Goal: Task Accomplishment & Management: Use online tool/utility

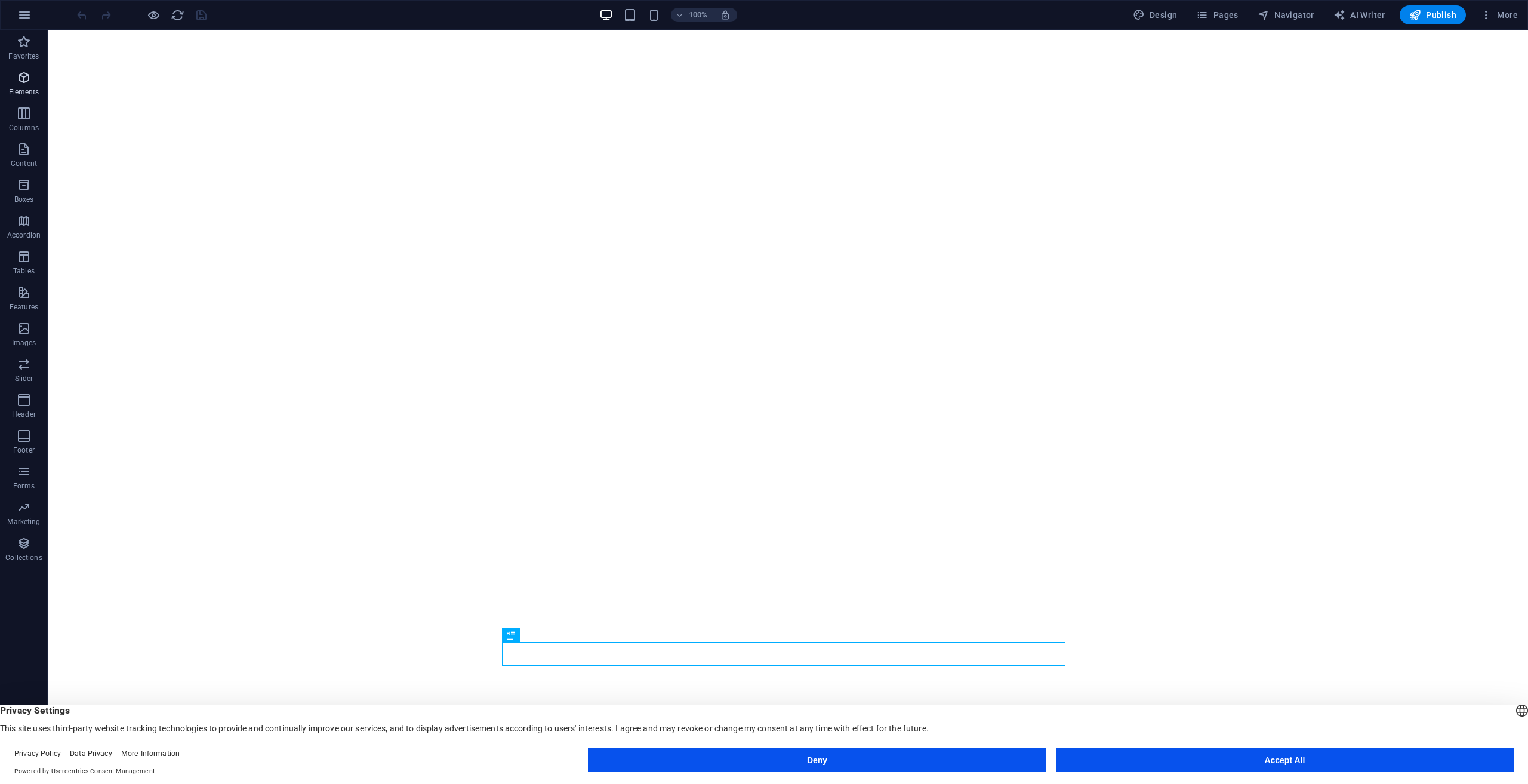
click at [25, 87] on p "Elements" at bounding box center [24, 92] width 31 height 10
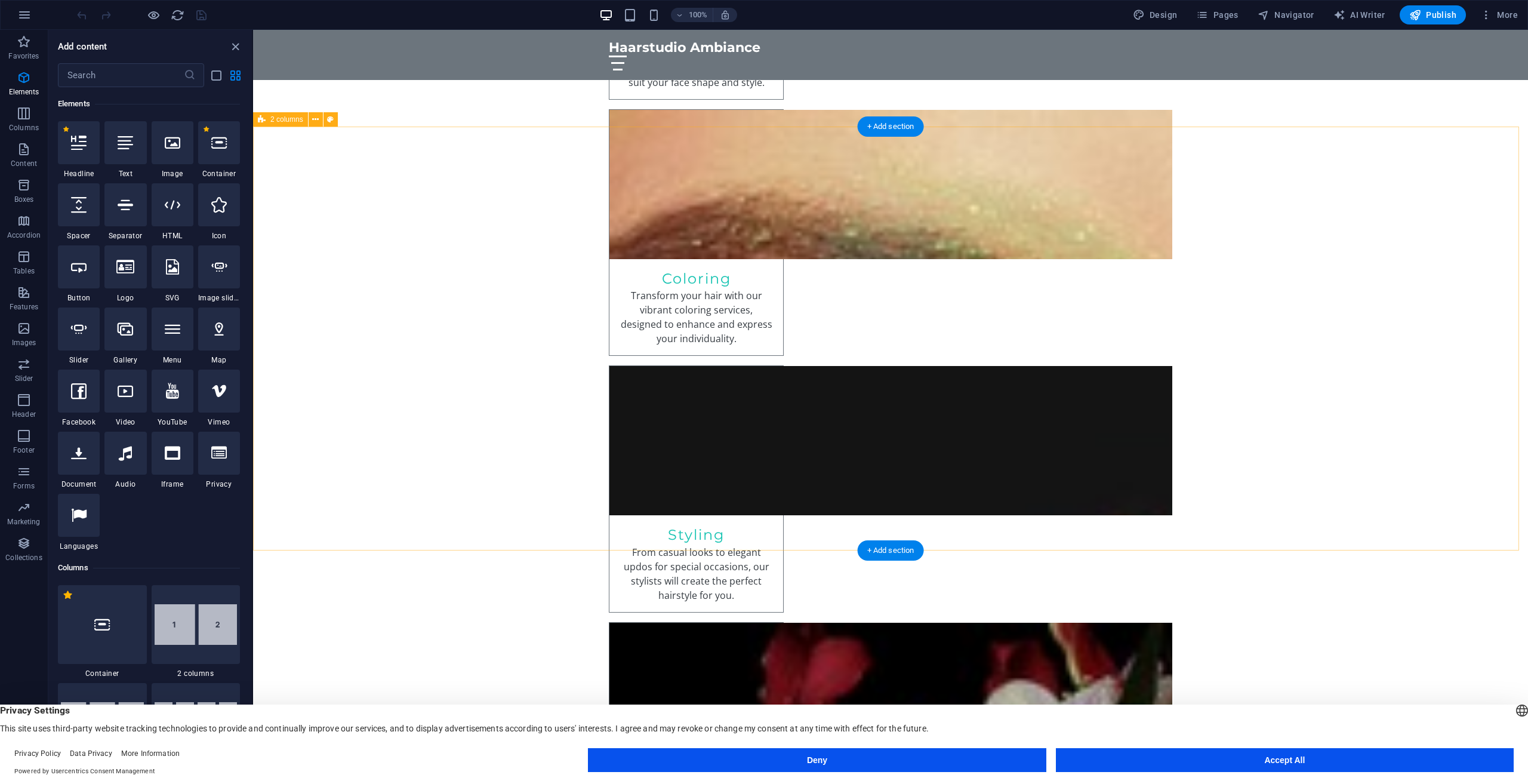
scroll to position [1767, 0]
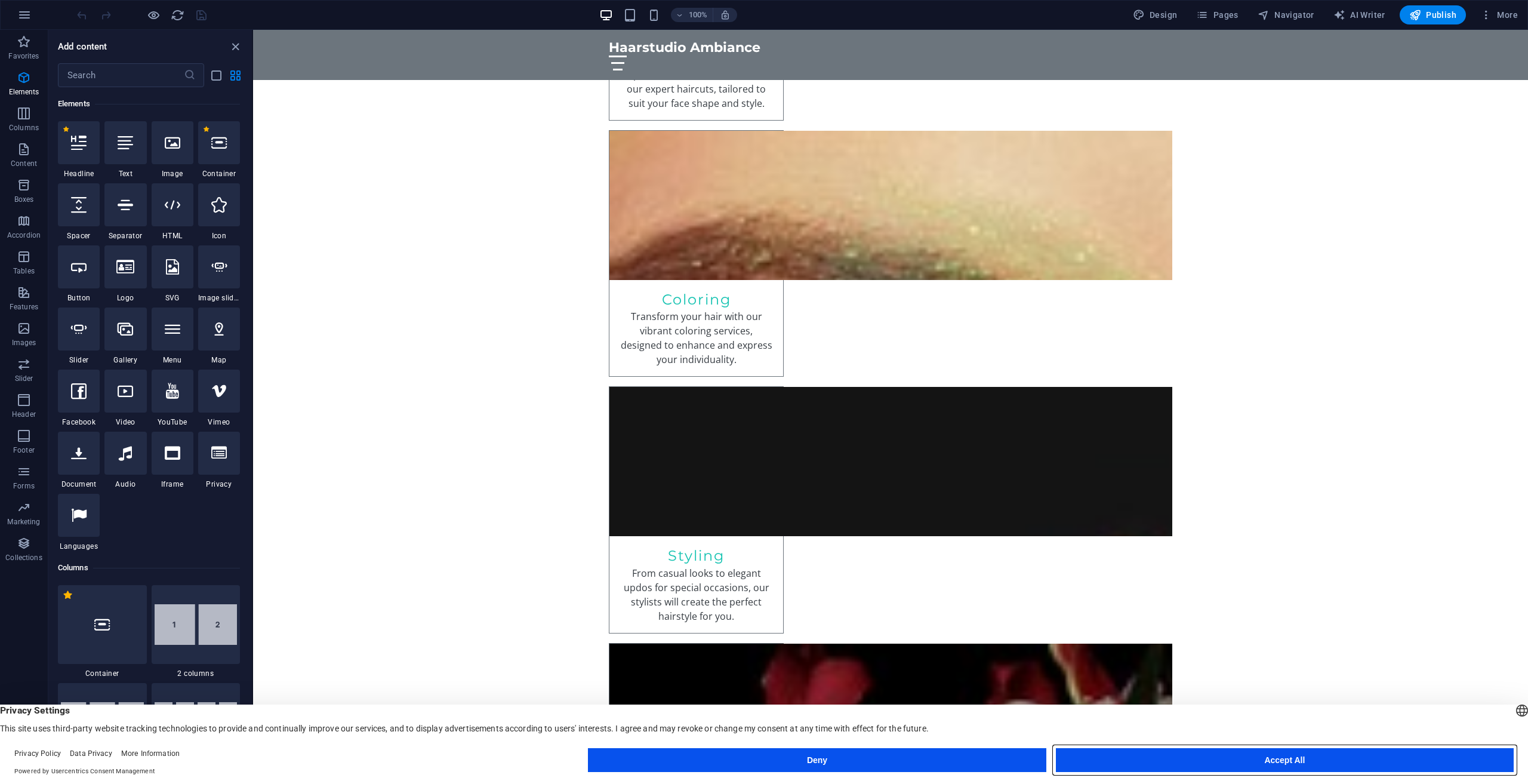
click at [1113, 765] on button "Accept All" at bounding box center [1285, 759] width 458 height 24
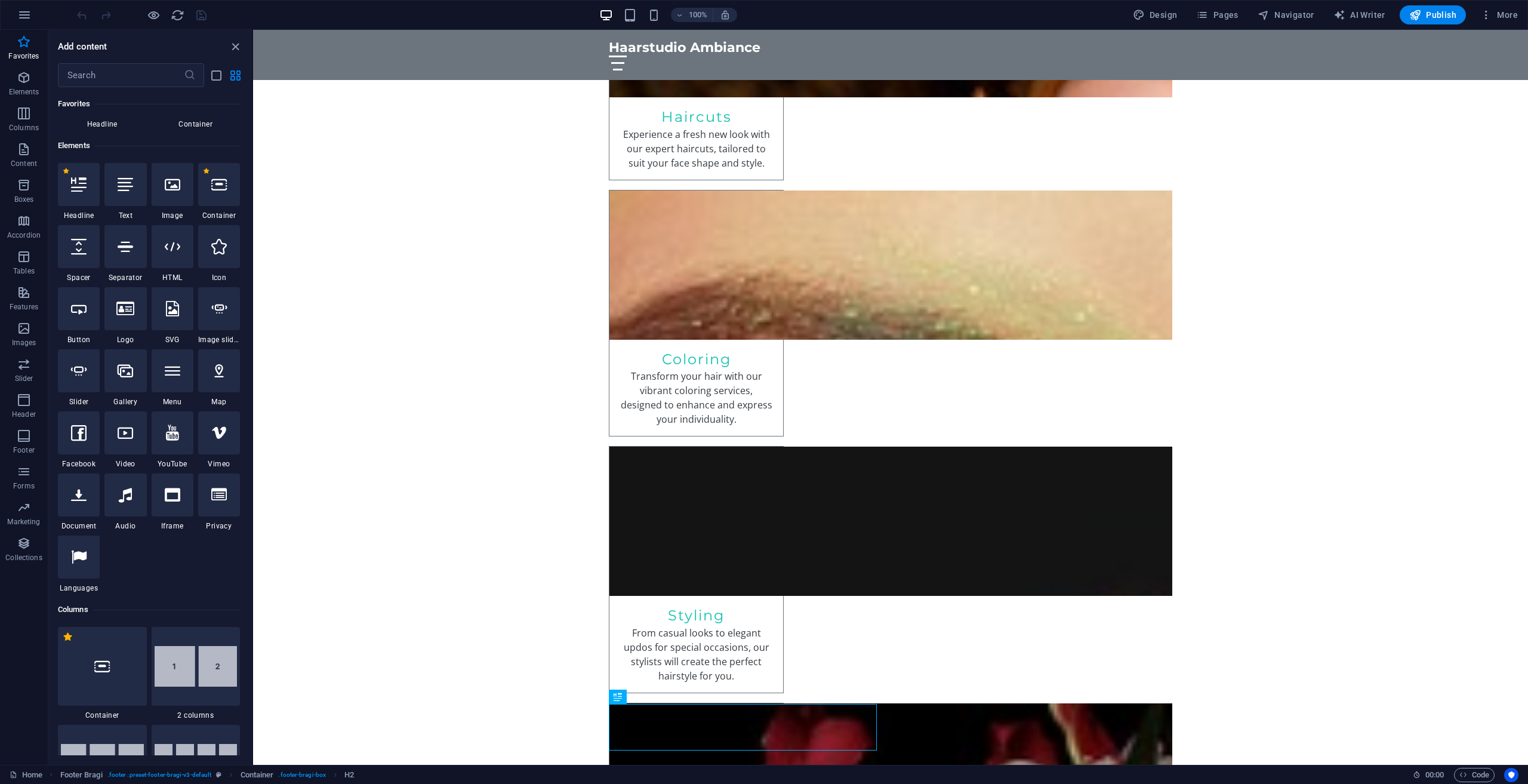
scroll to position [68, 0]
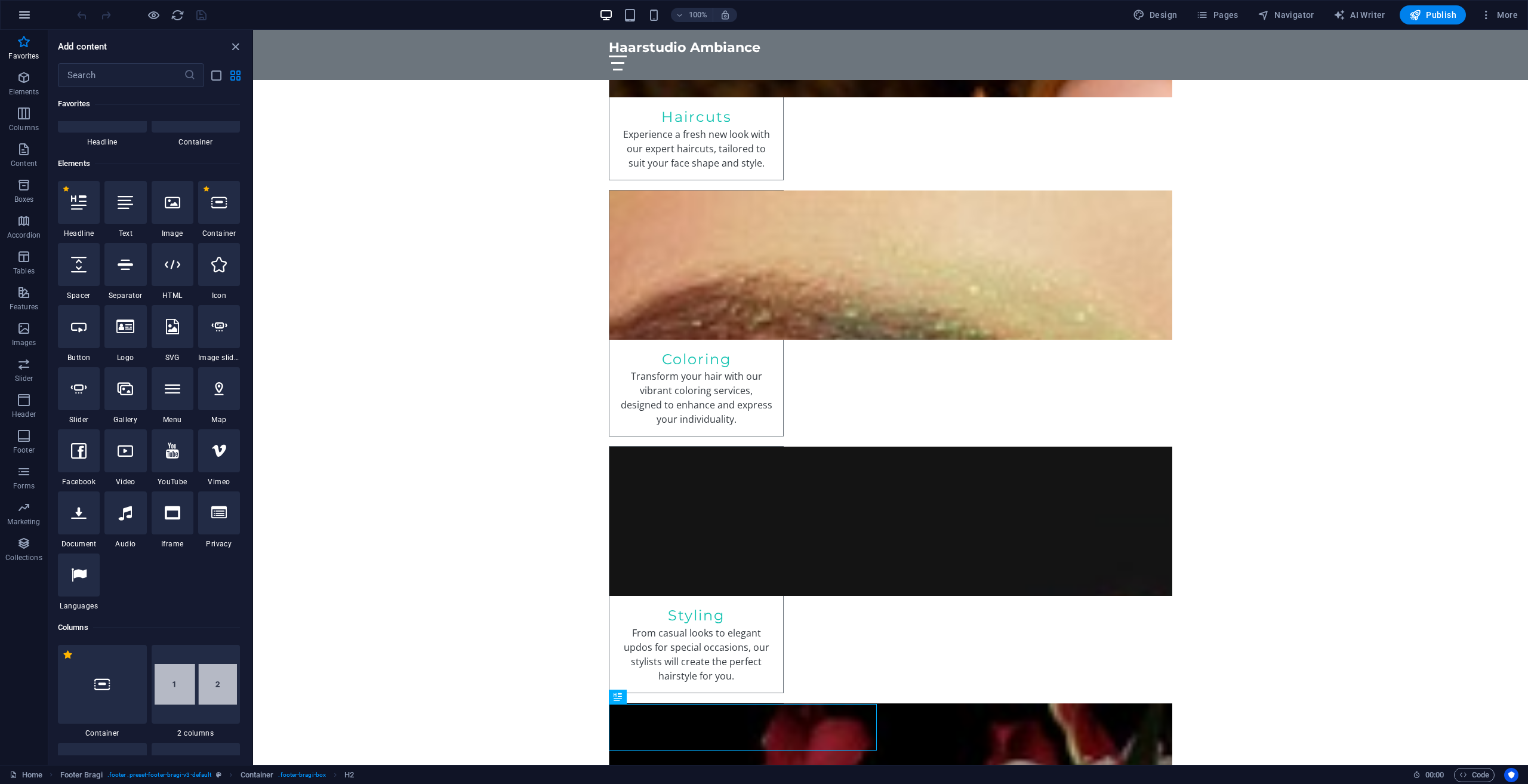
click at [15, 10] on button "button" at bounding box center [24, 15] width 29 height 29
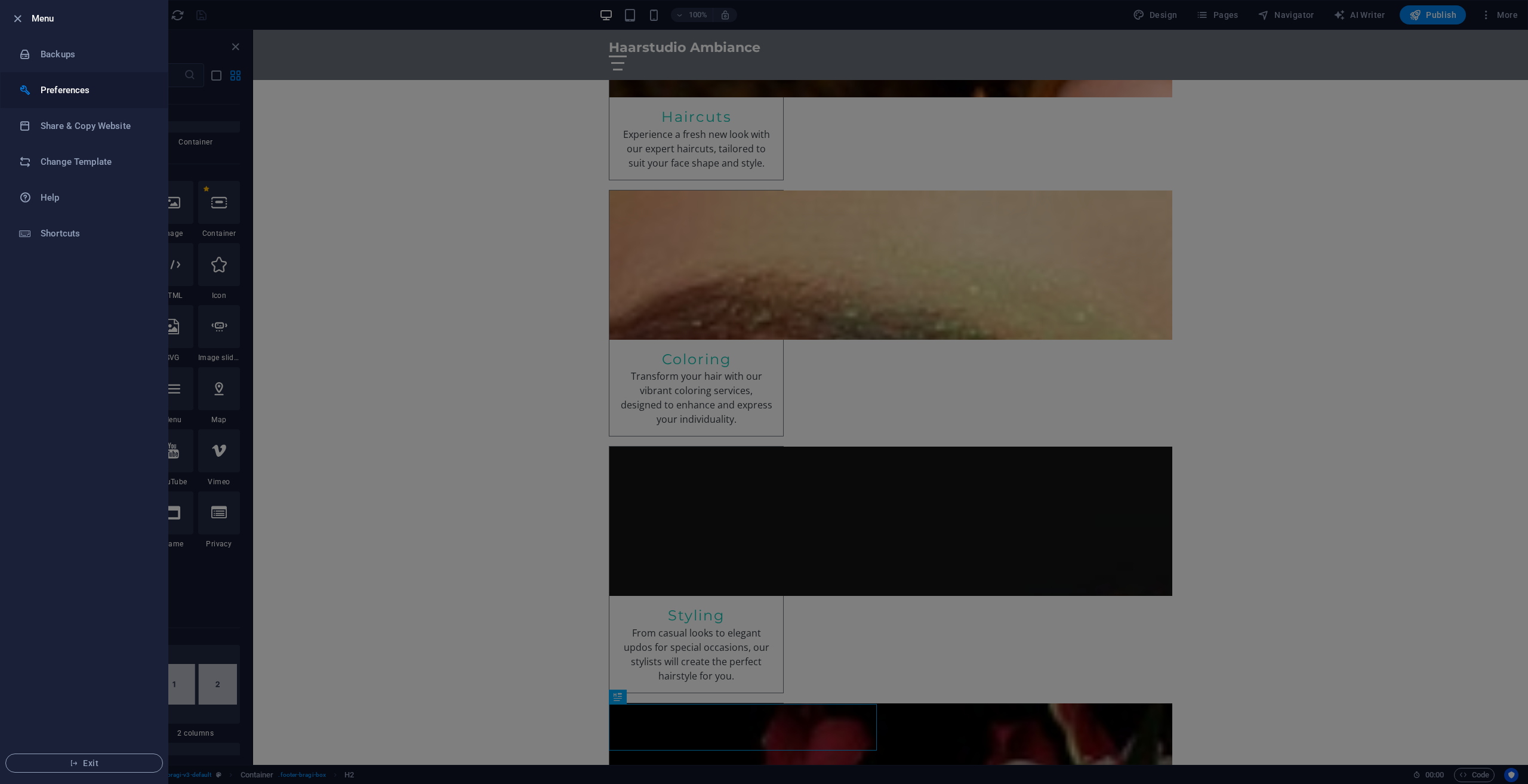
click at [61, 90] on h6 "Preferences" at bounding box center [96, 90] width 110 height 14
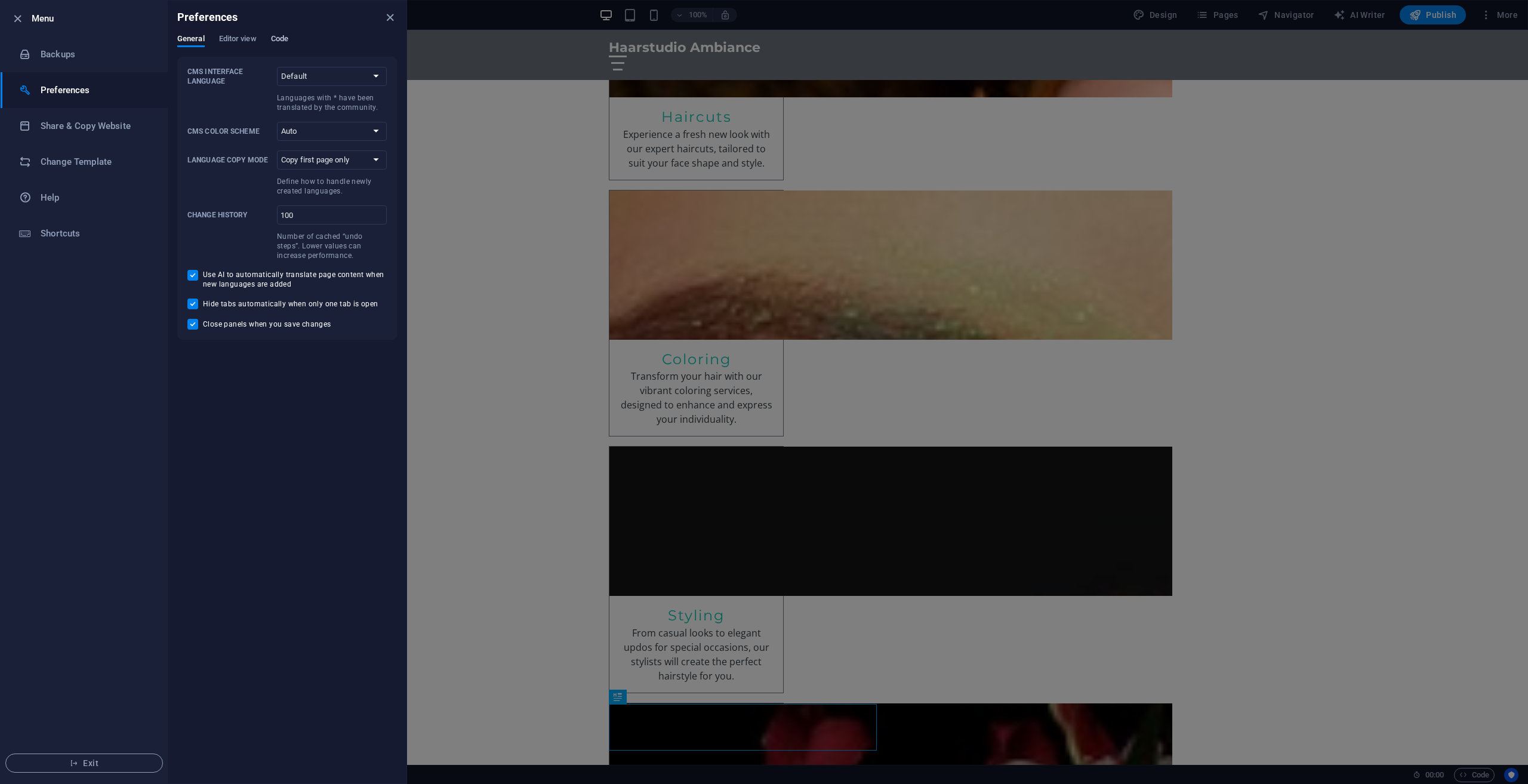
click at [274, 36] on span "Code" at bounding box center [279, 40] width 17 height 17
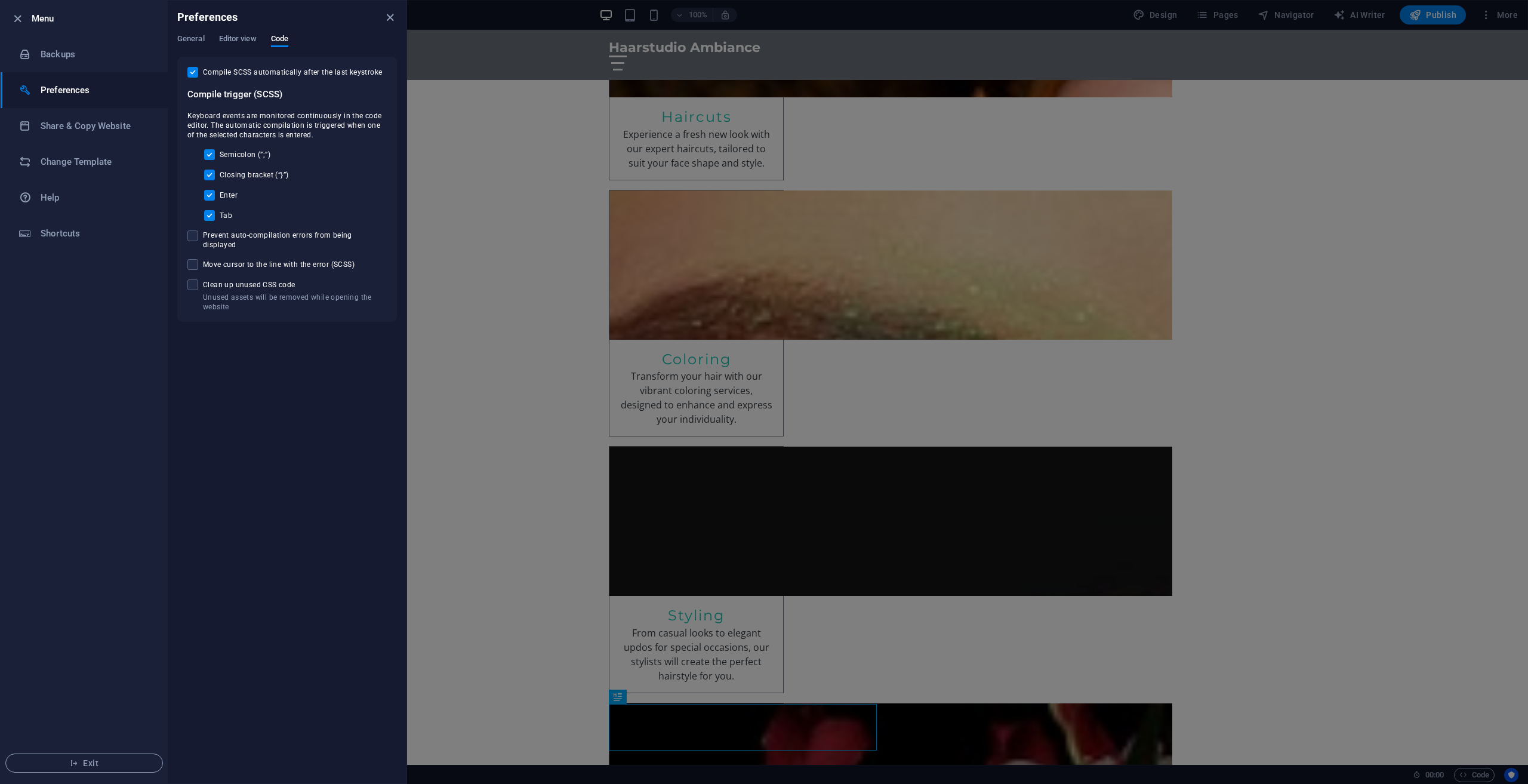
click at [389, 20] on icon "close" at bounding box center [390, 18] width 14 height 14
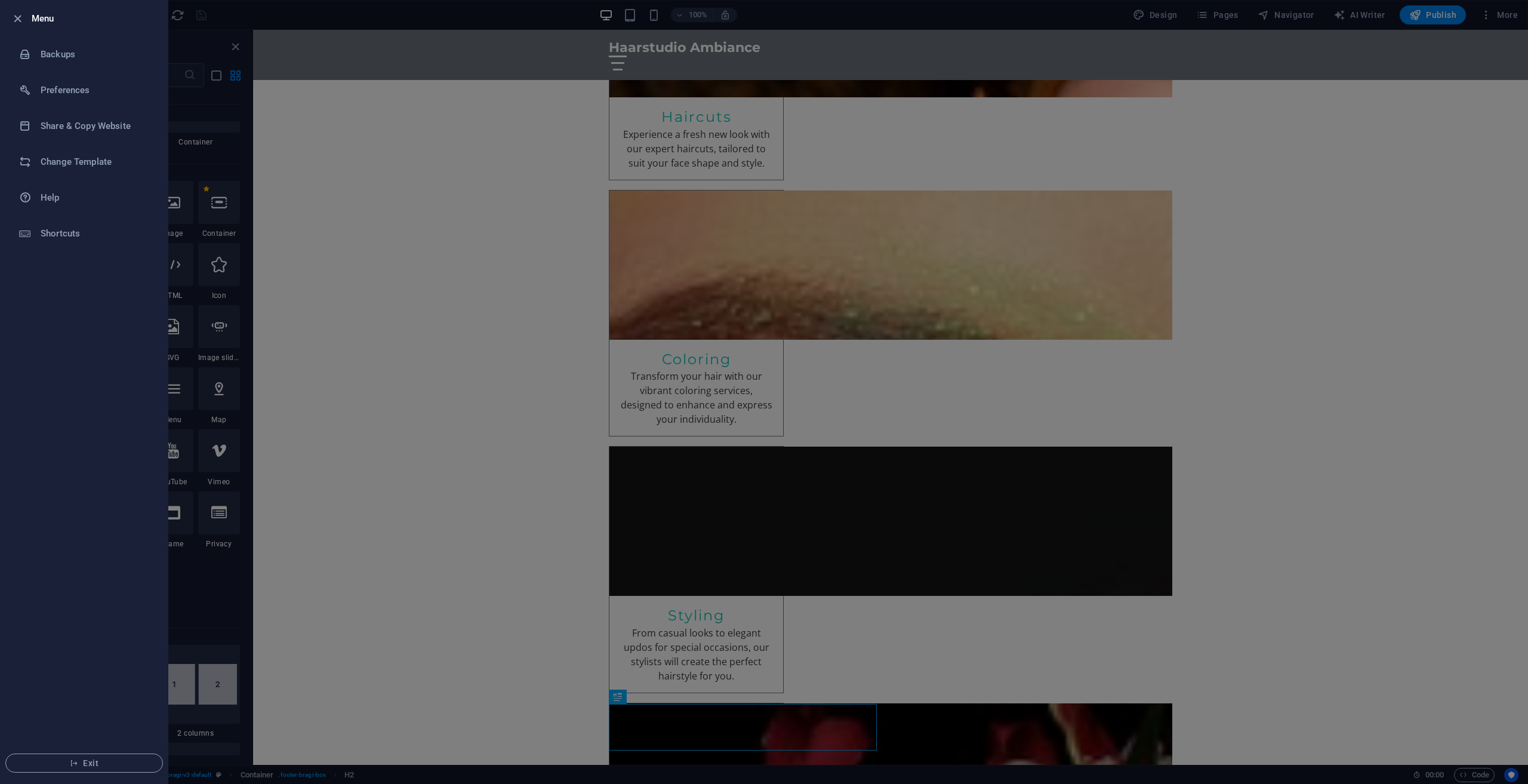
click at [400, 82] on div at bounding box center [764, 392] width 1528 height 784
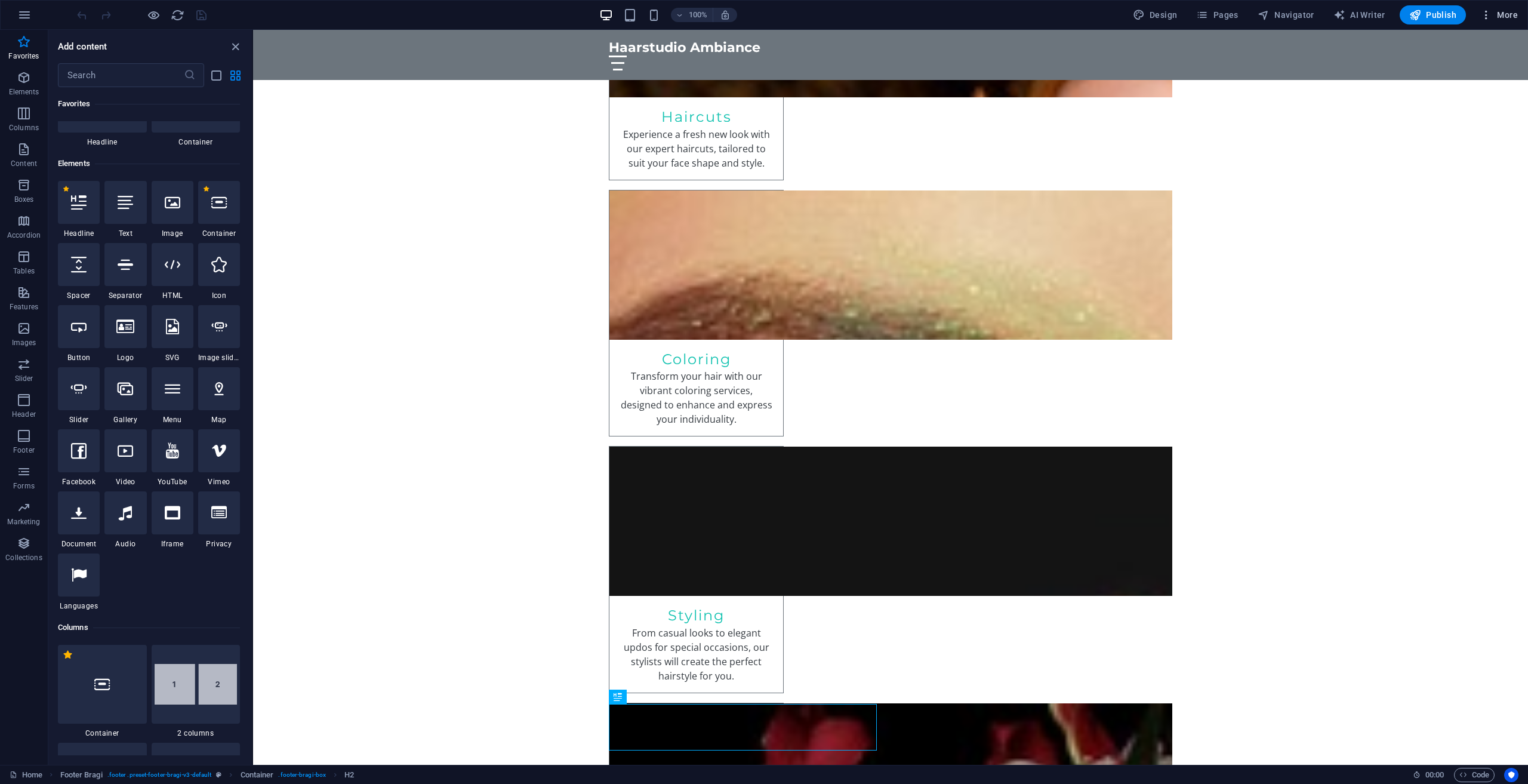
click at [1497, 13] on span "More" at bounding box center [1499, 15] width 38 height 12
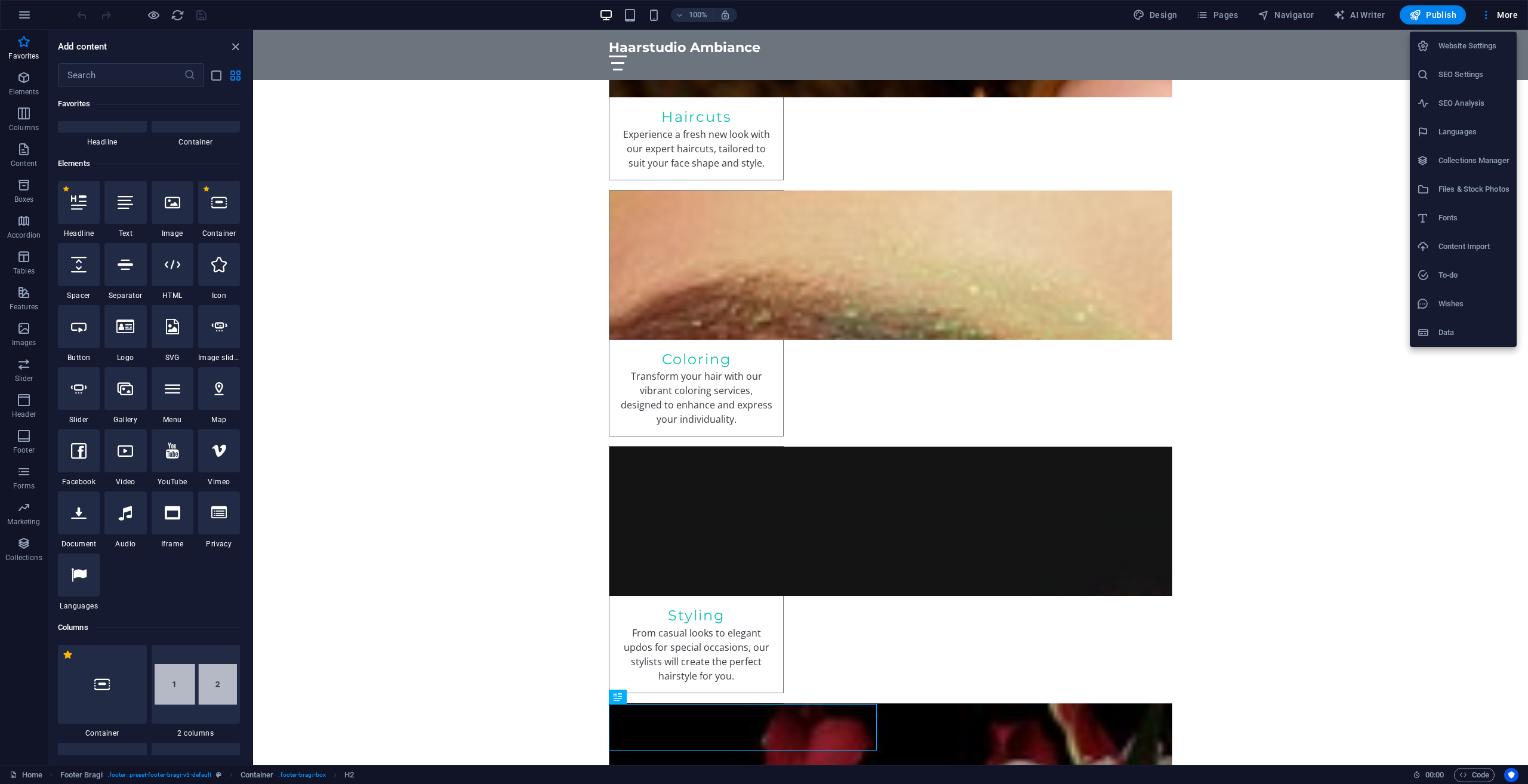
click at [1429, 129] on icon at bounding box center [1423, 132] width 12 height 12
select select "41"
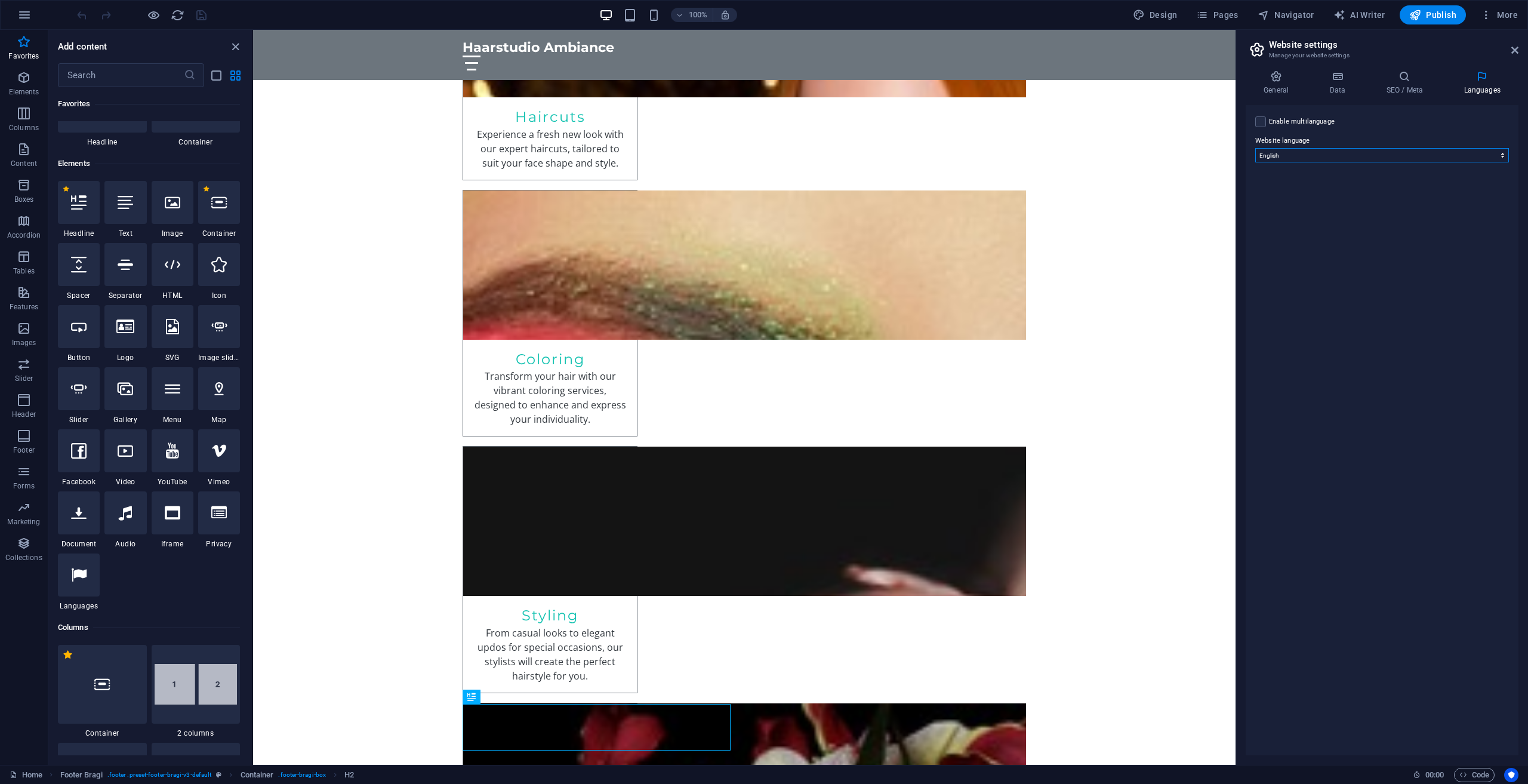
click at [1364, 148] on select "Abkhazian Afar Afrikaans Akan Albanian Amharic Arabic Aragonese Armenian Assame…" at bounding box center [1382, 155] width 253 height 14
click at [1364, 146] on label "Website language" at bounding box center [1382, 141] width 253 height 14
click at [1364, 148] on select "Abkhazian Afar Afrikaans Akan Albanian Amharic Arabic Aragonese Armenian Assame…" at bounding box center [1382, 155] width 253 height 14
click at [1266, 76] on icon at bounding box center [1276, 76] width 61 height 12
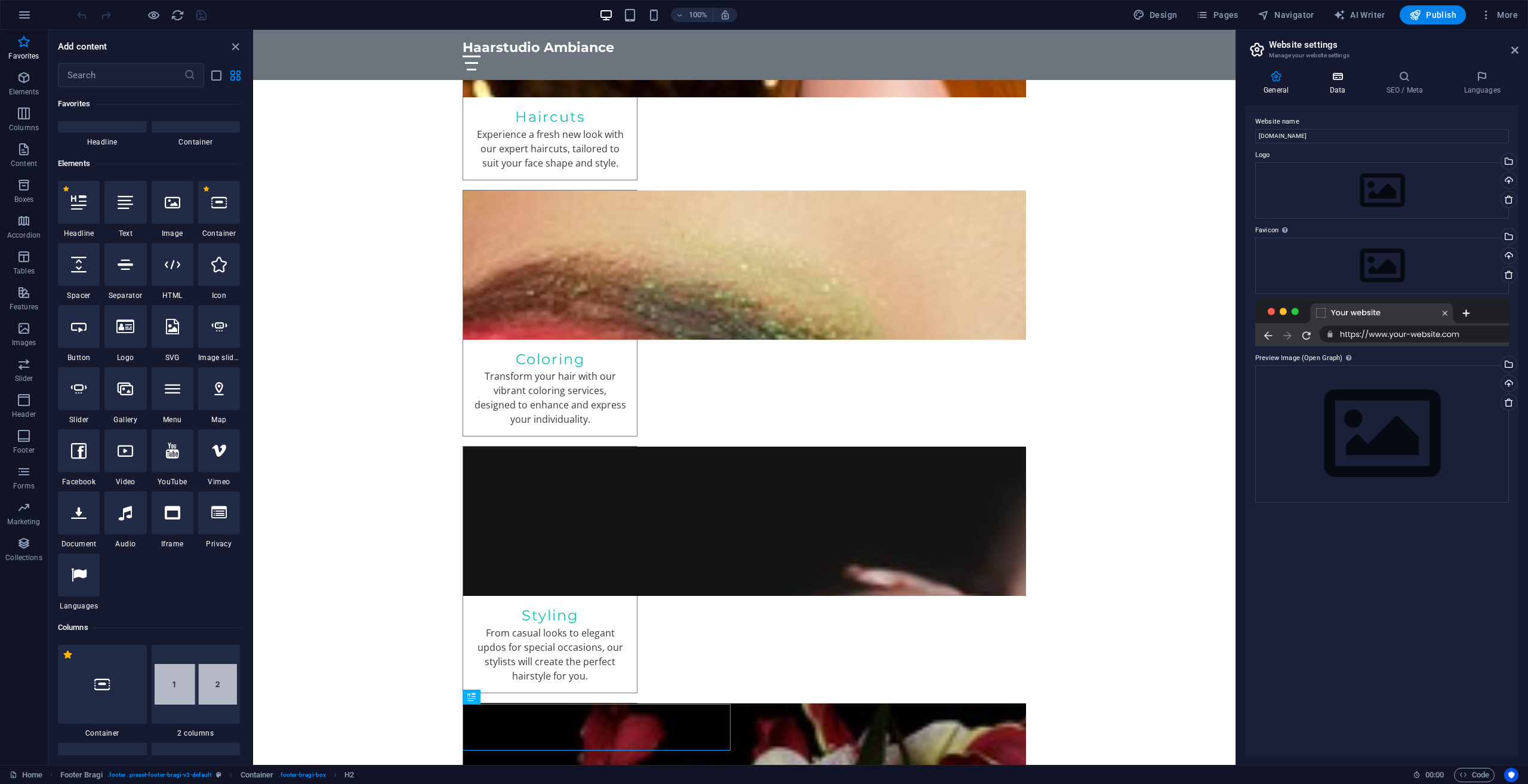
click at [1348, 83] on h4 "Data" at bounding box center [1339, 83] width 57 height 25
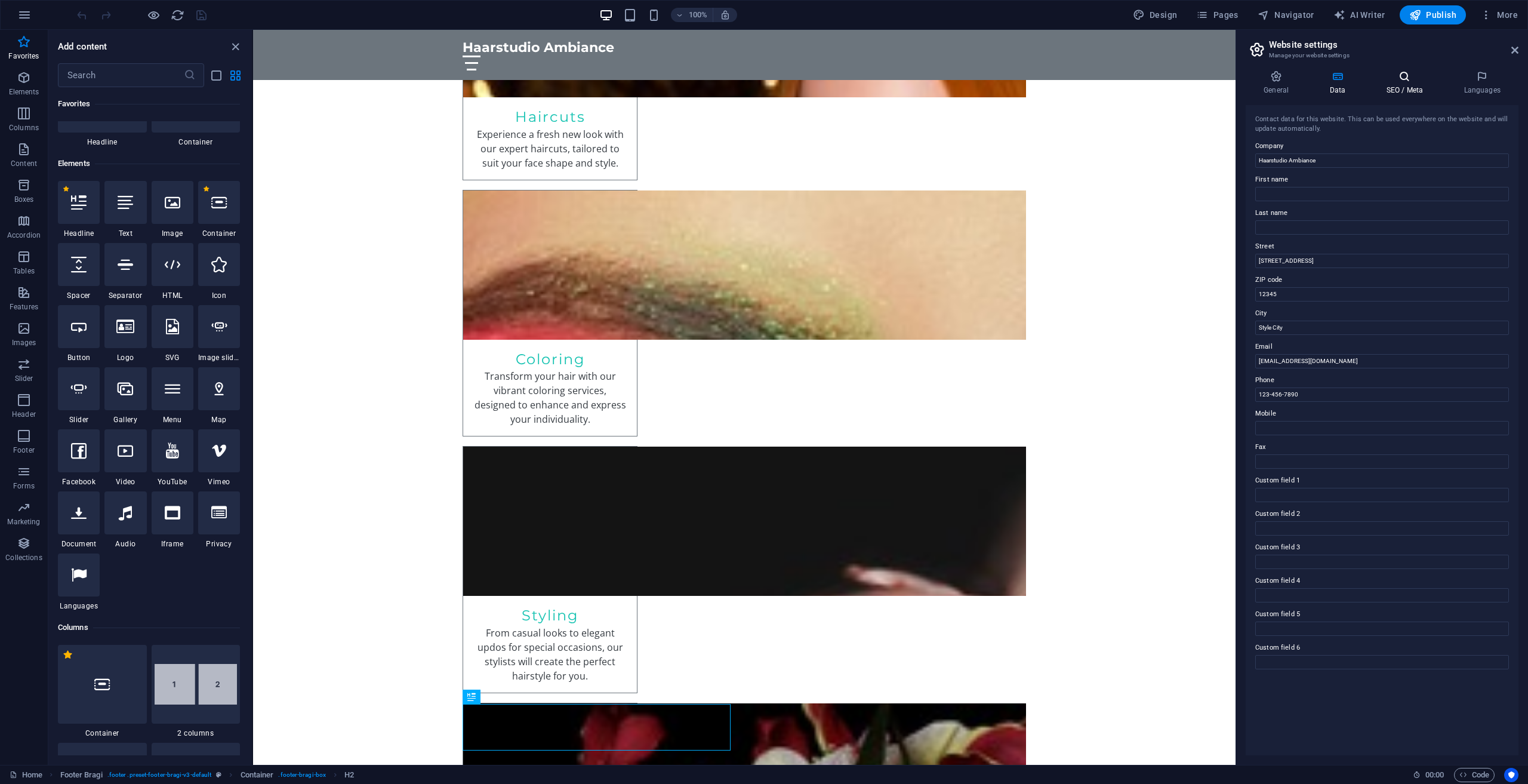
click at [1394, 83] on h4 "SEO / Meta" at bounding box center [1407, 83] width 78 height 25
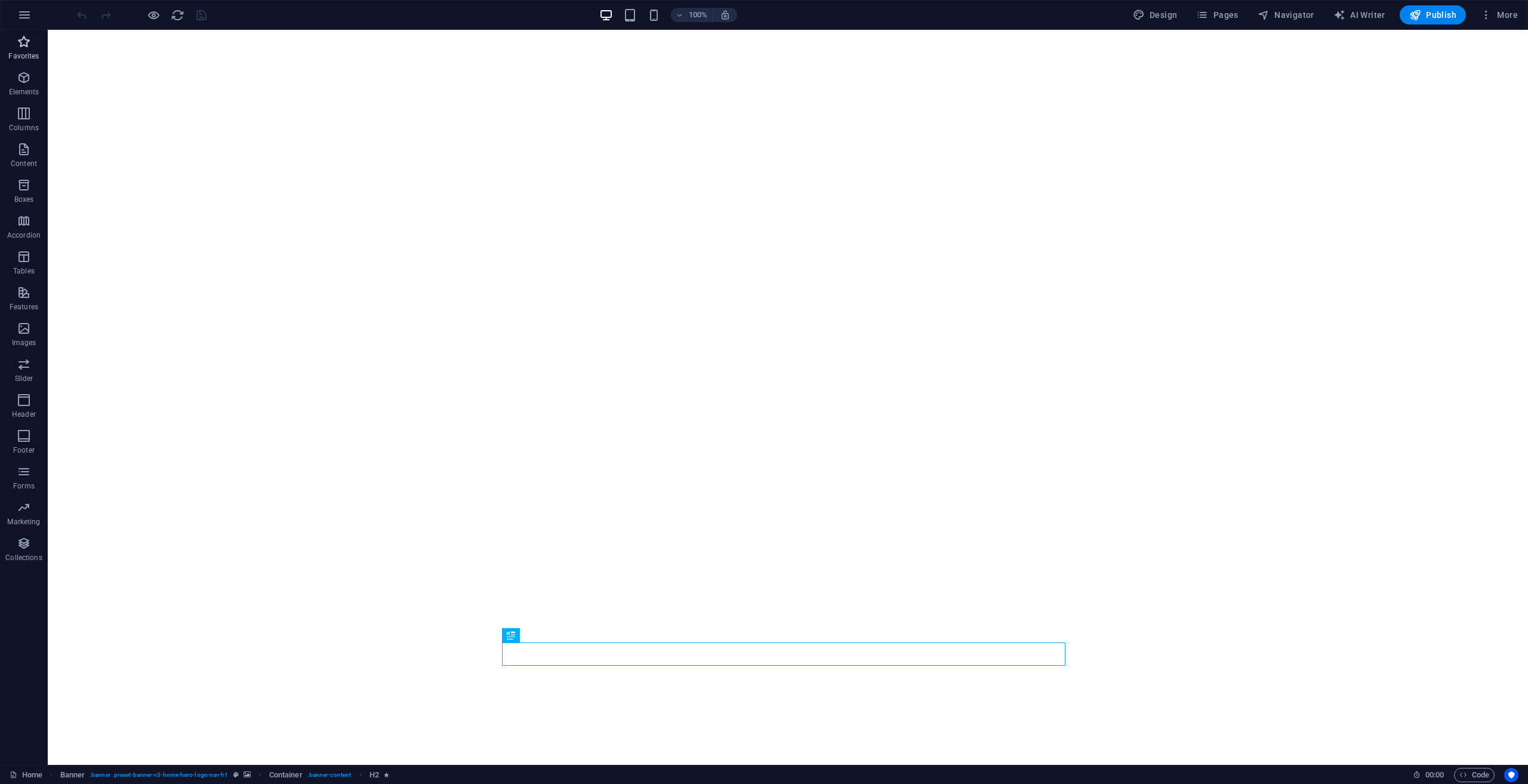
click at [38, 43] on span "Favorites" at bounding box center [24, 48] width 48 height 29
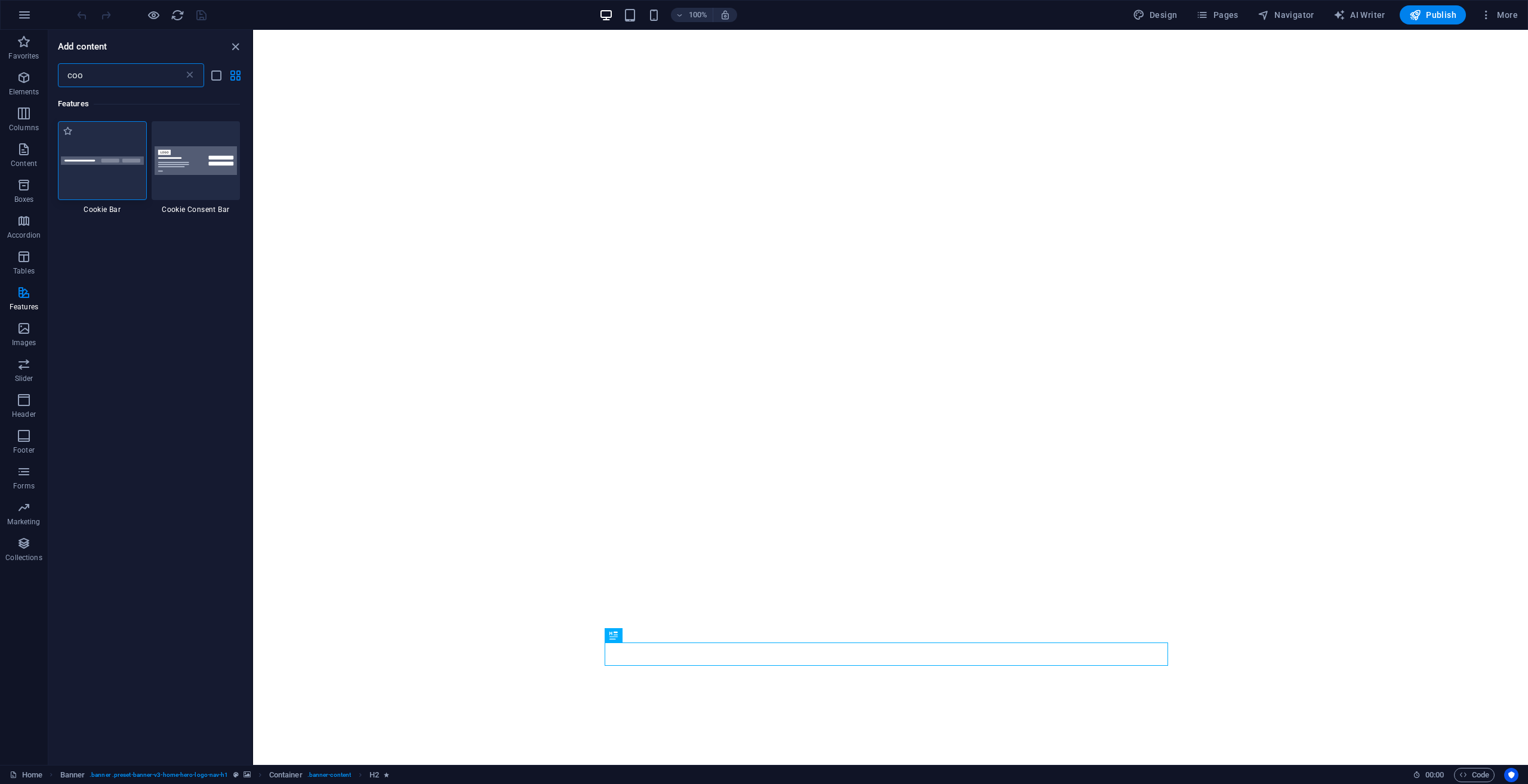
type input "coo"
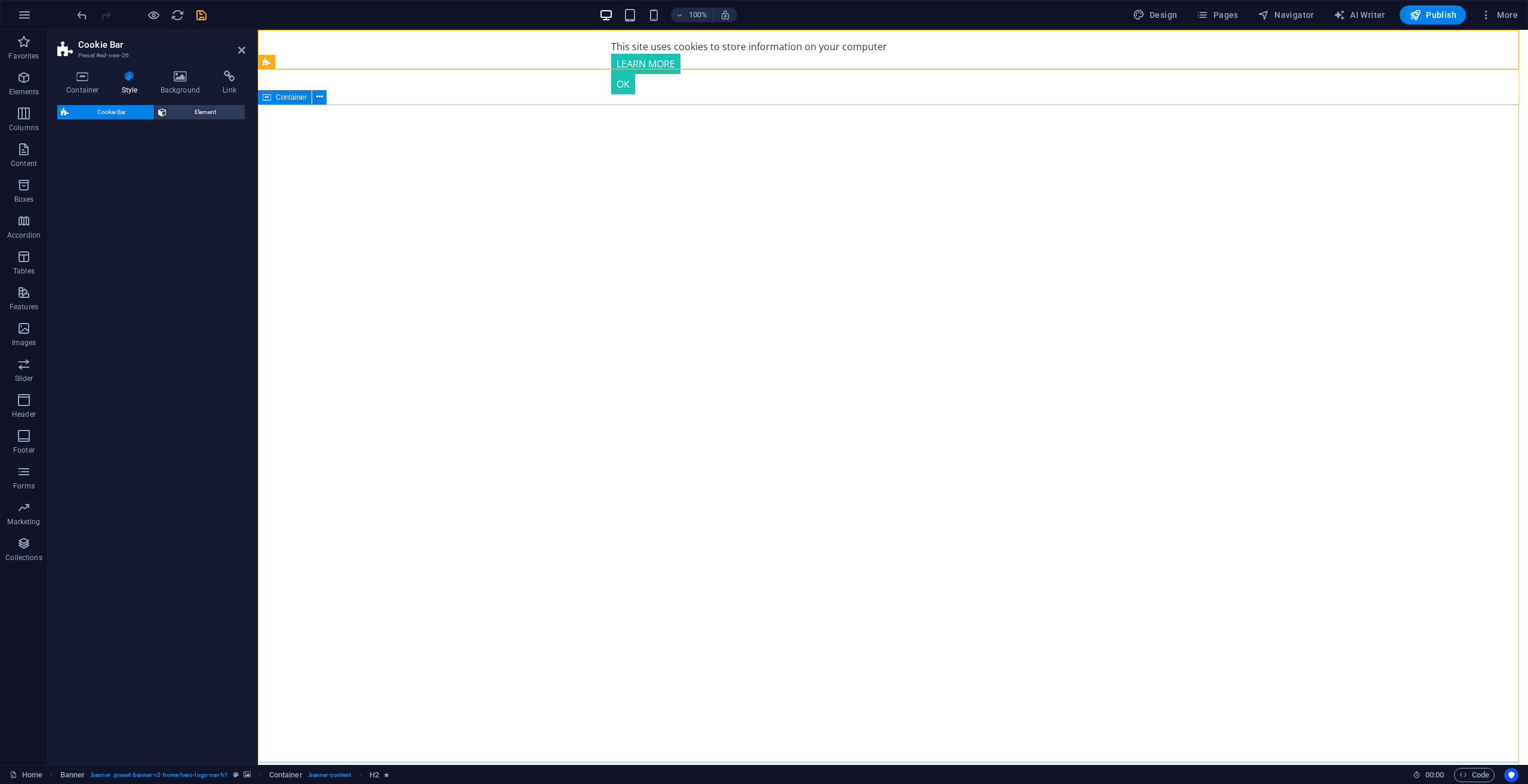
drag, startPoint x: 380, startPoint y: 198, endPoint x: 309, endPoint y: 427, distance: 239.8
select select "px"
select select "rem"
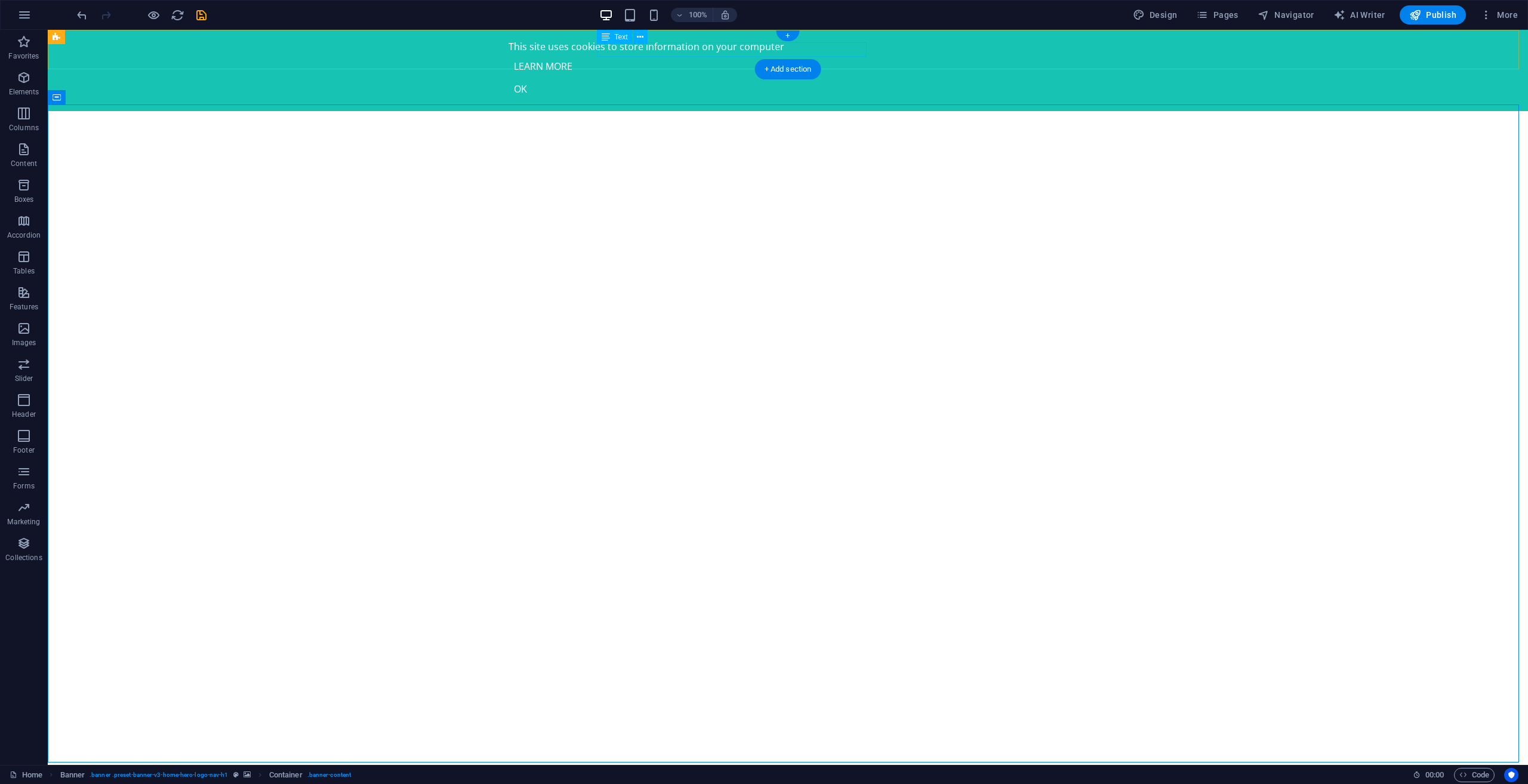
click at [806, 48] on div "This site uses cookies to store information on your computer" at bounding box center [788, 46] width 559 height 14
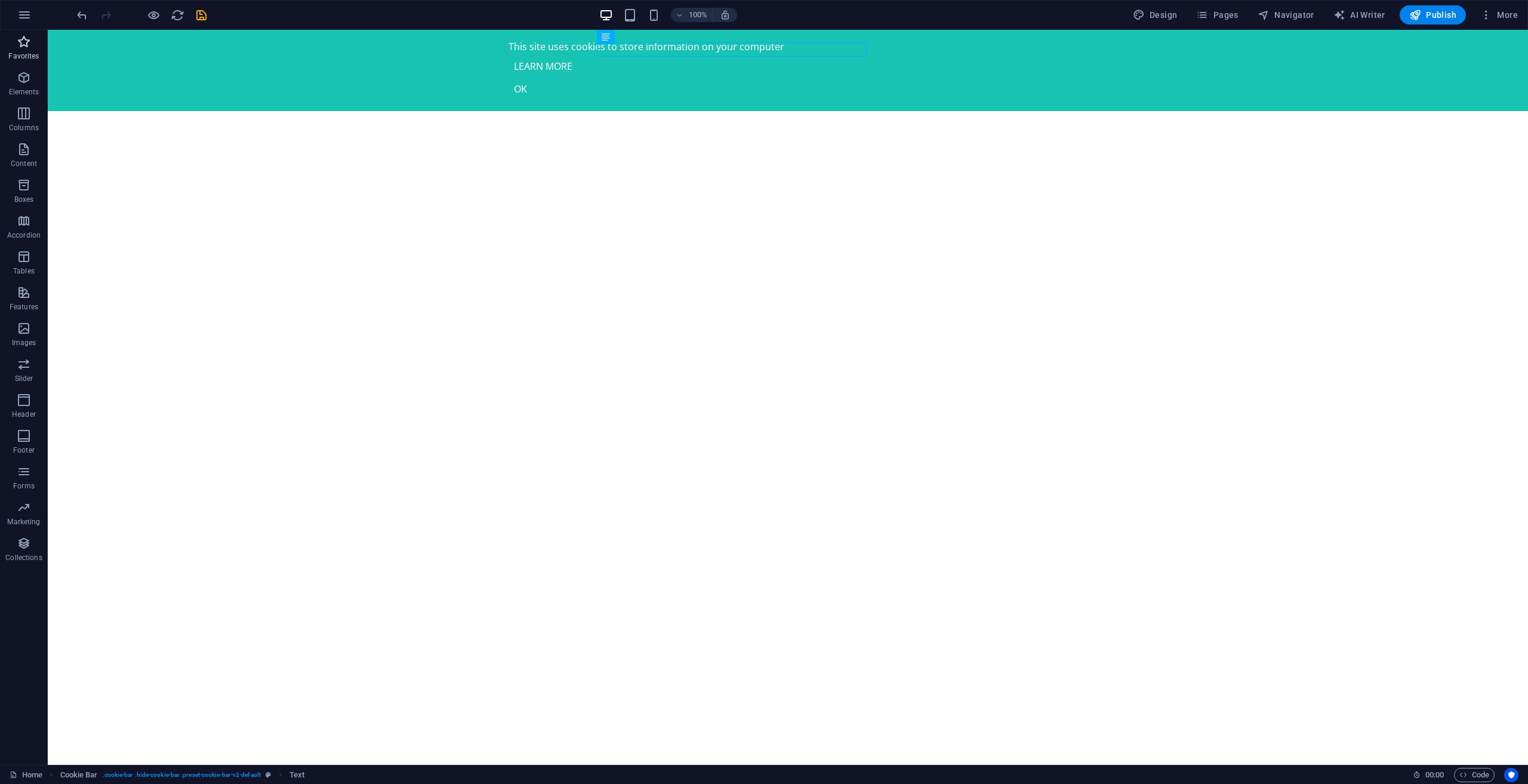
click at [29, 46] on icon "button" at bounding box center [24, 41] width 14 height 14
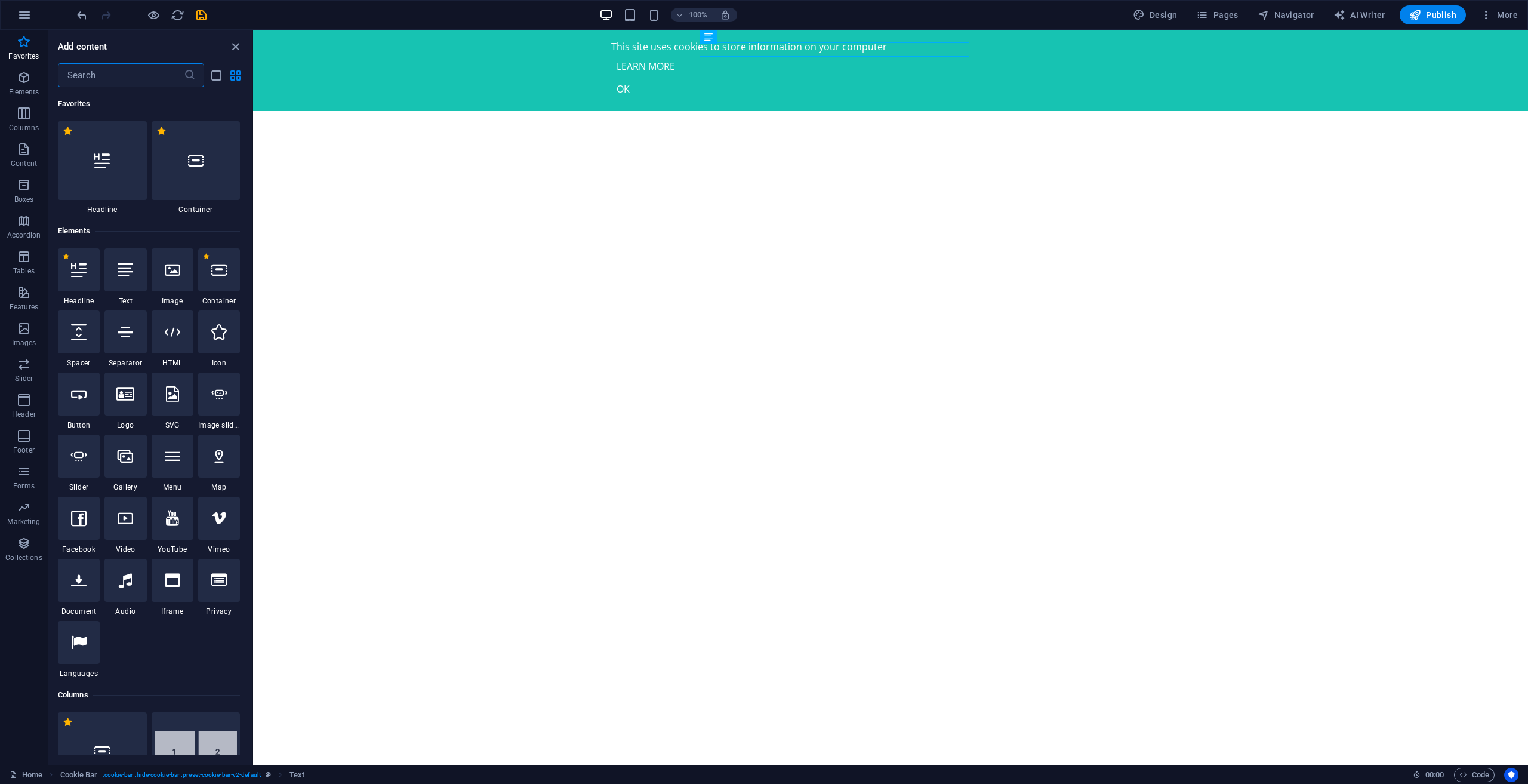
click at [106, 83] on input "text" at bounding box center [121, 75] width 126 height 24
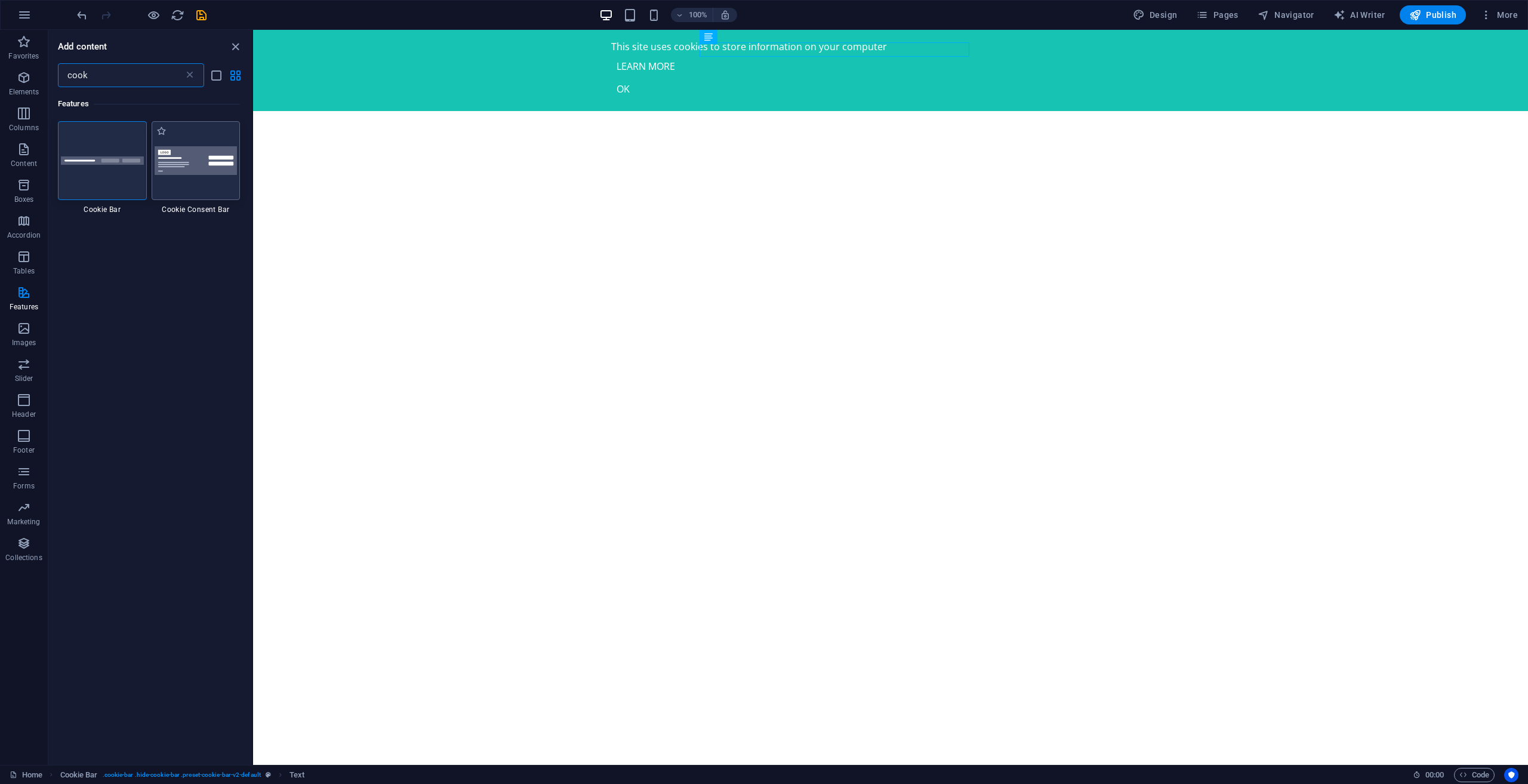
type input "cook"
click at [168, 167] on img at bounding box center [196, 160] width 83 height 29
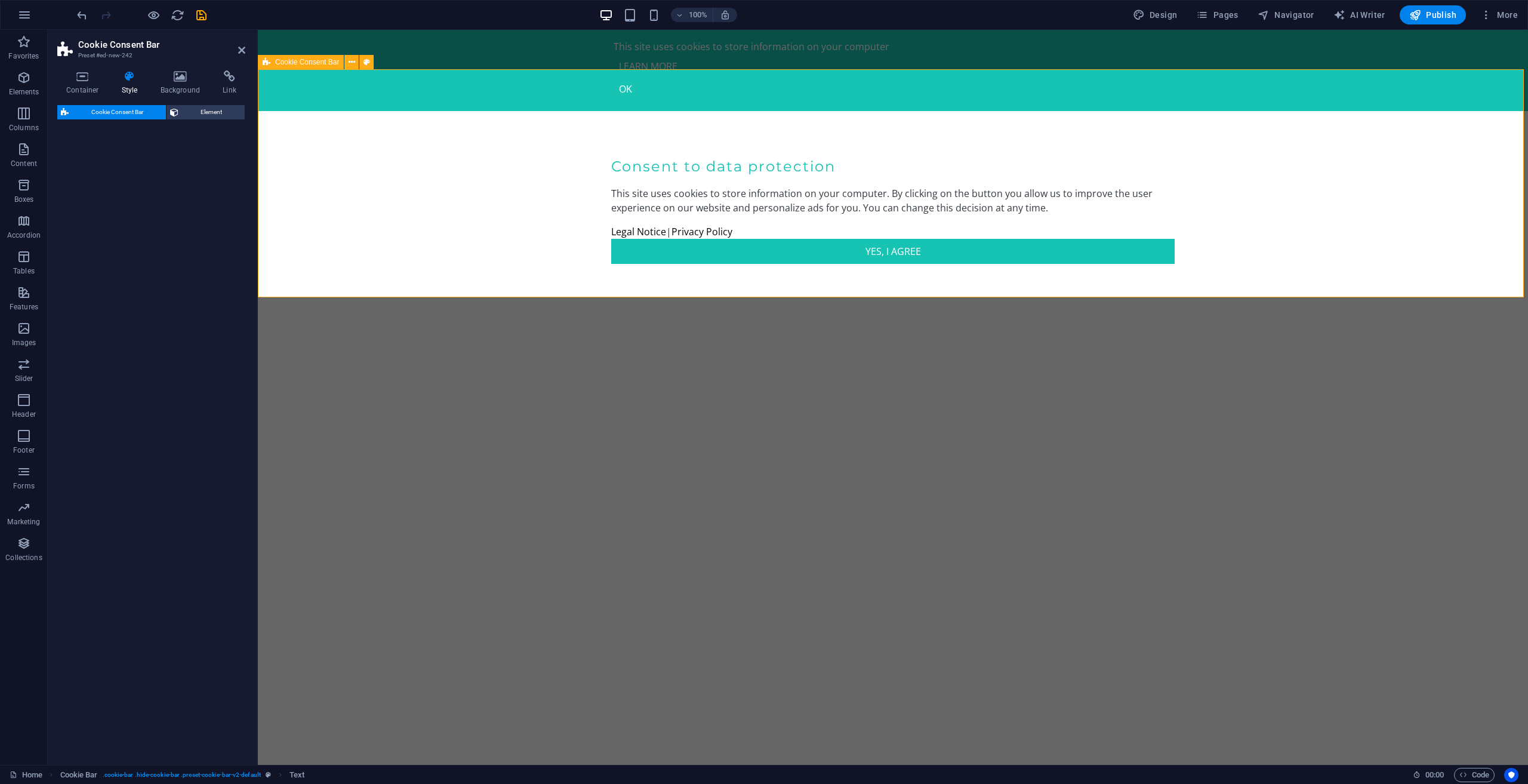
drag, startPoint x: 603, startPoint y: 197, endPoint x: 367, endPoint y: 169, distance: 237.7
select select "rem"
select select "px"
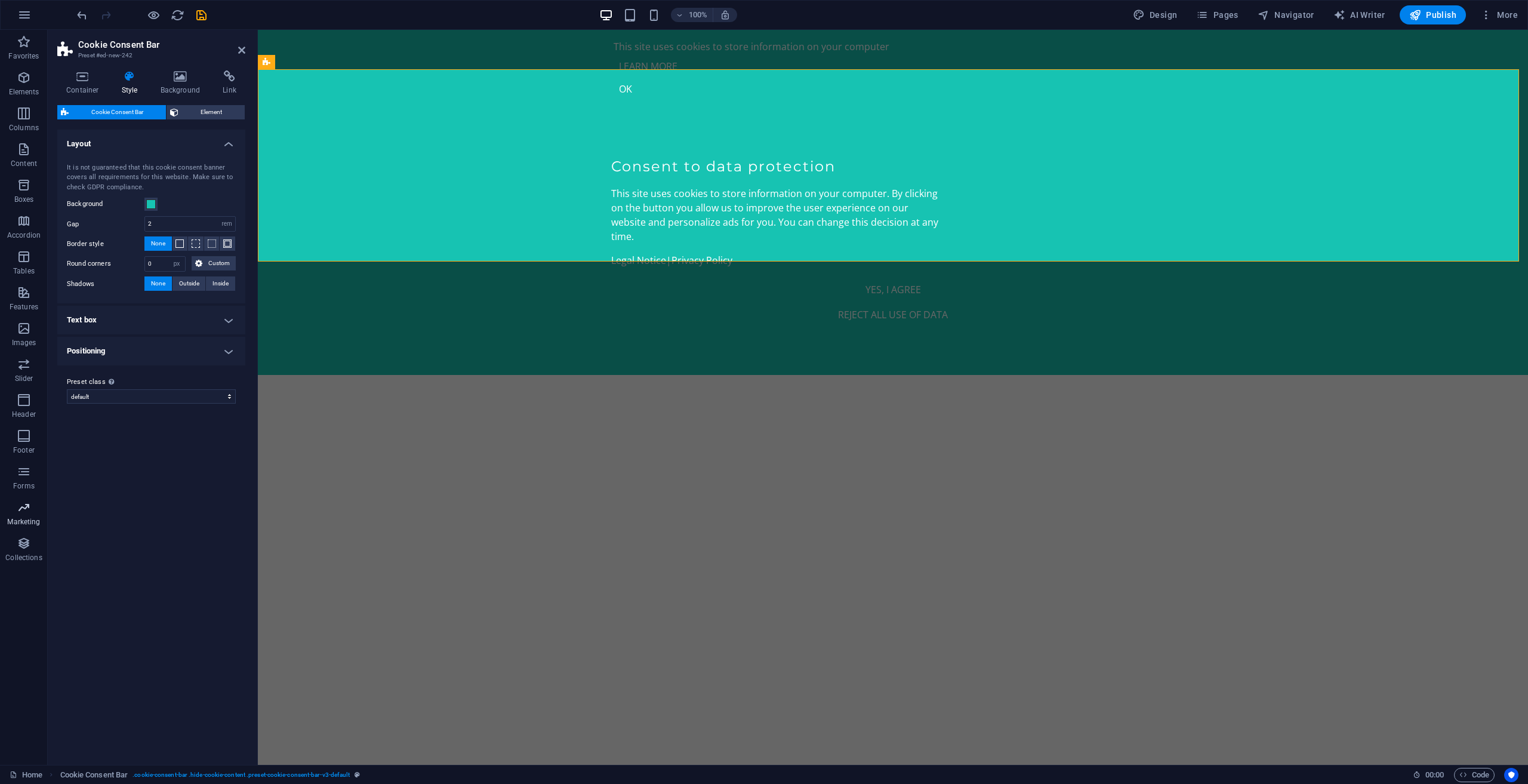
click at [20, 520] on p "Marketing" at bounding box center [24, 522] width 33 height 10
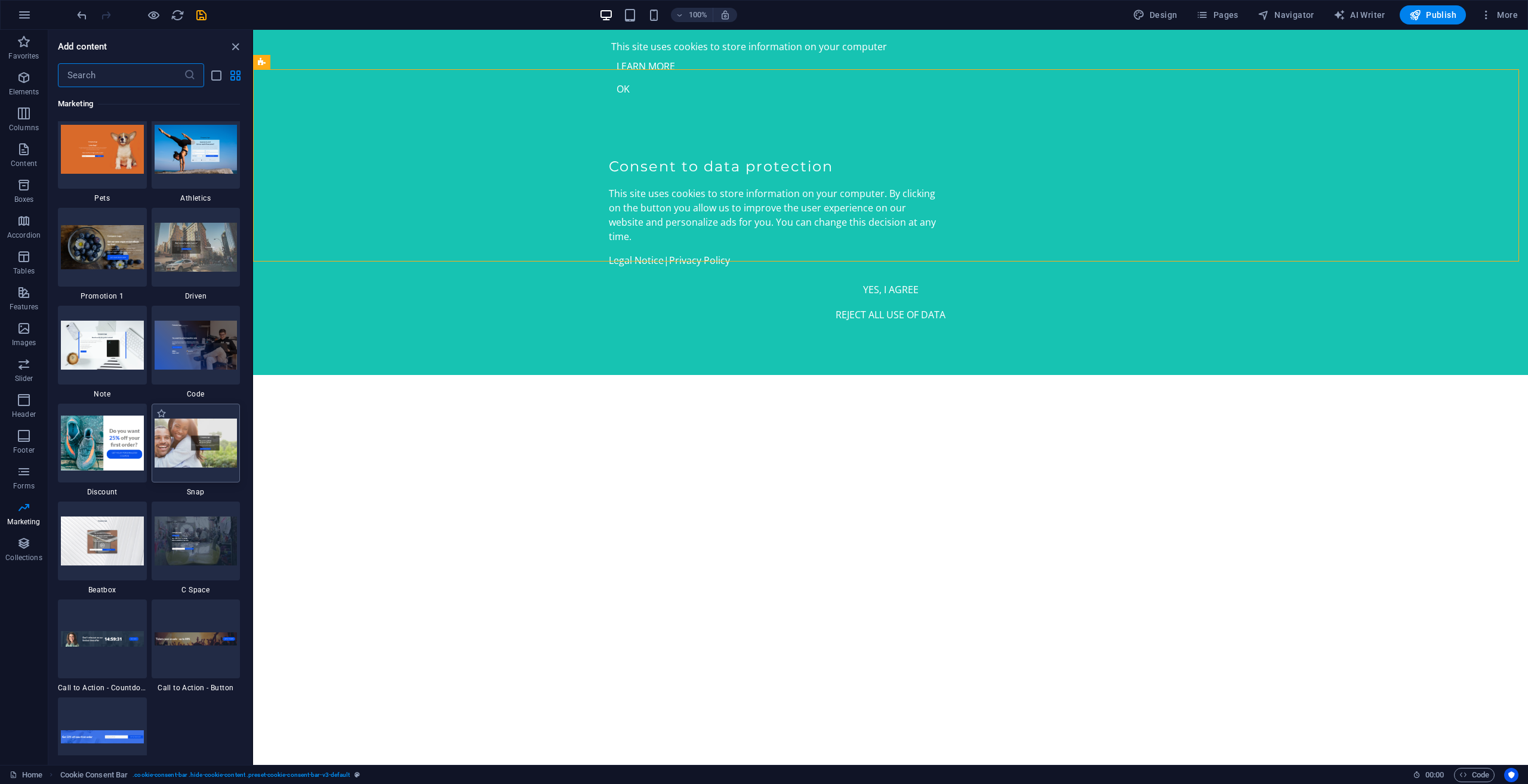
scroll to position [10320, 0]
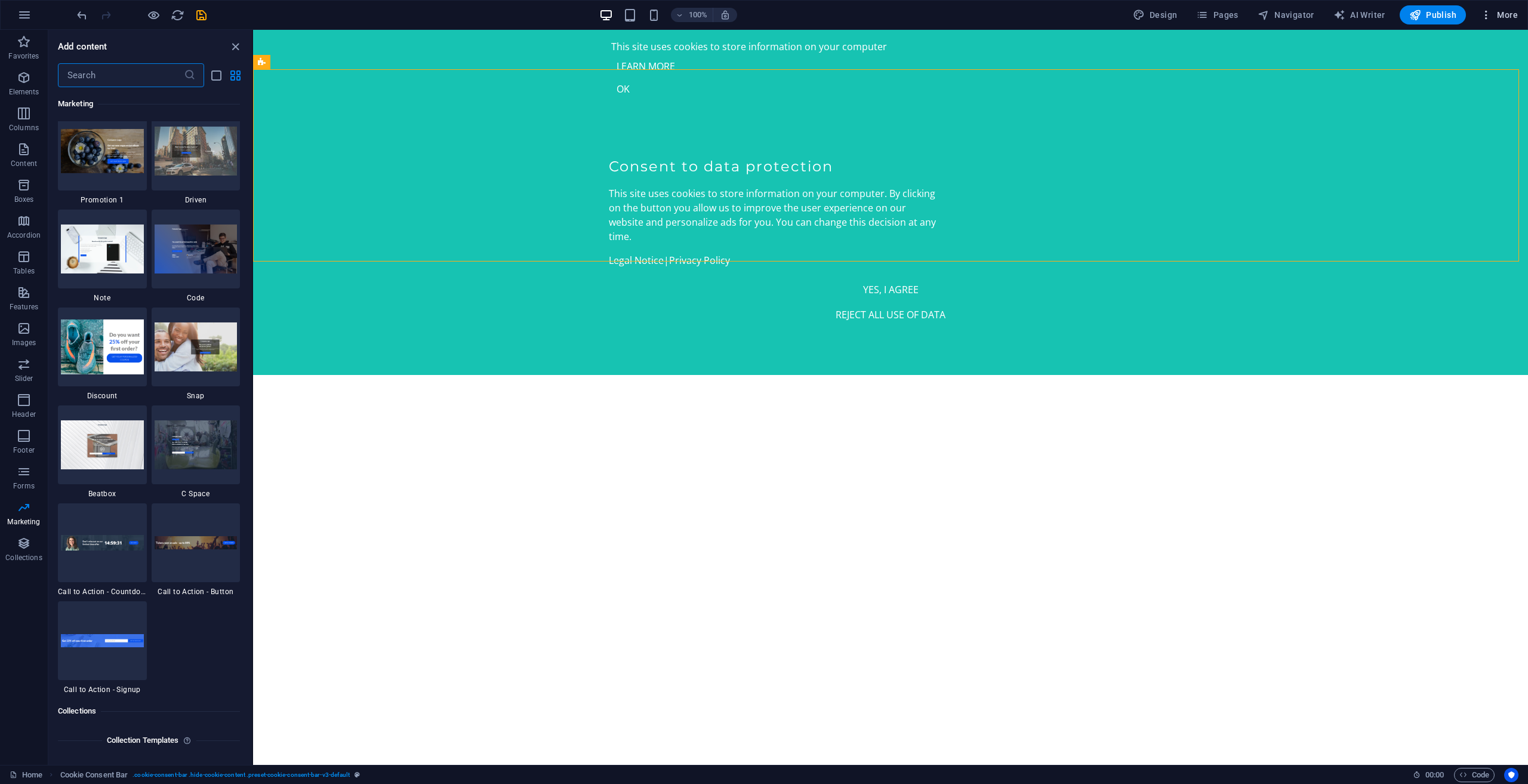
click at [1510, 14] on span "More" at bounding box center [1499, 15] width 38 height 12
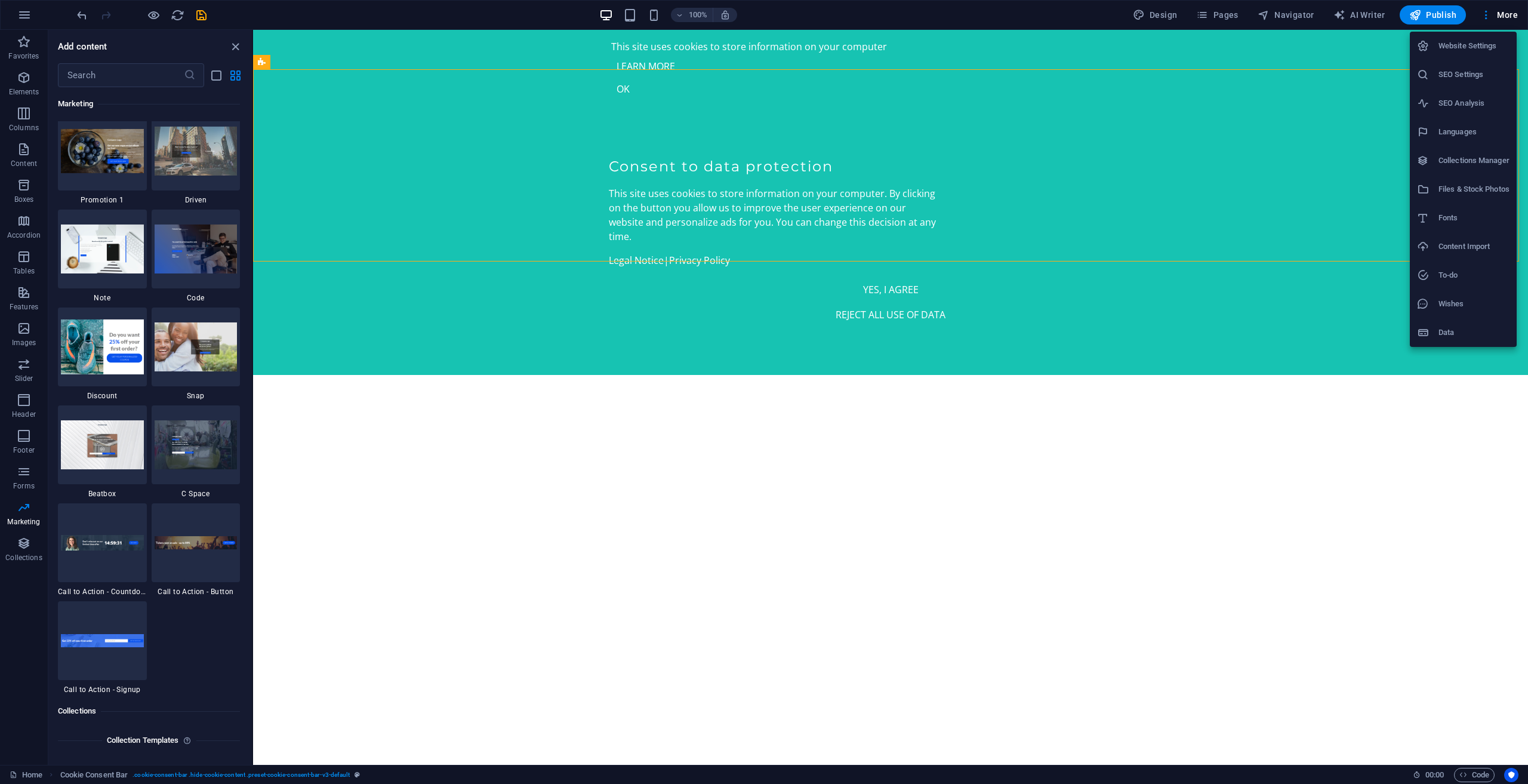
click at [1455, 248] on h6 "Content Import" at bounding box center [1474, 246] width 71 height 14
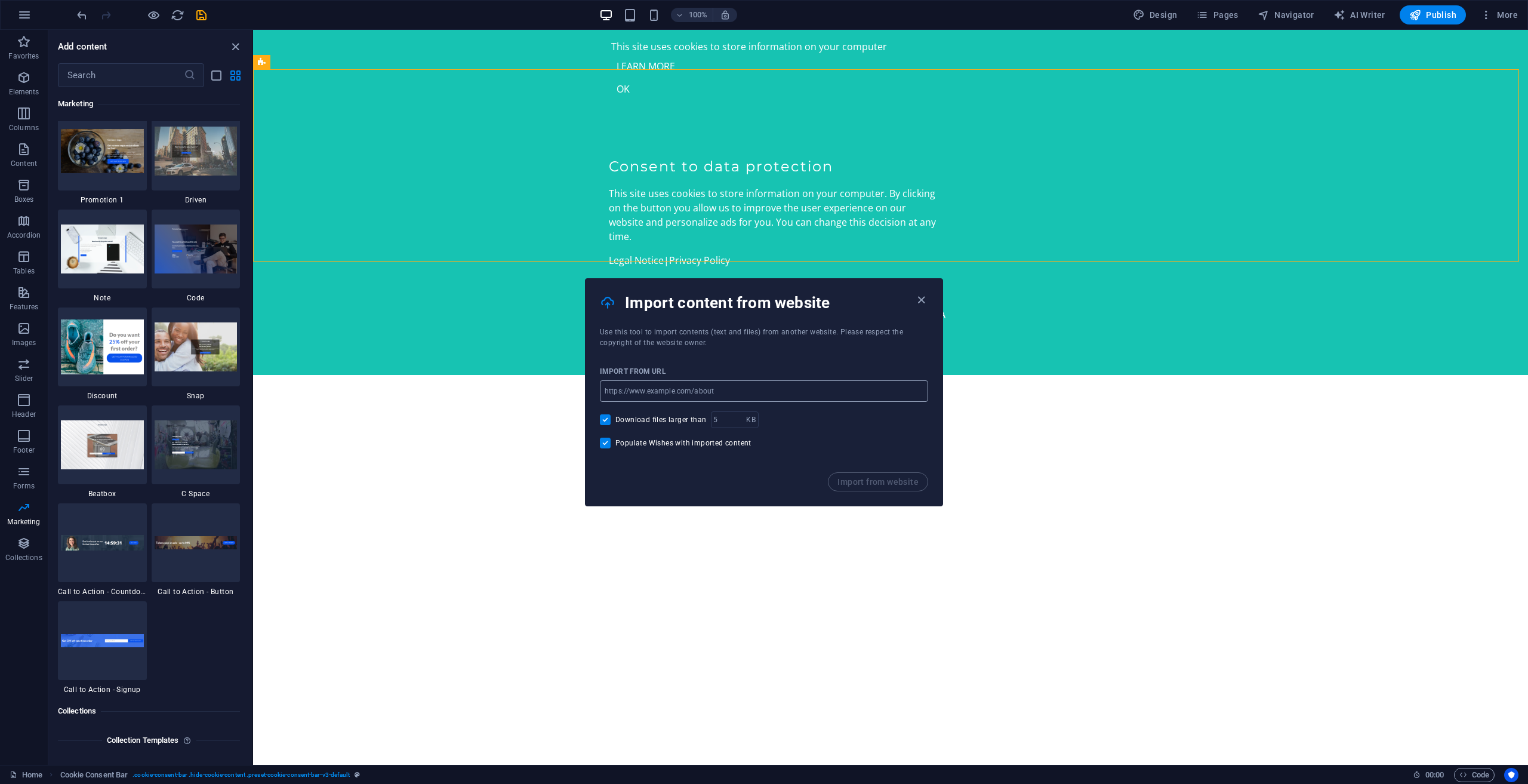
click at [768, 390] on input "url" at bounding box center [764, 391] width 328 height 22
paste input "[URL][DOMAIN_NAME]"
type input "[URL][DOMAIN_NAME]"
click at [859, 482] on span "Import from website" at bounding box center [878, 481] width 81 height 10
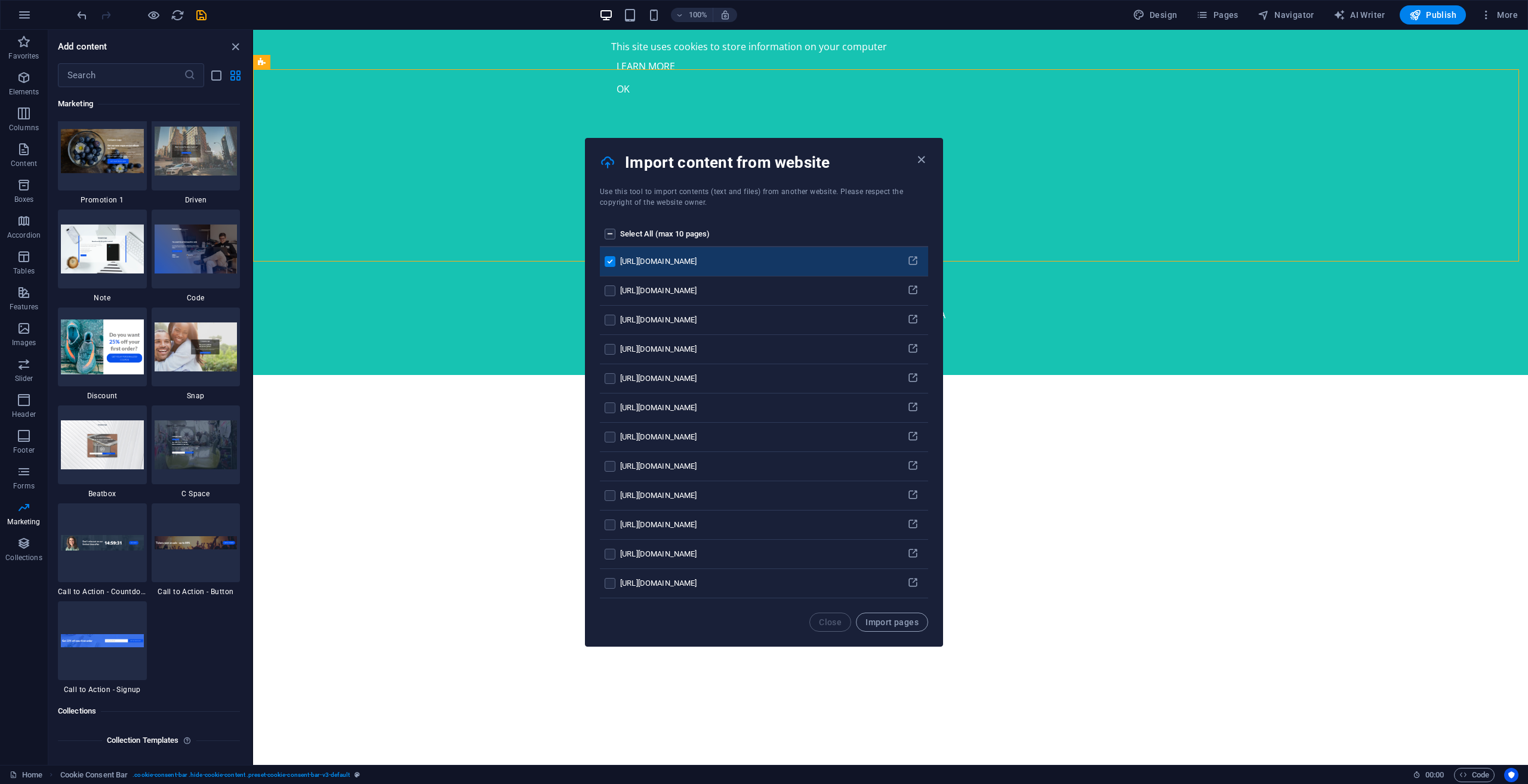
click at [609, 232] on label "pages list" at bounding box center [610, 234] width 11 height 11
click at [0, 0] on input "pages list" at bounding box center [0, 0] width 0 height 0
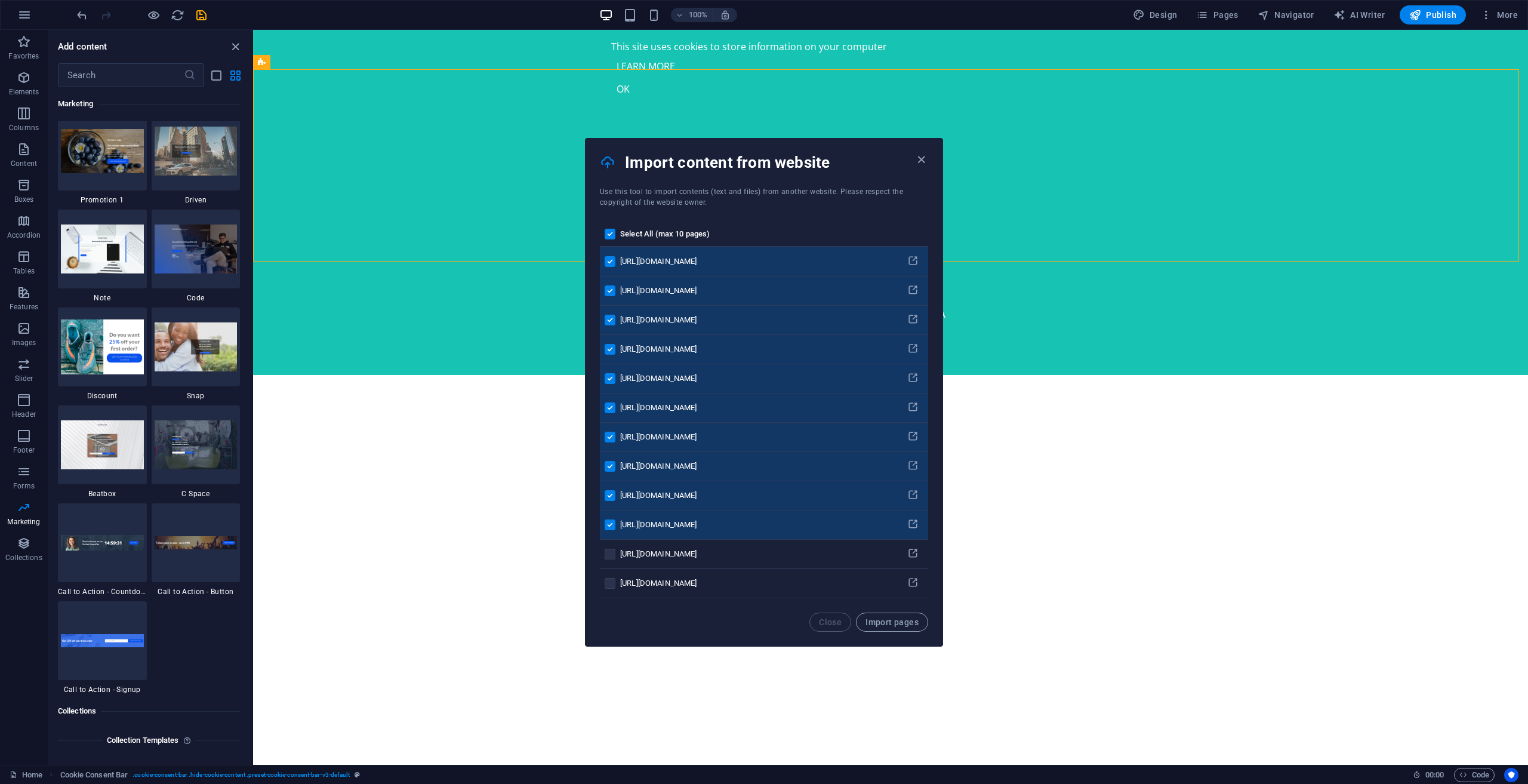
drag, startPoint x: 806, startPoint y: 493, endPoint x: 657, endPoint y: 495, distance: 149.0
click at [657, 495] on tr "[URL][DOMAIN_NAME]" at bounding box center [764, 495] width 328 height 29
copy tr "[URL][DOMAIN_NAME]"
click at [613, 287] on label "pages list" at bounding box center [610, 290] width 11 height 11
click at [0, 0] on input "pages list" at bounding box center [0, 0] width 0 height 0
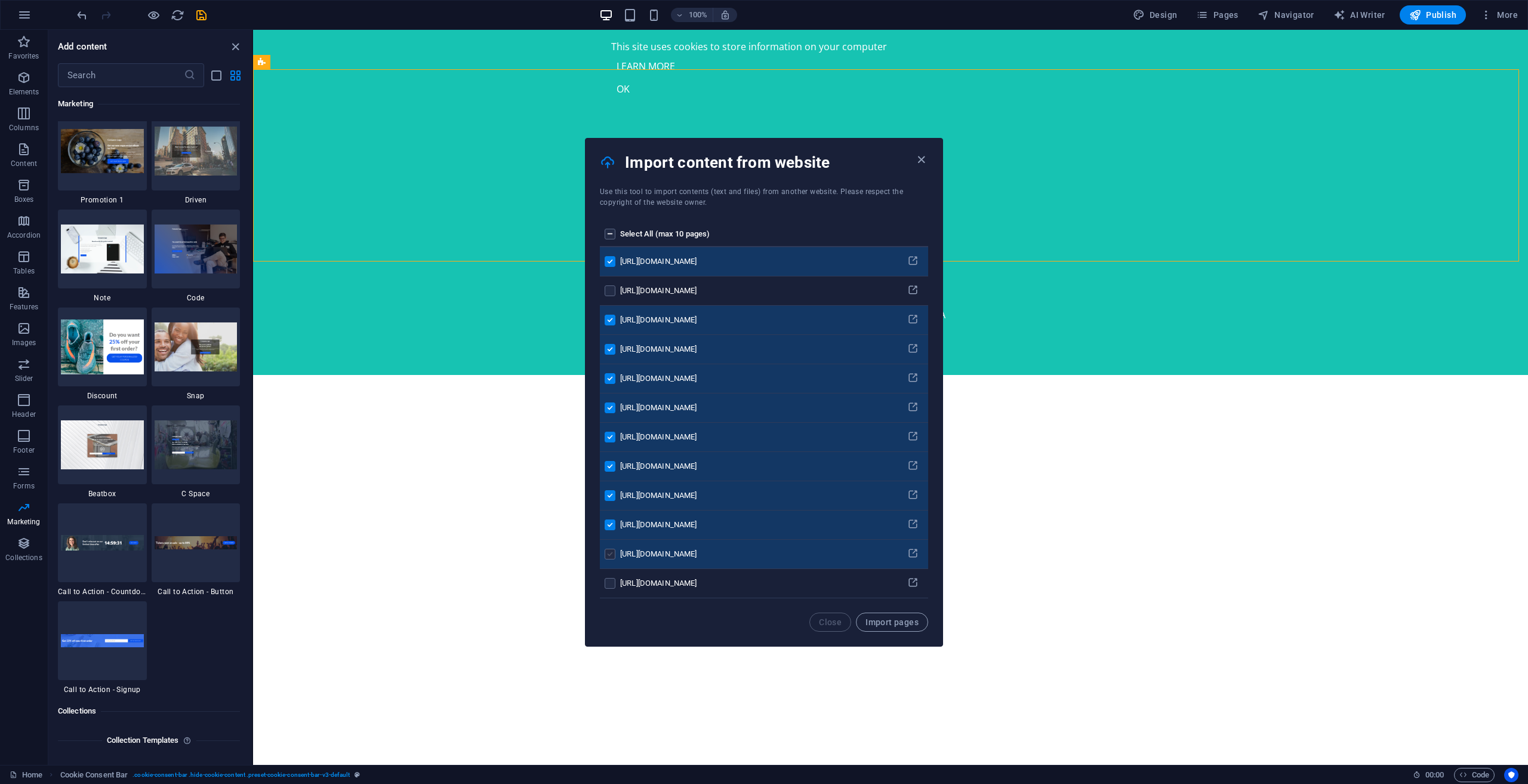
click at [610, 557] on label "pages list" at bounding box center [610, 553] width 11 height 11
click at [0, 0] on input "pages list" at bounding box center [0, 0] width 0 height 0
click at [868, 623] on span "Import pages" at bounding box center [892, 622] width 53 height 10
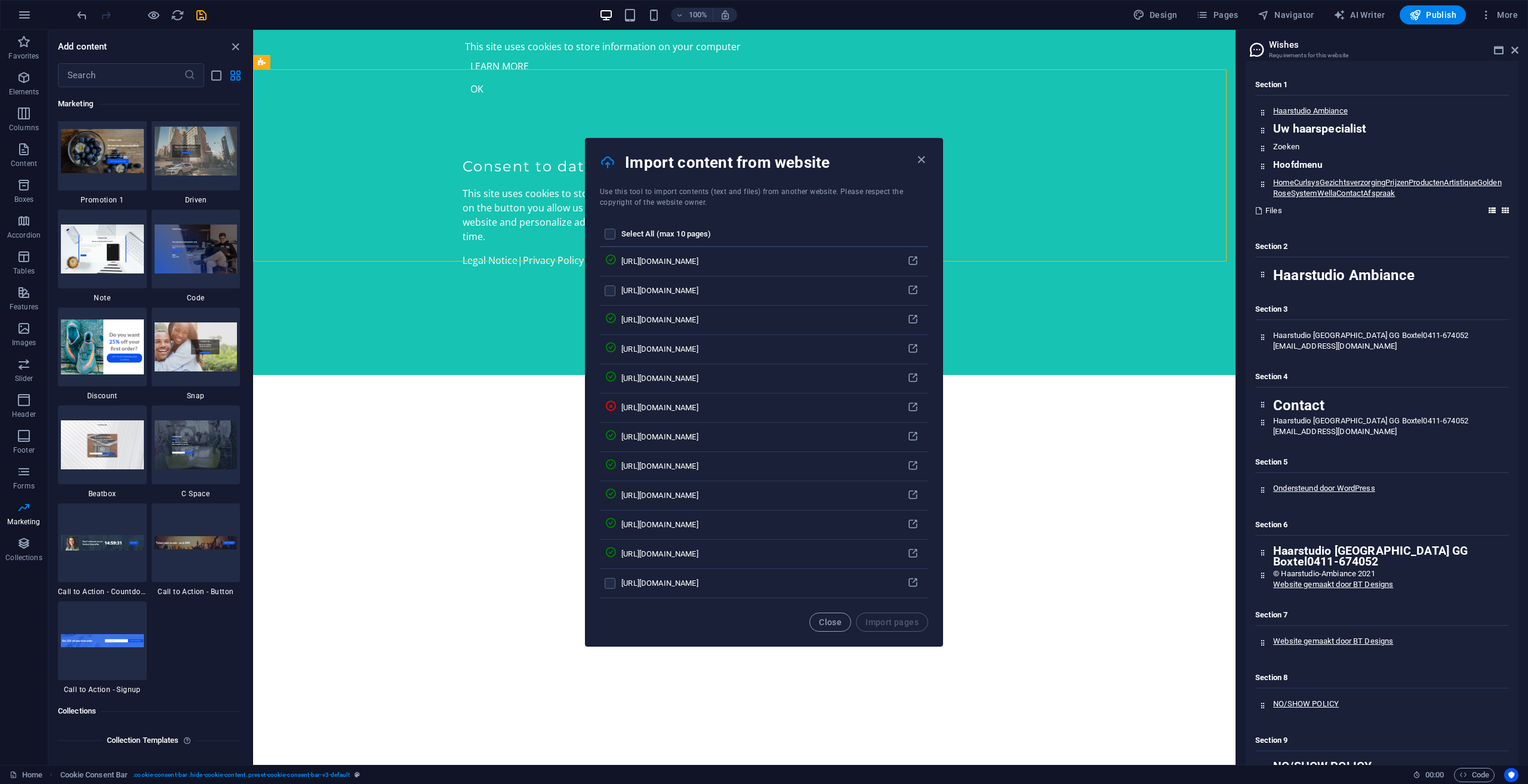
scroll to position [6206, 0]
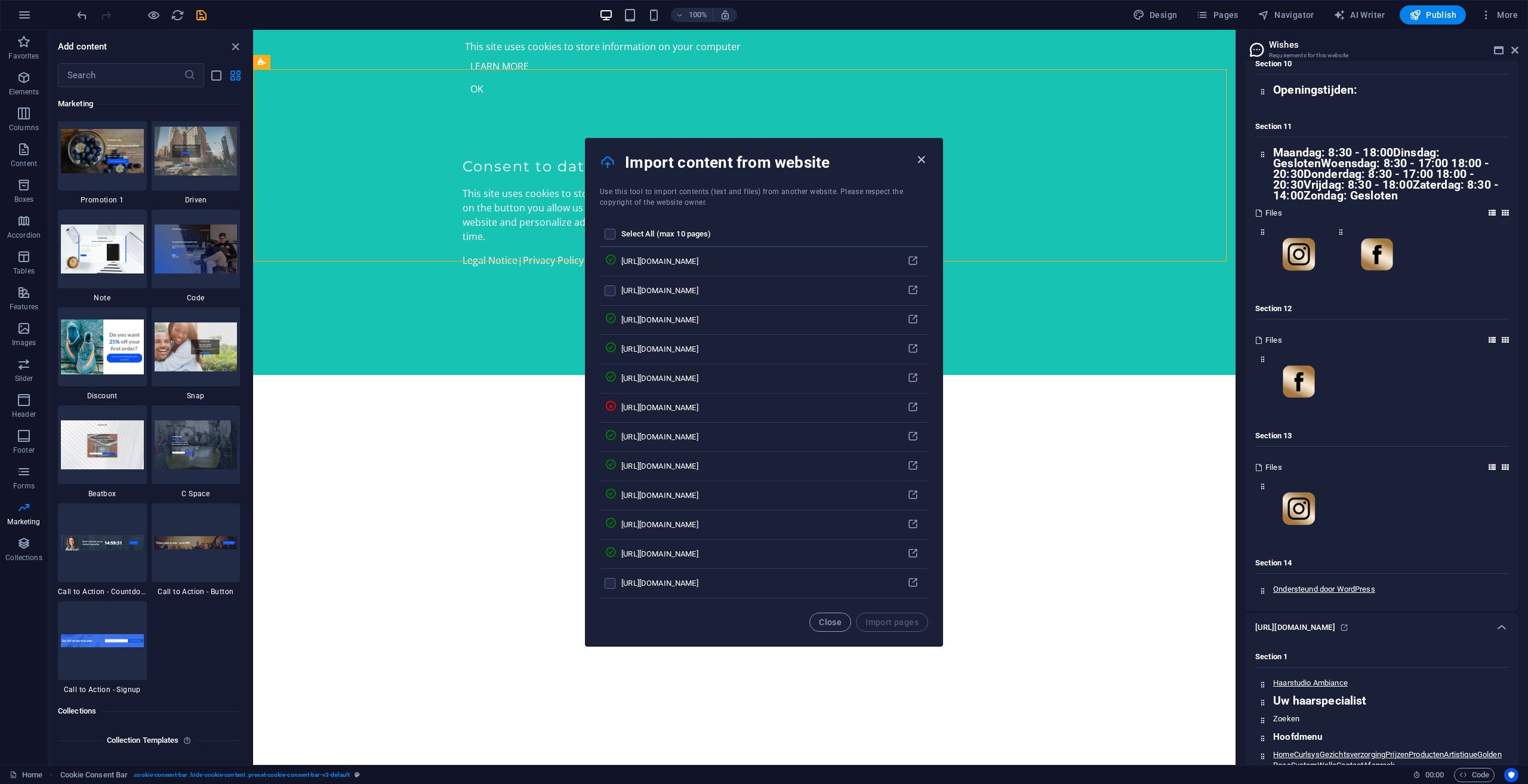
drag, startPoint x: 920, startPoint y: 160, endPoint x: 666, endPoint y: 131, distance: 255.7
click at [919, 160] on icon "button" at bounding box center [922, 160] width 14 height 14
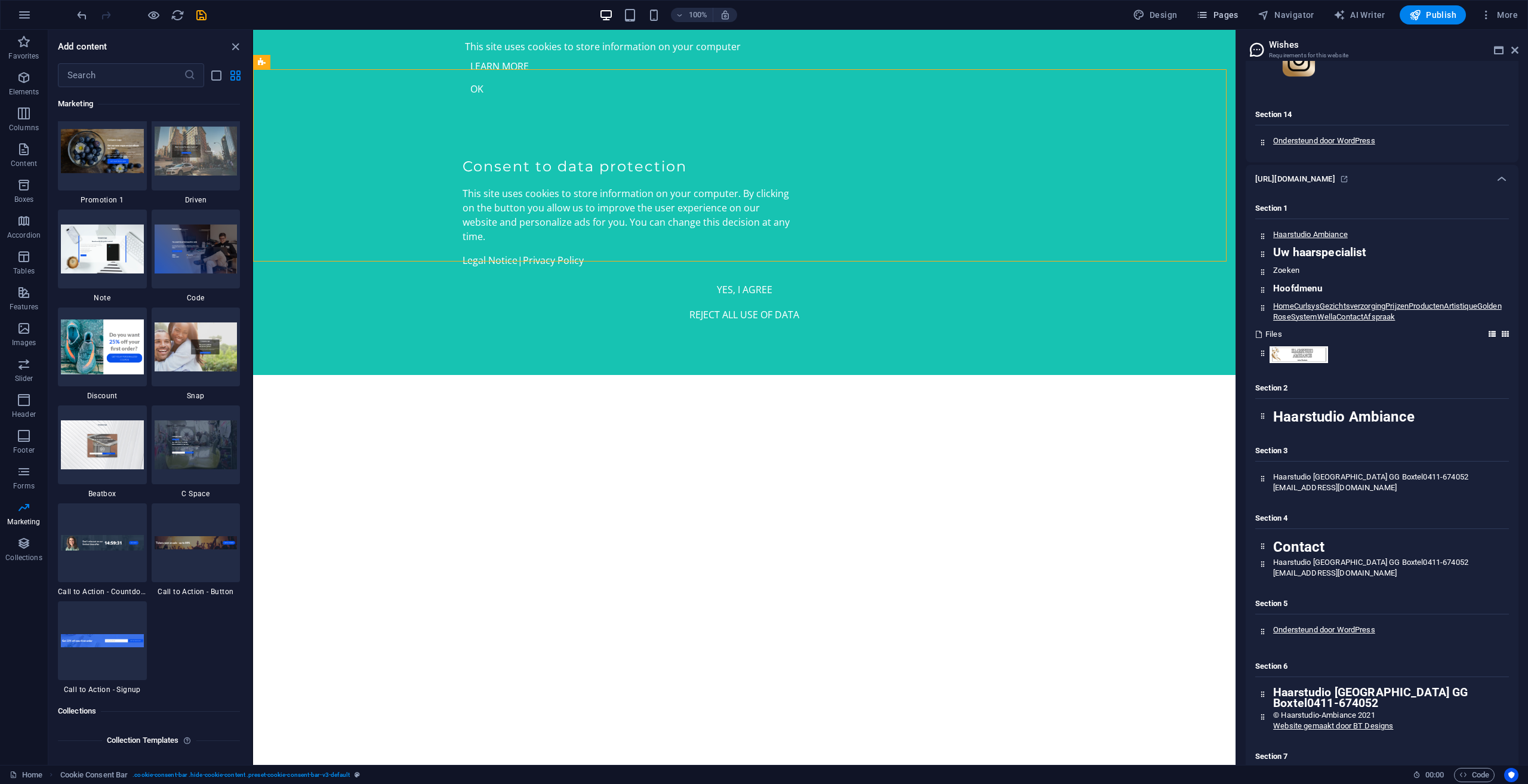
scroll to position [8133, 0]
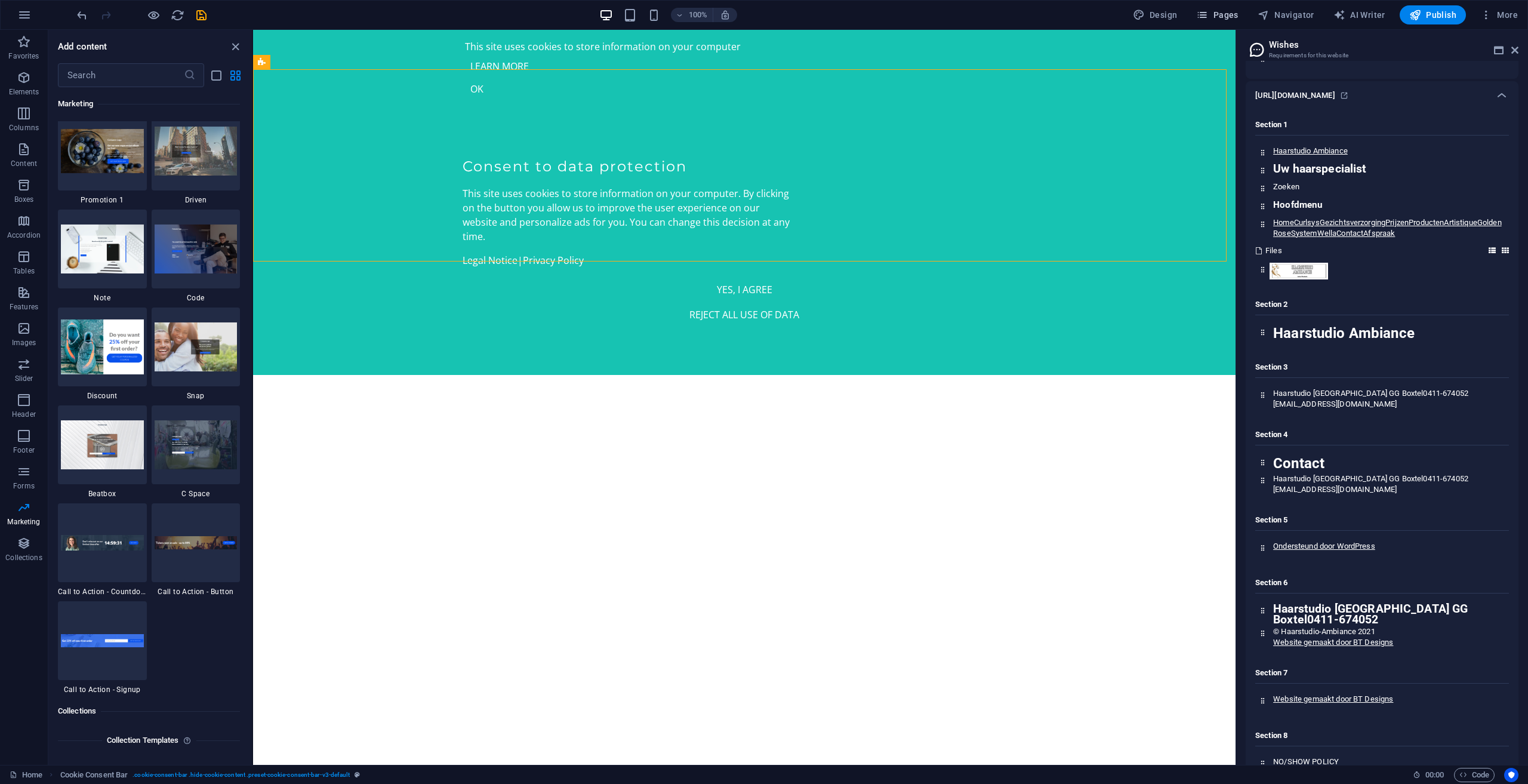
click at [1194, 20] on button "Pages" at bounding box center [1217, 15] width 52 height 19
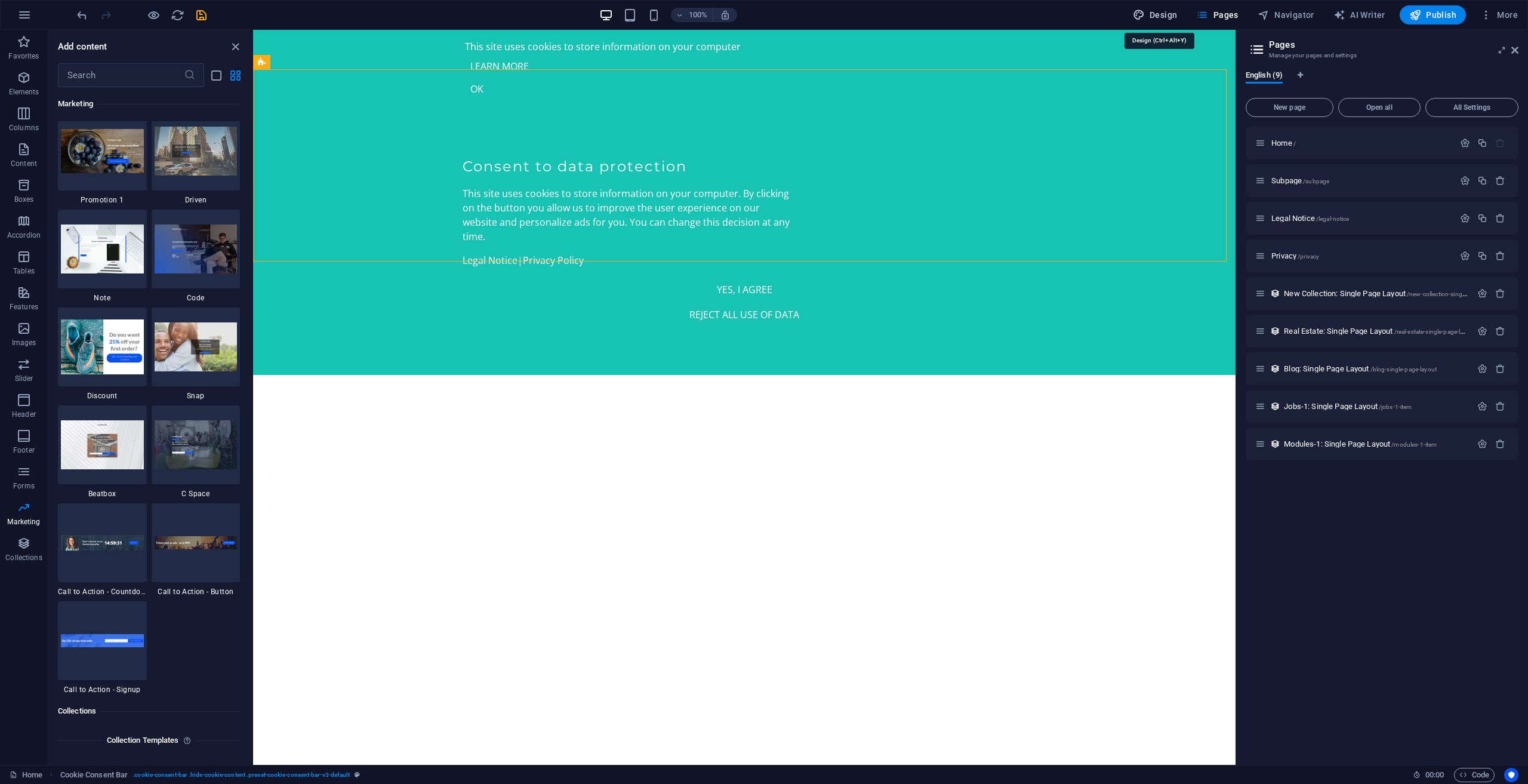
click at [1176, 16] on span "Design" at bounding box center [1155, 15] width 45 height 12
select select "px"
select select "200"
select select "px"
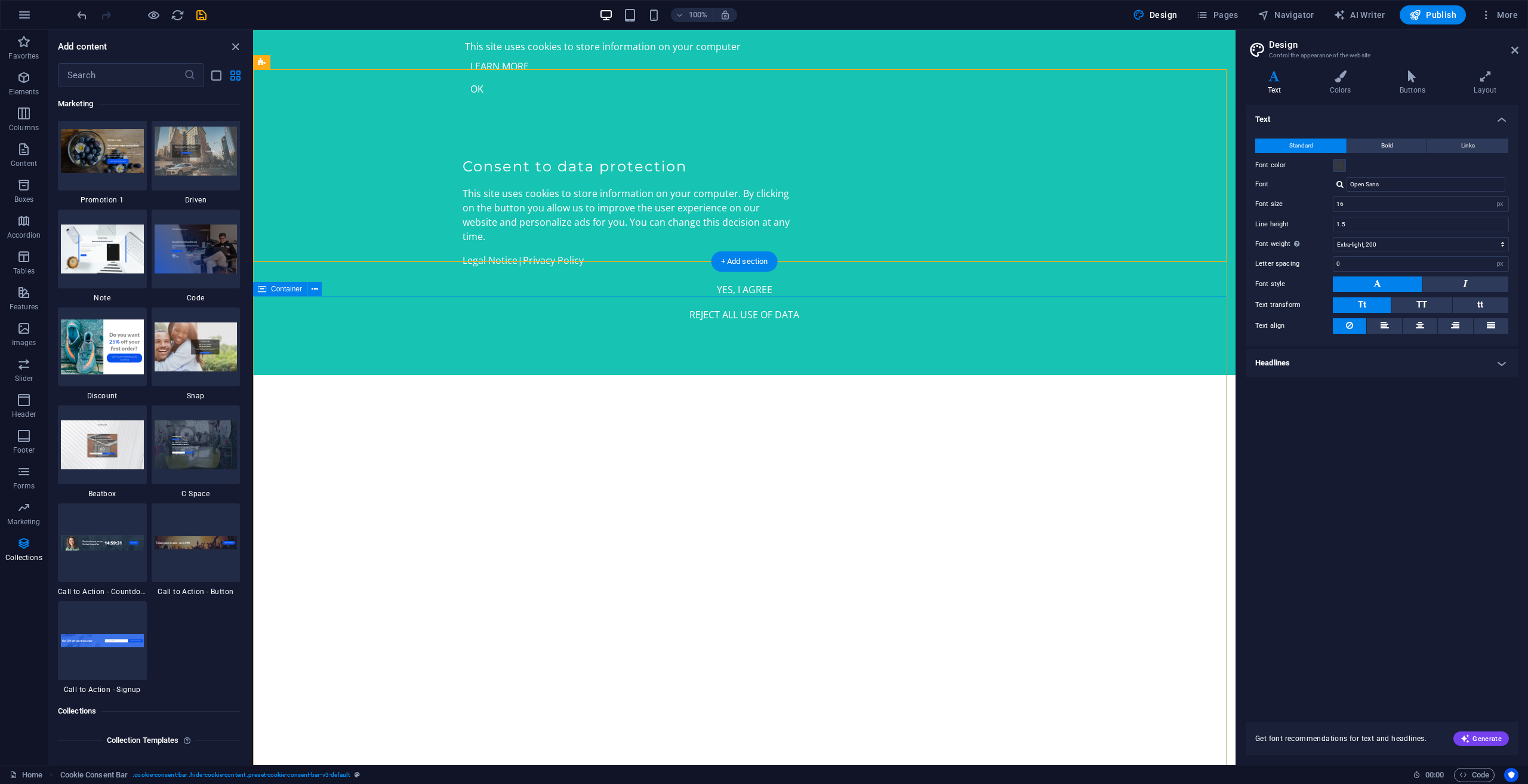
scroll to position [10917, 0]
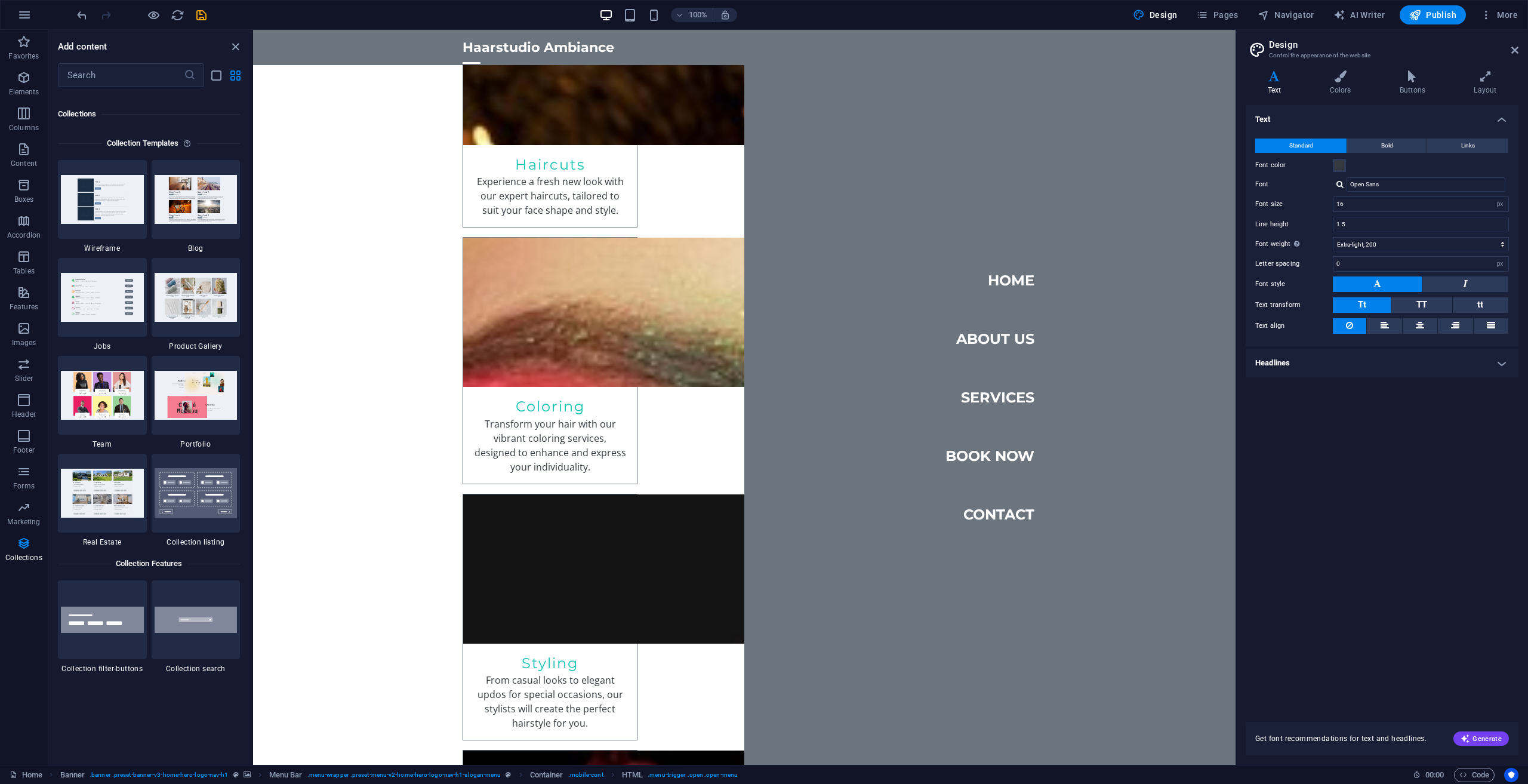
scroll to position [2058, 0]
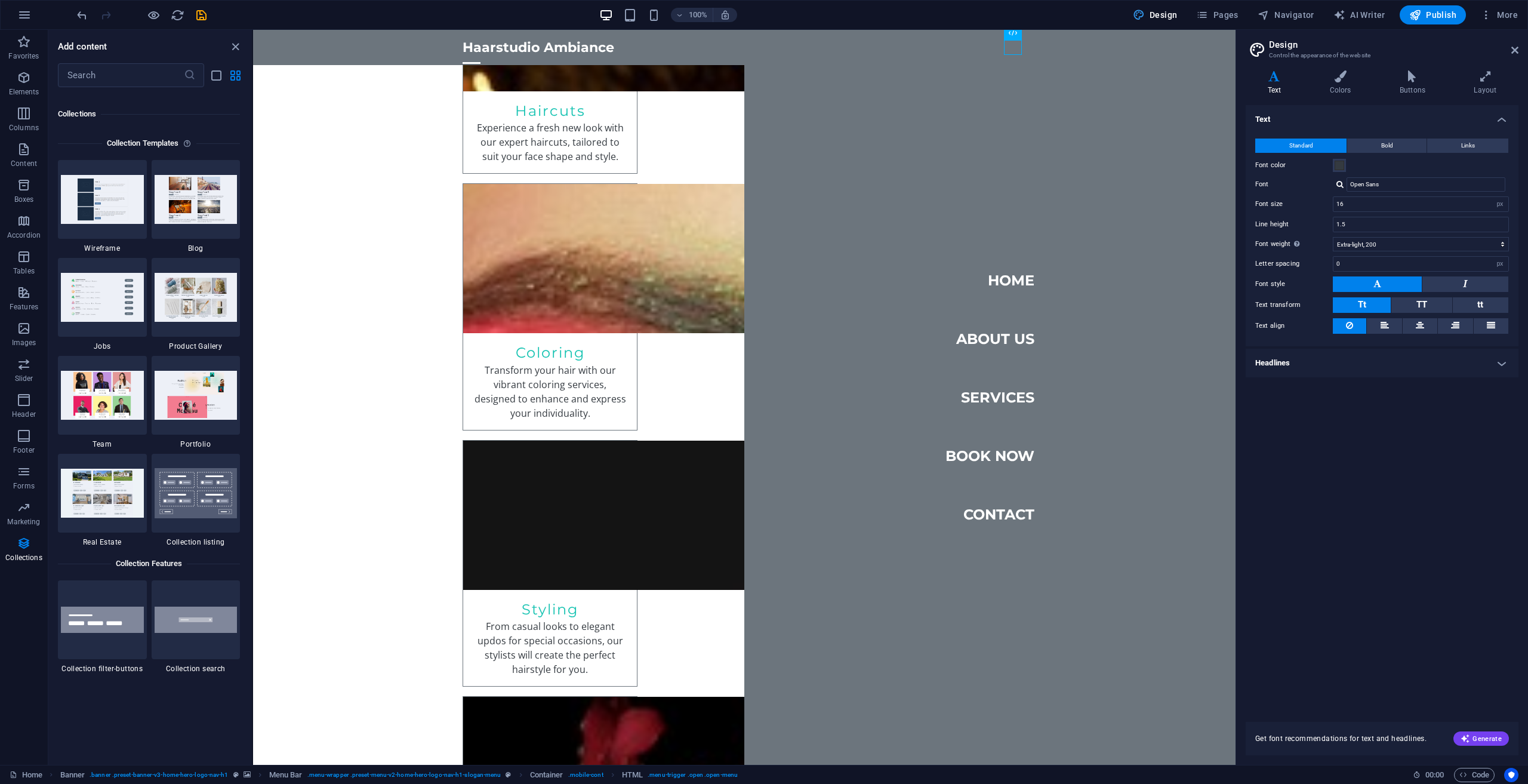
click at [1152, 10] on span "Design" at bounding box center [1155, 15] width 45 height 12
click at [1522, 43] on aside "Design Control the appearance of the website Variants Text Colors Buttons Layou…" at bounding box center [1382, 397] width 292 height 735
click at [1515, 49] on icon at bounding box center [1515, 50] width 7 height 10
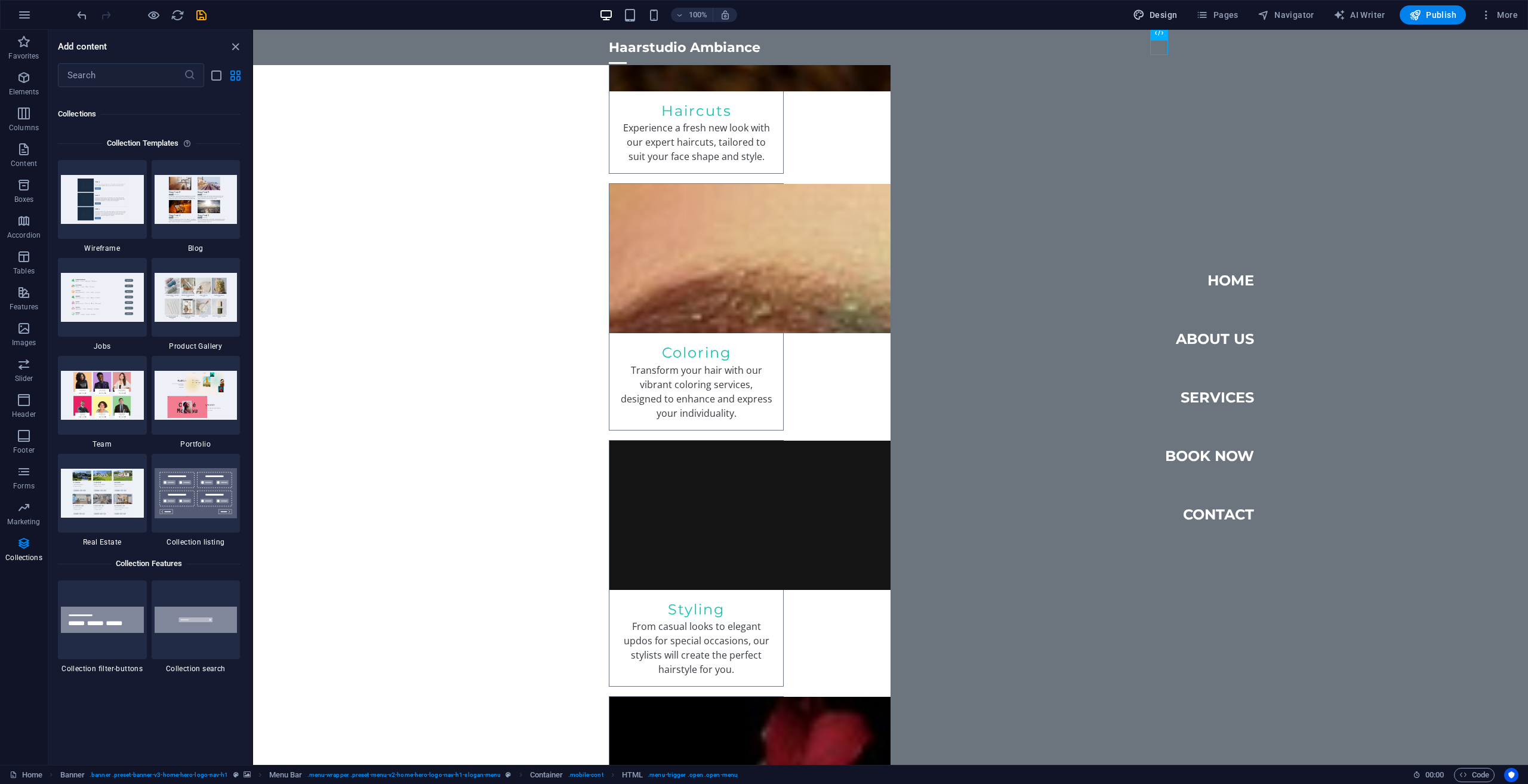
click at [1171, 11] on span "Design" at bounding box center [1155, 15] width 45 height 12
select select "px"
select select "200"
select select "px"
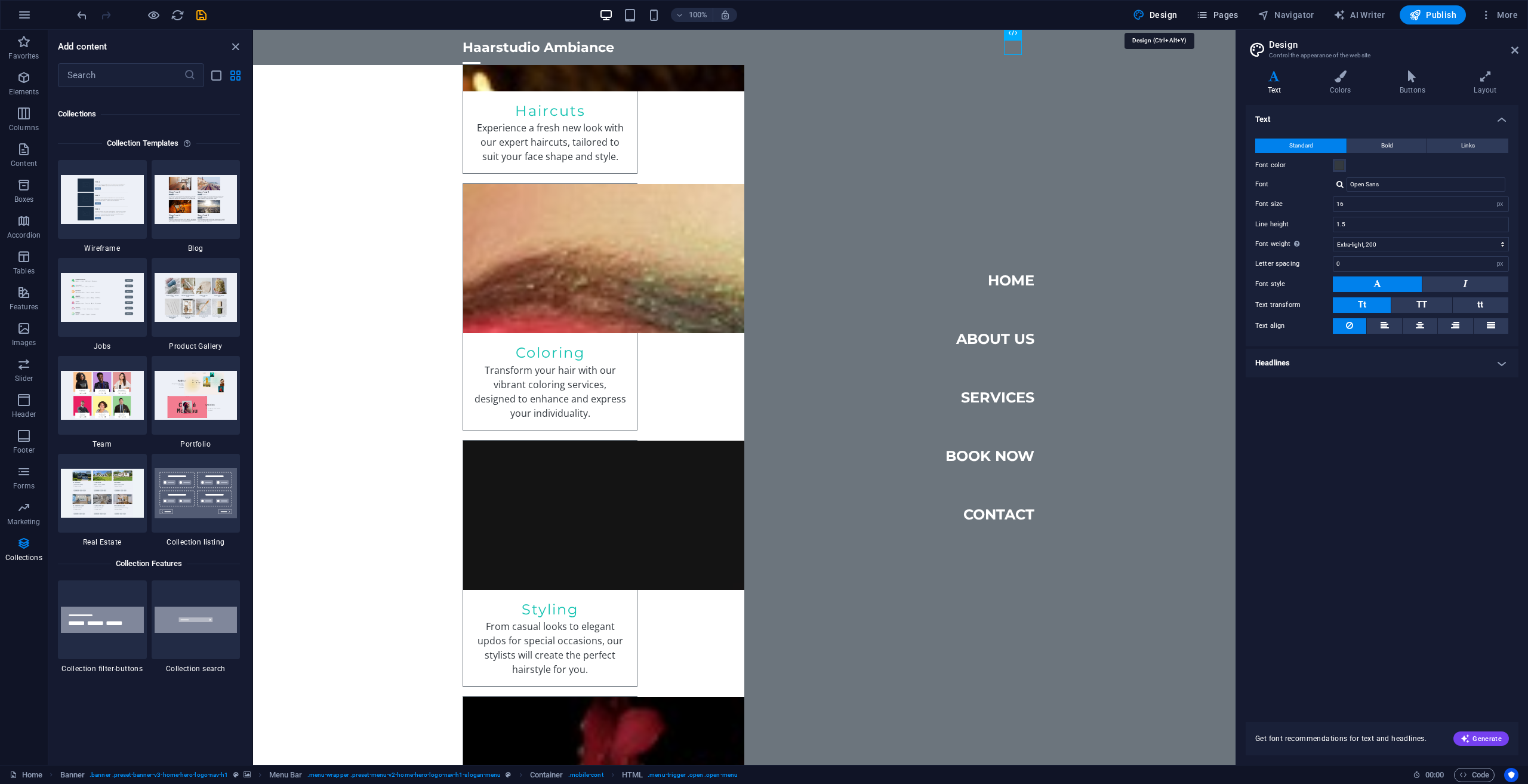
click at [1213, 13] on span "Pages" at bounding box center [1217, 15] width 42 height 12
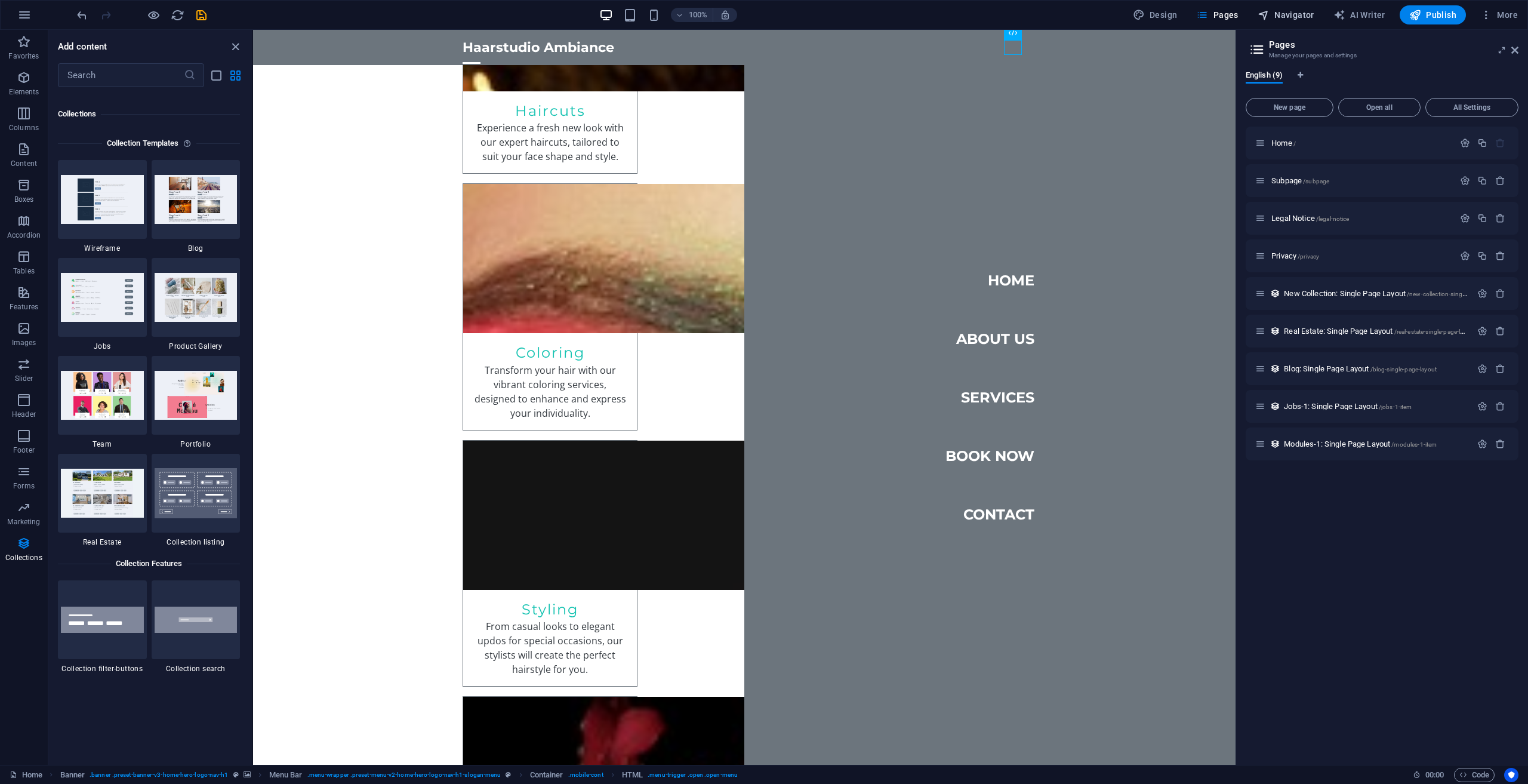
click at [1282, 24] on button "Navigator" at bounding box center [1286, 15] width 66 height 19
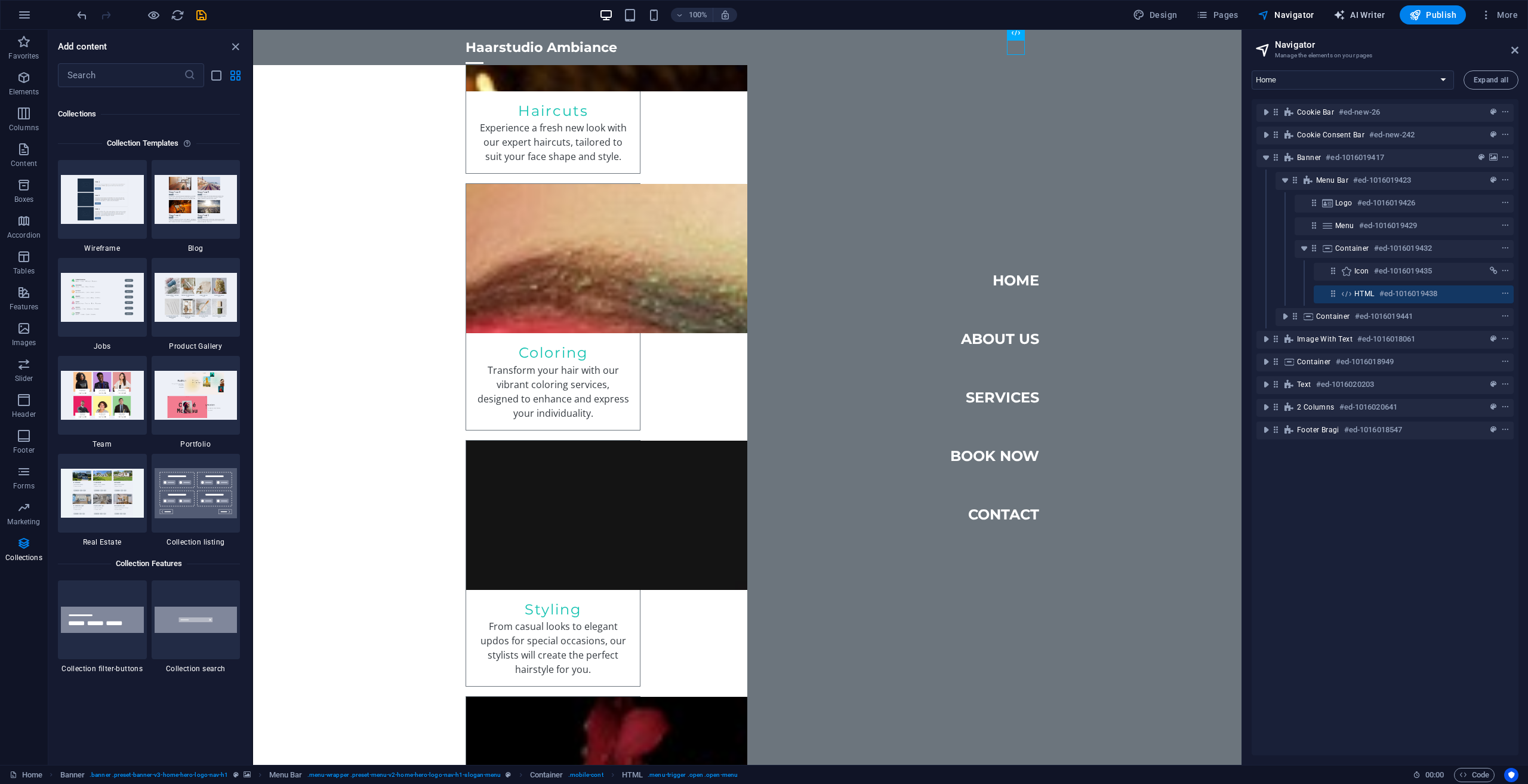
click at [1341, 13] on icon "button" at bounding box center [1339, 15] width 12 height 12
select select "English"
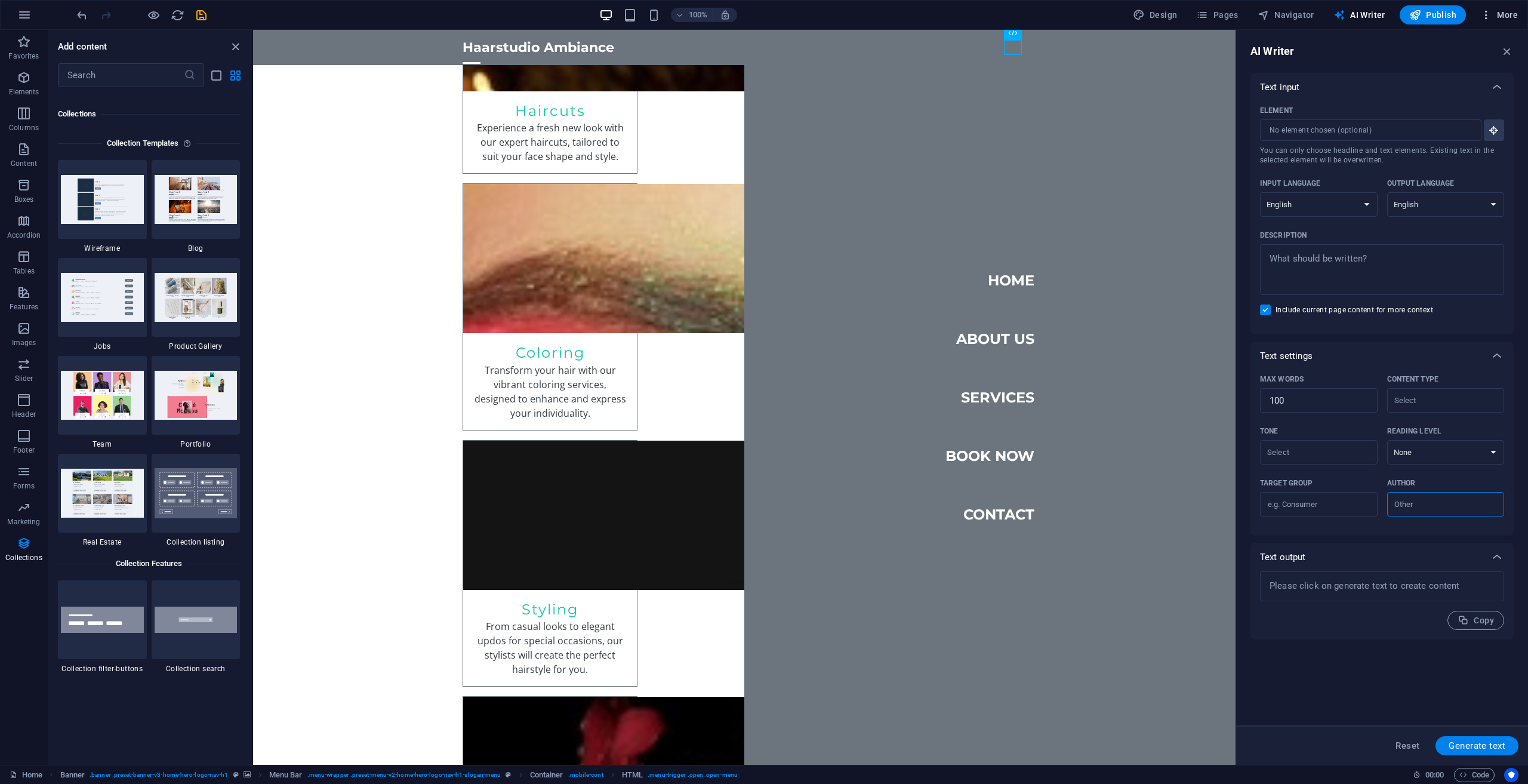
click at [1490, 17] on icon "button" at bounding box center [1486, 15] width 12 height 12
click at [1455, 239] on h6 "Content Import" at bounding box center [1474, 246] width 71 height 14
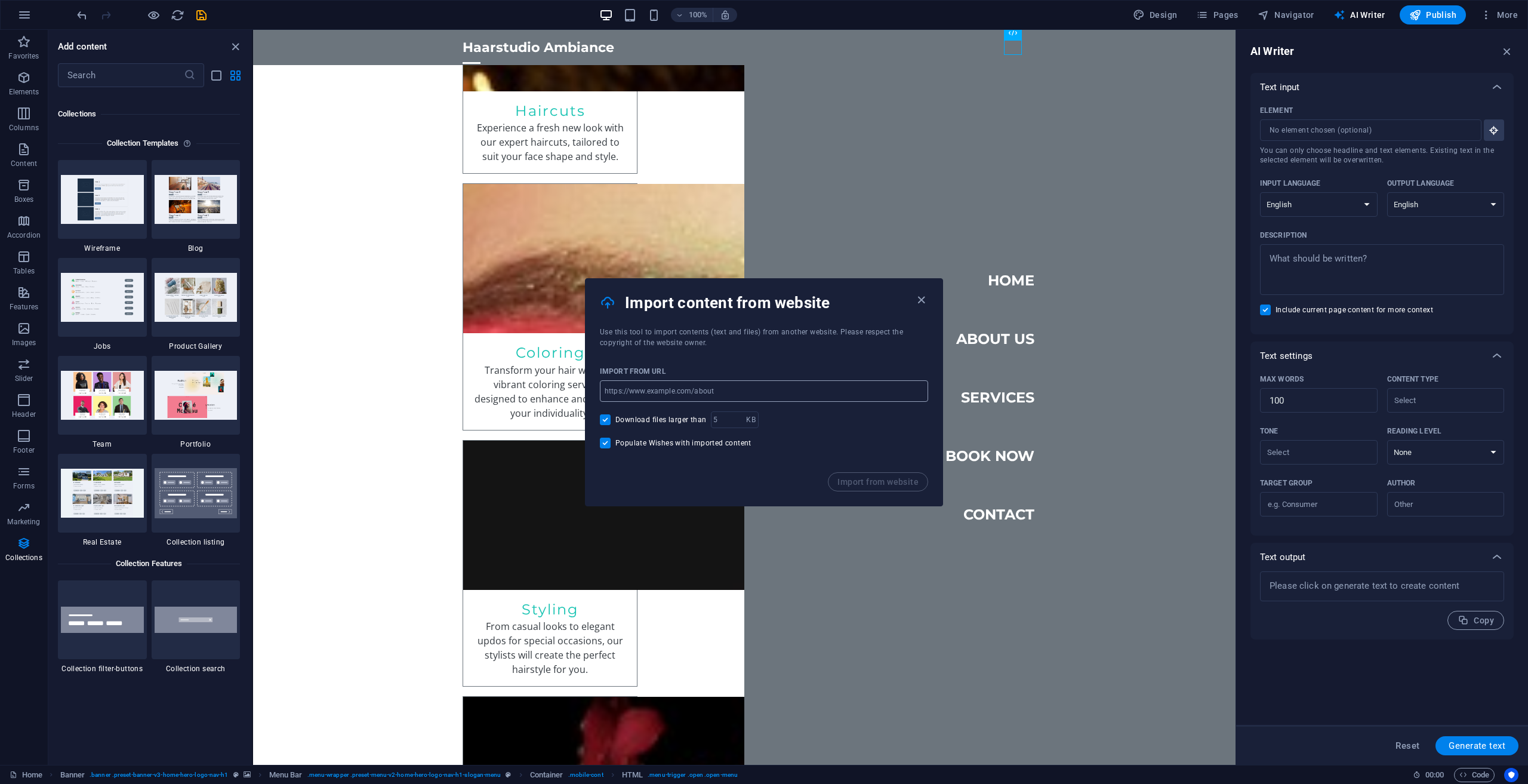
click at [743, 388] on input "url" at bounding box center [764, 391] width 328 height 22
paste input "[URL][DOMAIN_NAME]"
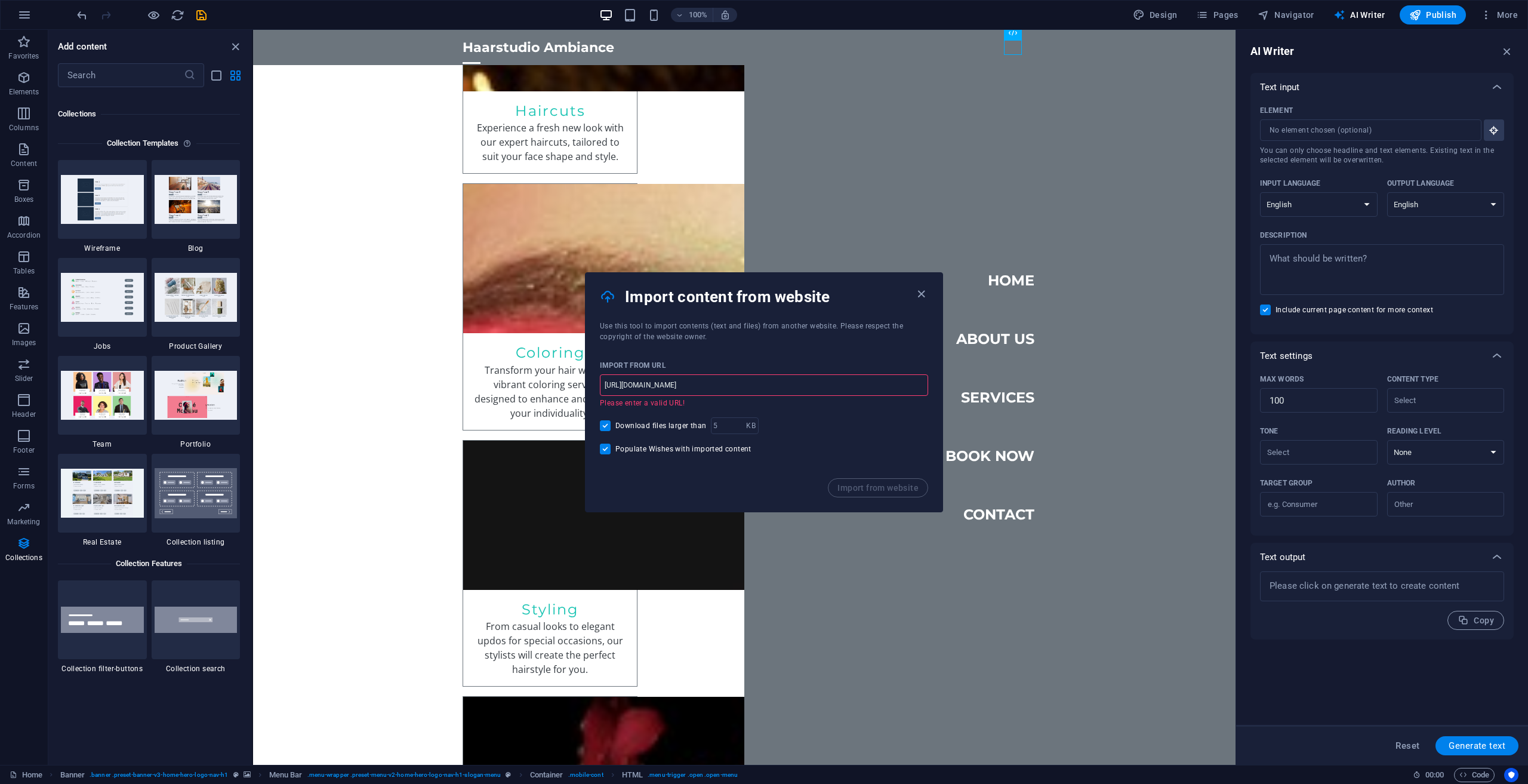
type input "[URL][DOMAIN_NAME]"
click at [669, 471] on div "Import from URL [URL][DOMAIN_NAME] ​ Please enter a valid URL! Download files l…" at bounding box center [764, 410] width 357 height 136
click at [766, 393] on input "[URL][DOMAIN_NAME]" at bounding box center [764, 385] width 328 height 22
click at [763, 389] on input "[URL][DOMAIN_NAME]" at bounding box center [764, 385] width 328 height 22
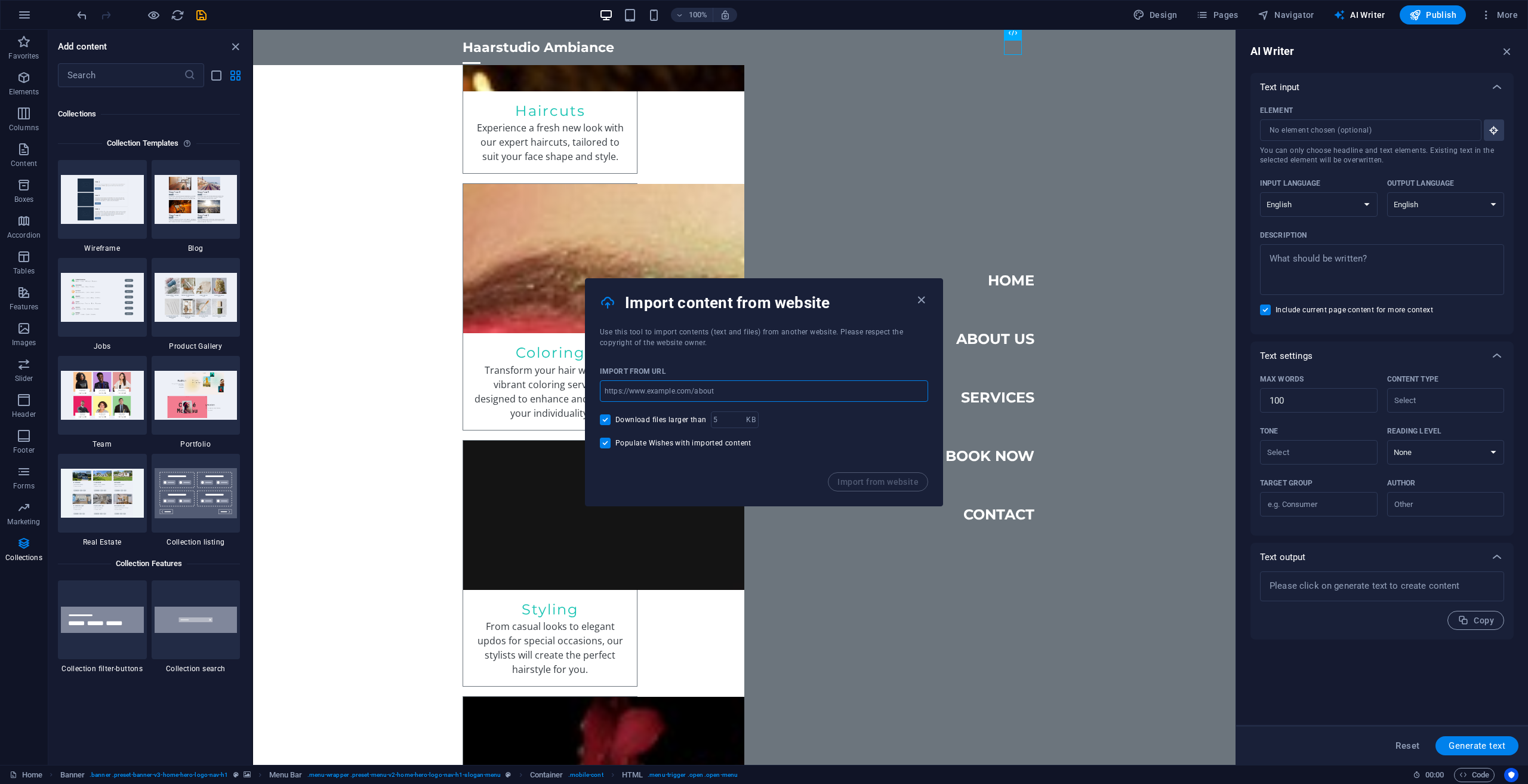
paste input "[URL][DOMAIN_NAME]"
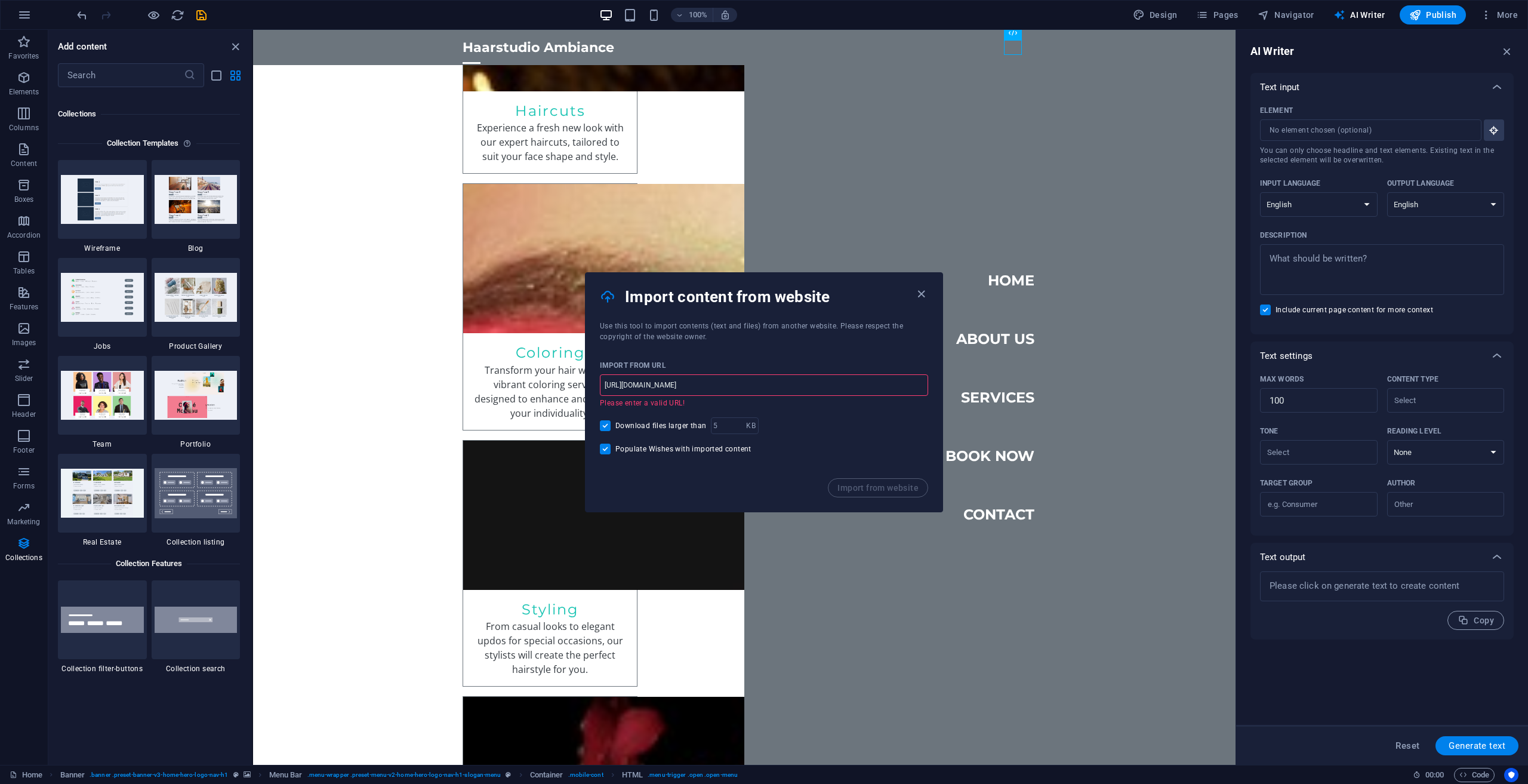
click at [639, 385] on input "[URL][DOMAIN_NAME]" at bounding box center [764, 385] width 328 height 22
type input "[URL][DOMAIN_NAME]"
click at [931, 298] on div "Import content from website" at bounding box center [764, 296] width 357 height 48
click at [925, 291] on icon "button" at bounding box center [922, 294] width 14 height 14
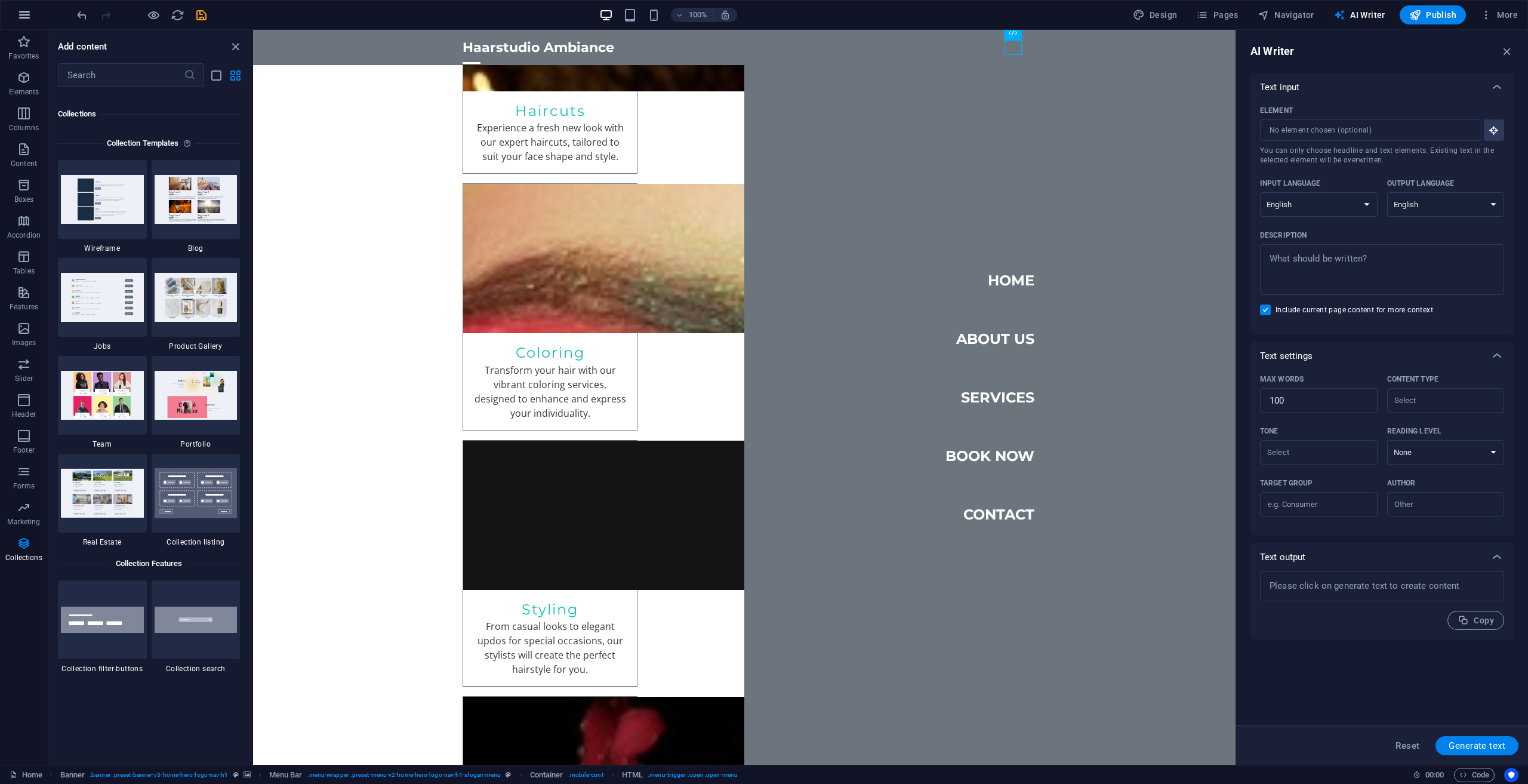
click at [24, 8] on icon "button" at bounding box center [24, 15] width 14 height 14
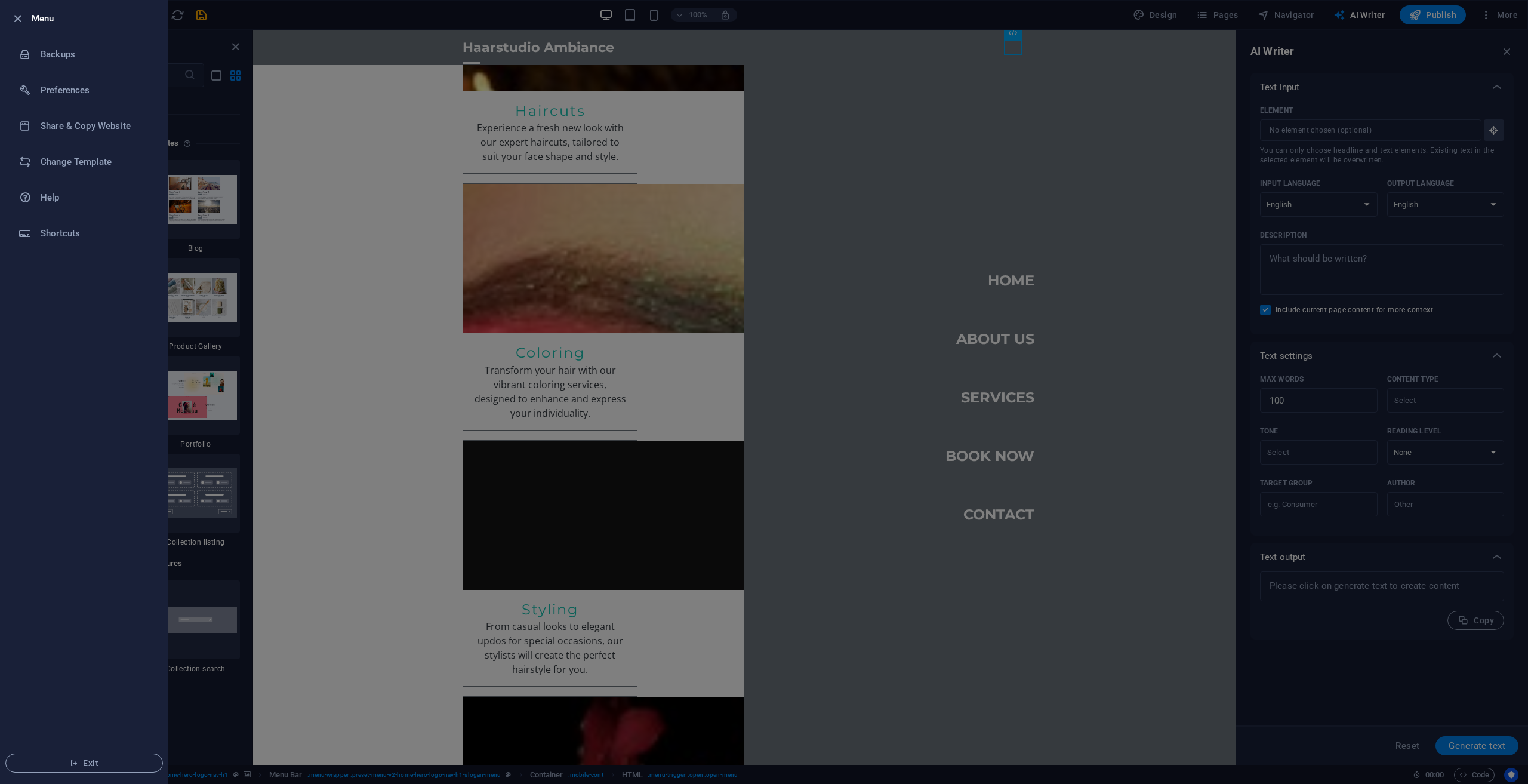
click at [792, 75] on div at bounding box center [764, 392] width 1528 height 784
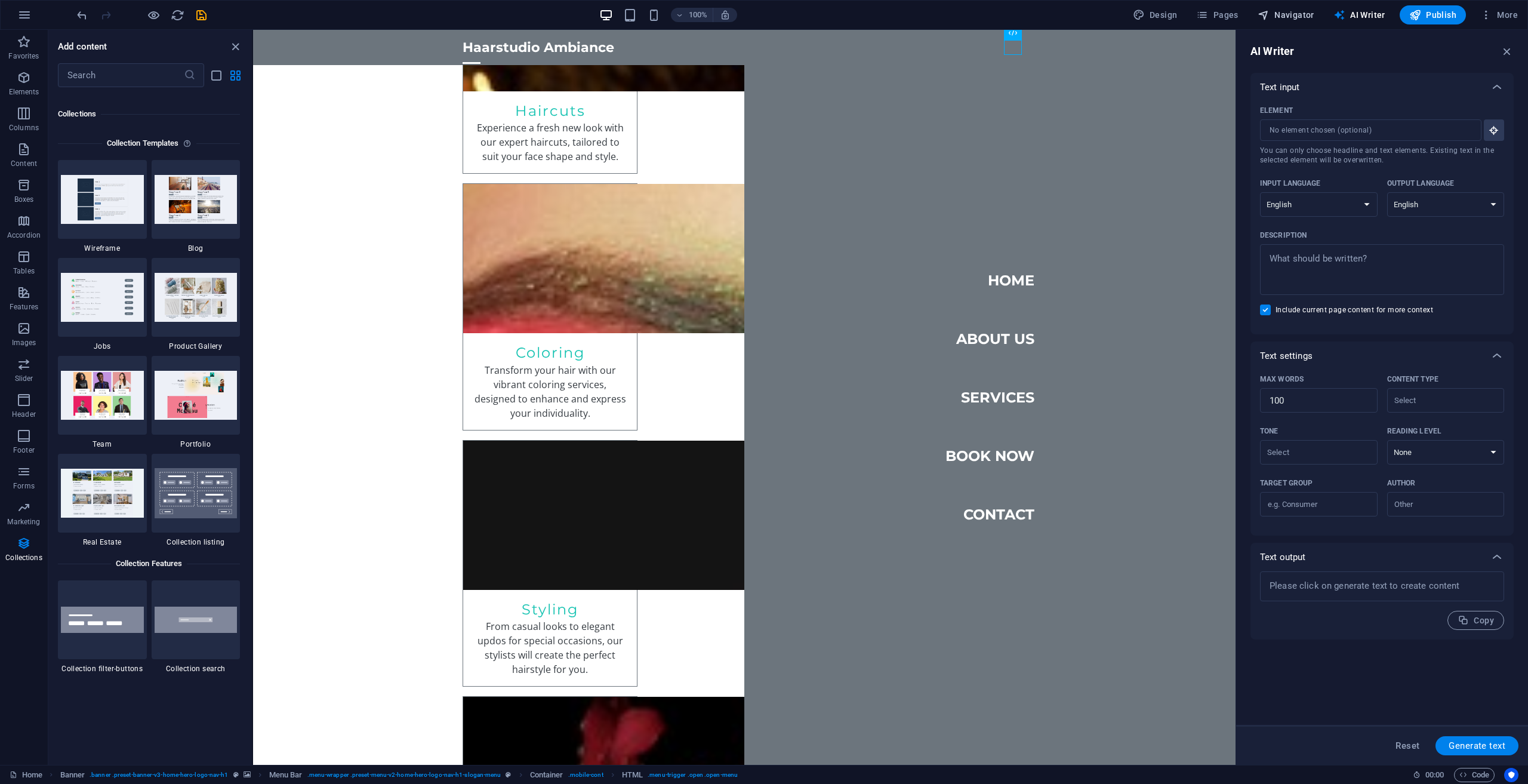
click at [1285, 17] on span "Navigator" at bounding box center [1286, 15] width 57 height 12
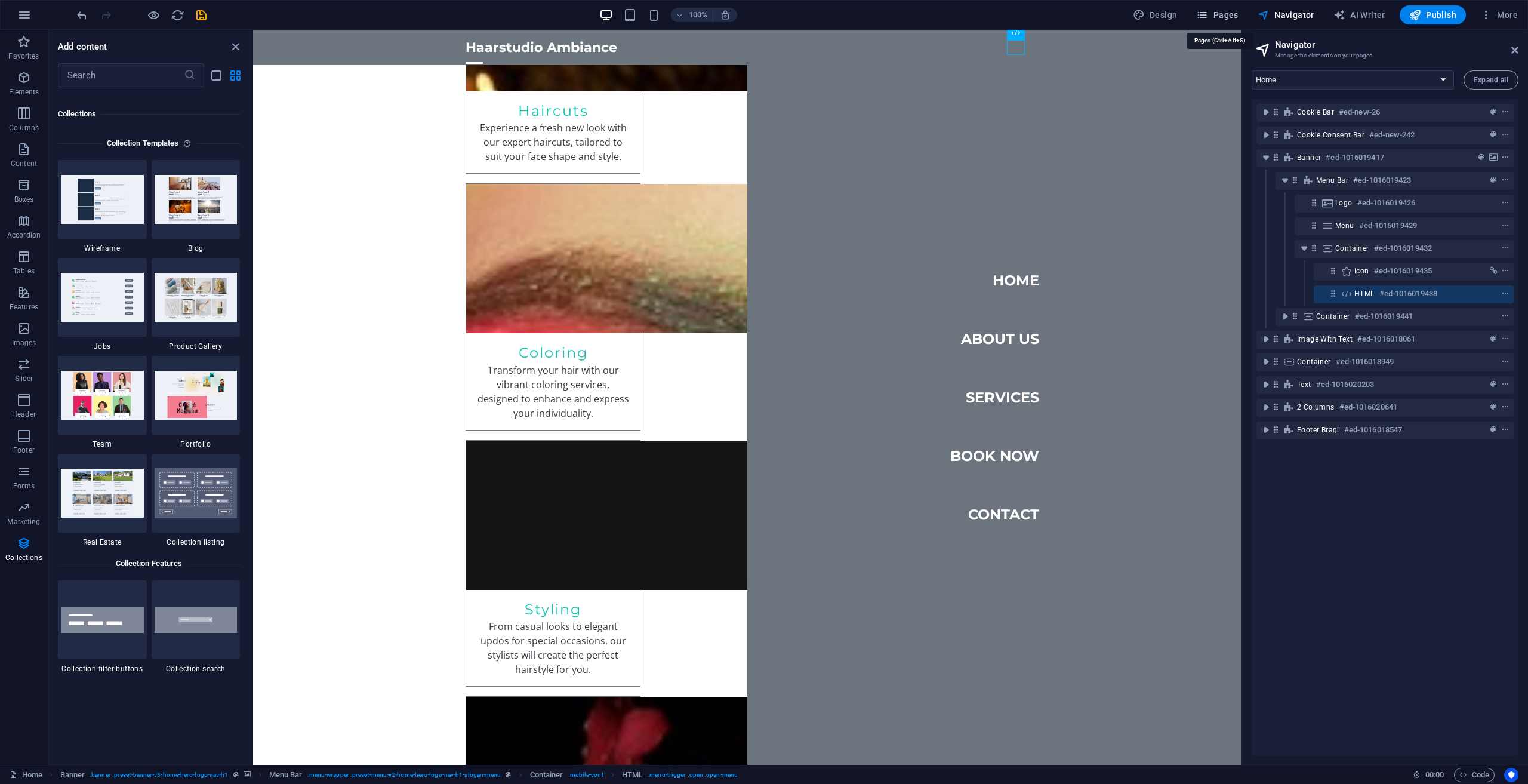
click at [1238, 14] on span "Pages" at bounding box center [1217, 15] width 42 height 12
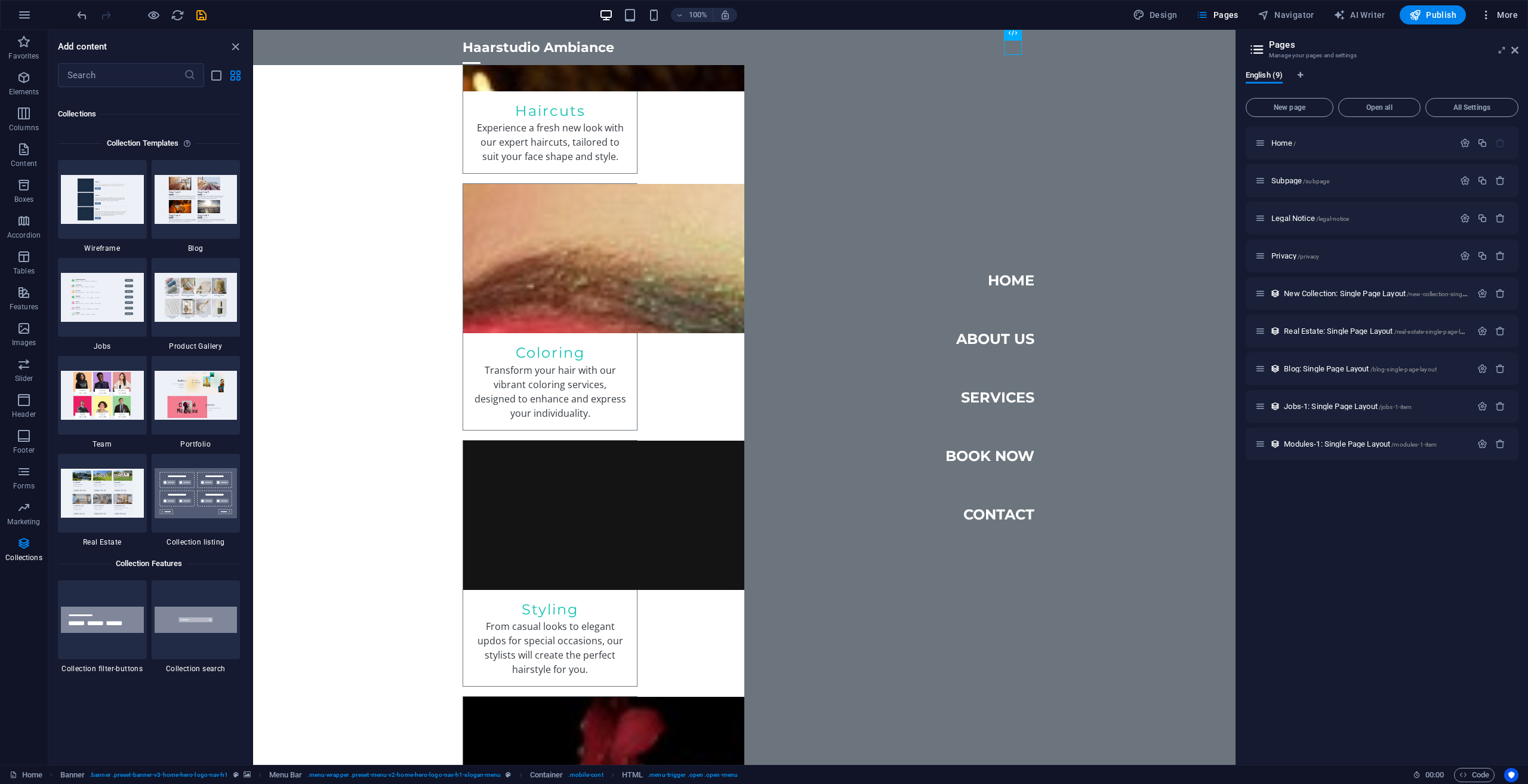
click at [1488, 13] on icon "button" at bounding box center [1486, 15] width 12 height 12
click at [1449, 252] on h6 "Content Import" at bounding box center [1474, 246] width 71 height 14
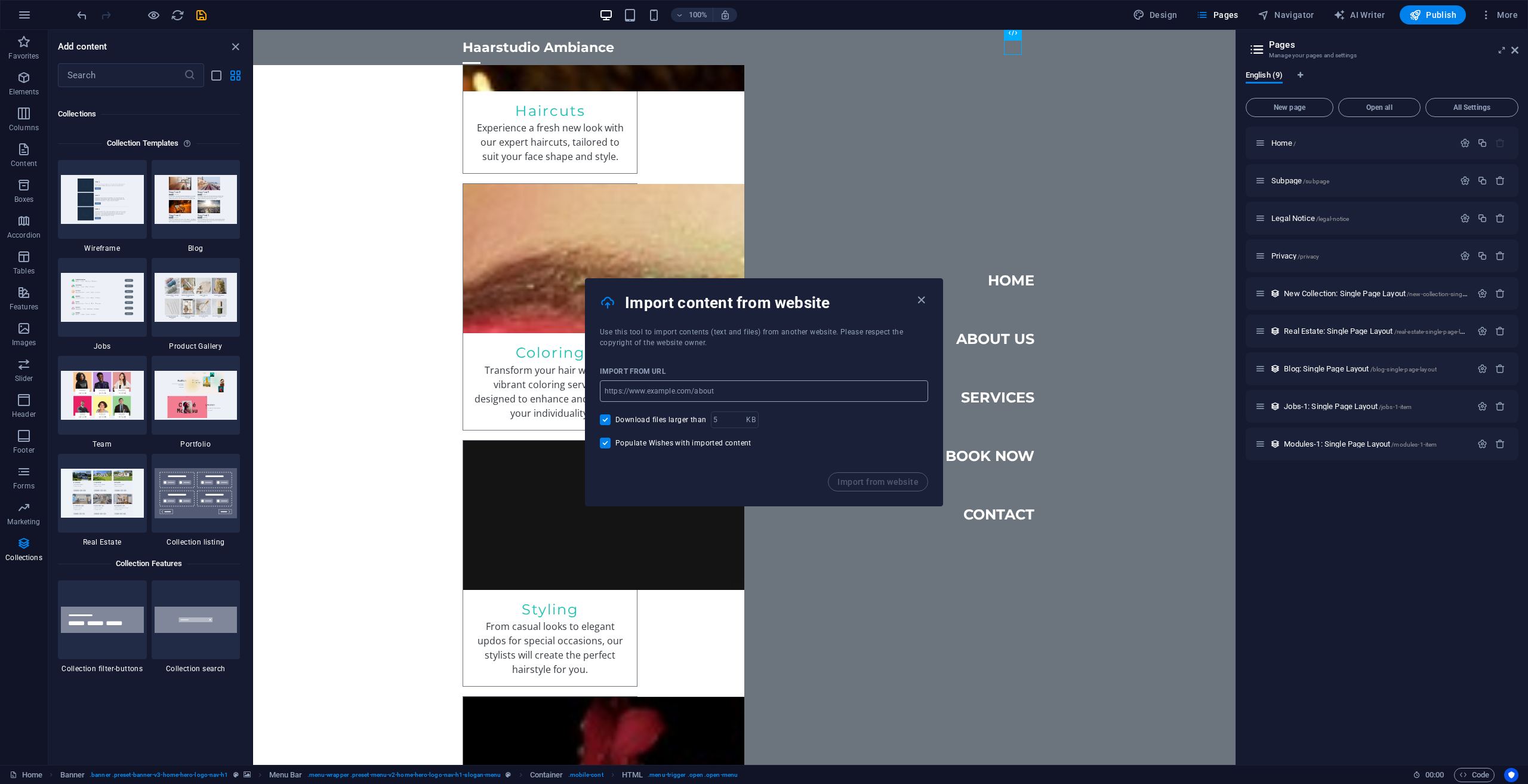
click at [720, 396] on input "url" at bounding box center [764, 391] width 328 height 22
paste input "[URL][DOMAIN_NAME]"
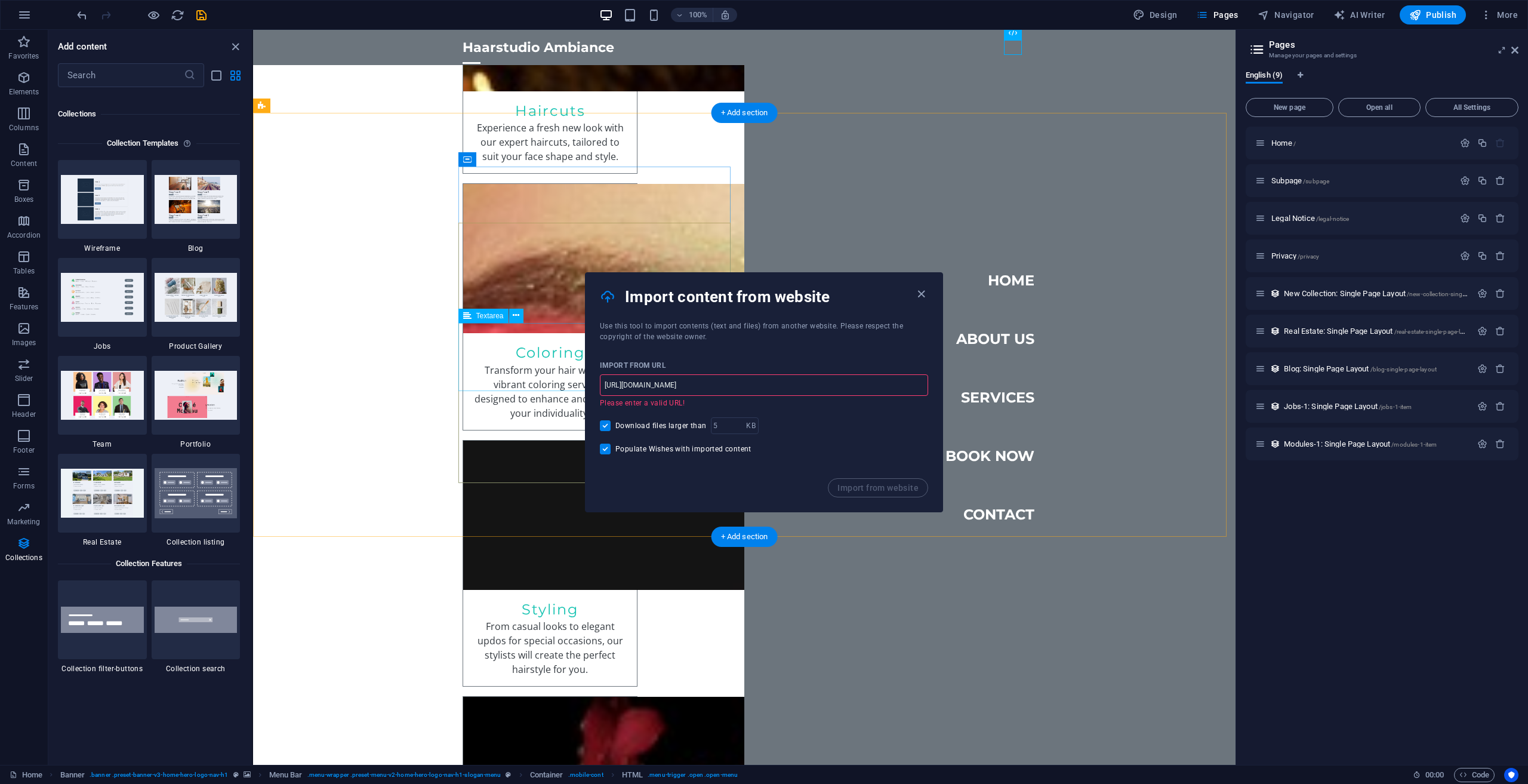
drag, startPoint x: 981, startPoint y: 418, endPoint x: 546, endPoint y: 376, distance: 437.0
type input "[URL][DOMAIN_NAME]"
click at [924, 296] on icon "button" at bounding box center [922, 294] width 14 height 14
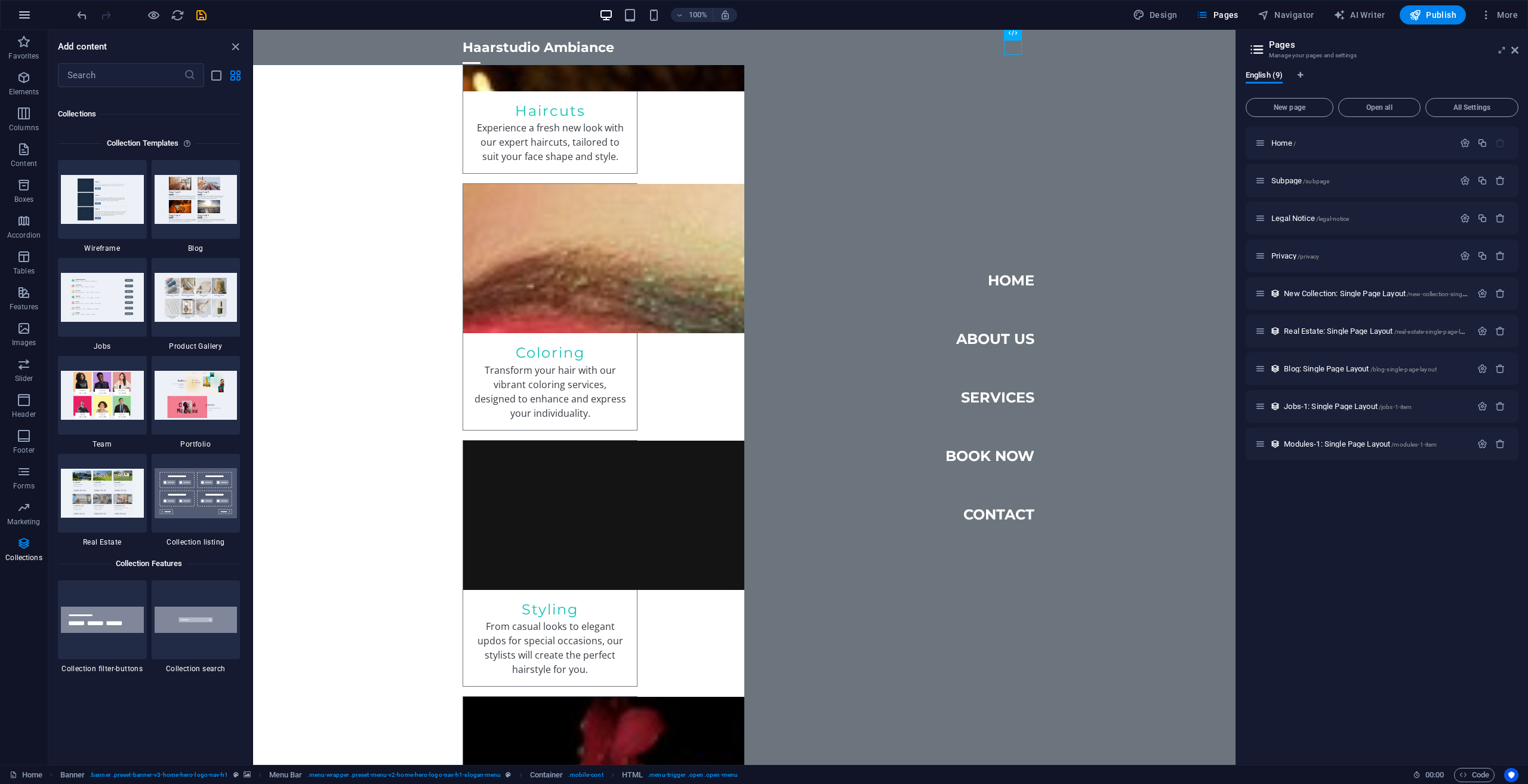
click at [20, 10] on icon "button" at bounding box center [24, 15] width 14 height 14
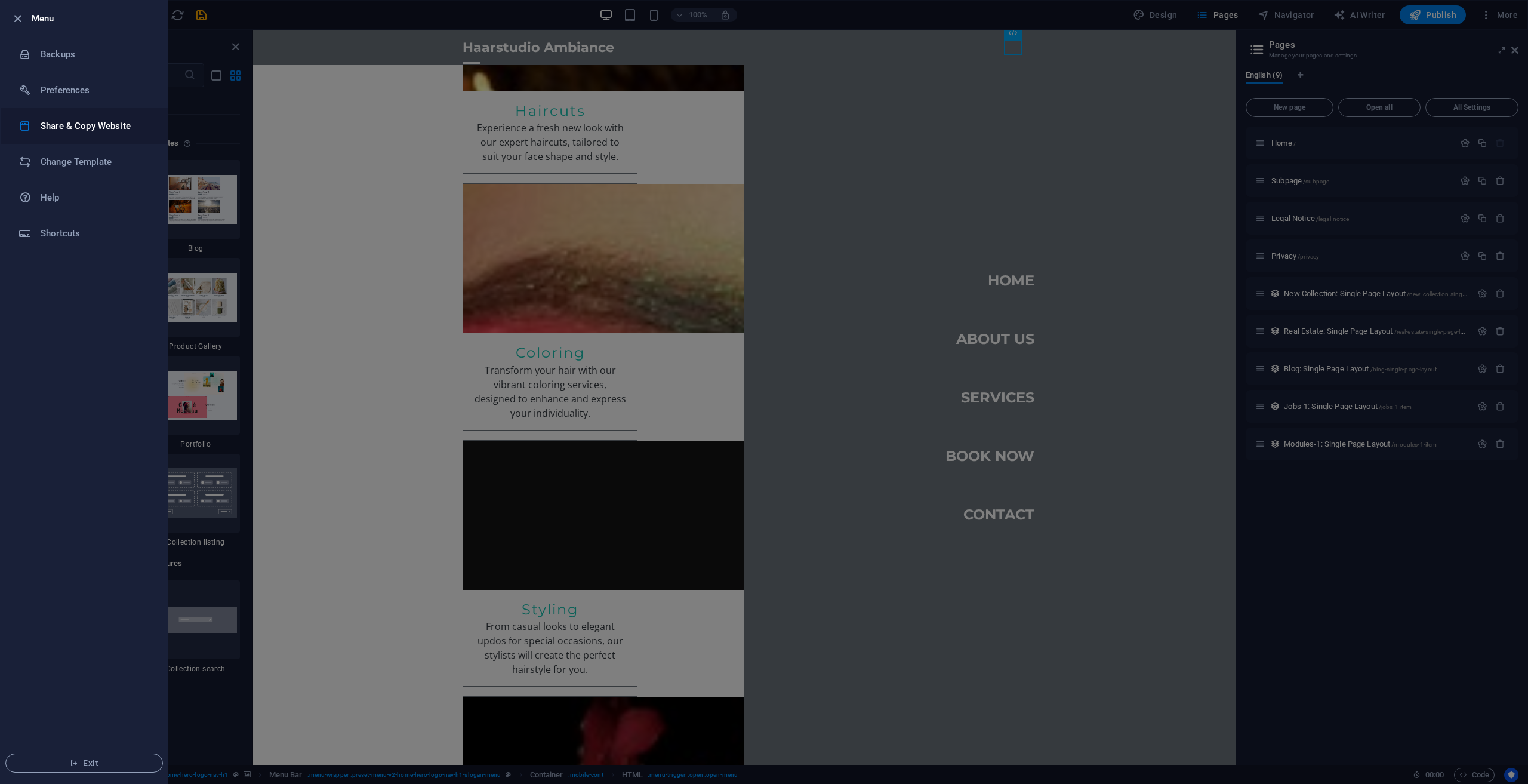
click at [91, 123] on h6 "Share & Copy Website" at bounding box center [96, 126] width 110 height 14
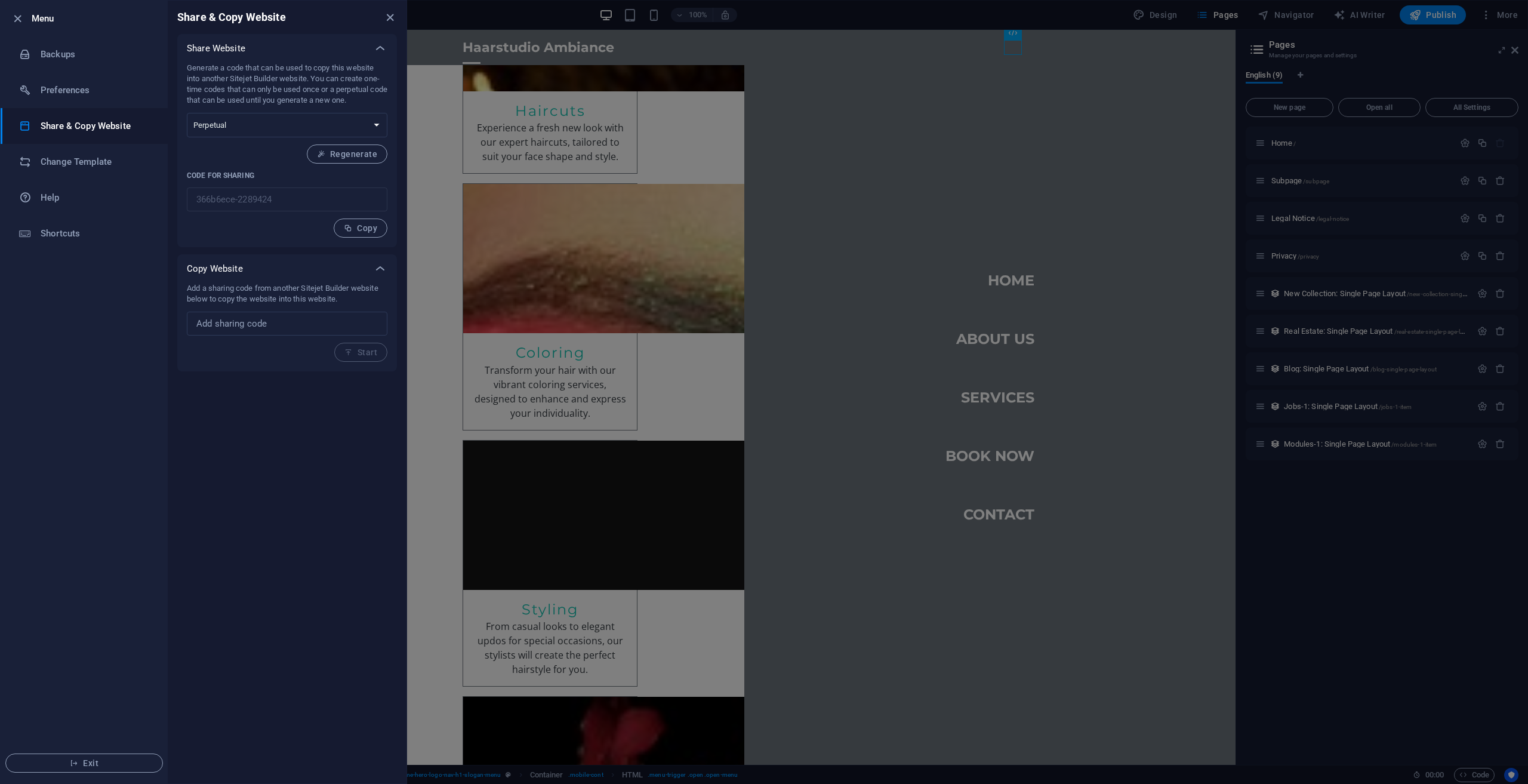
click at [390, 13] on icon "close" at bounding box center [390, 18] width 14 height 14
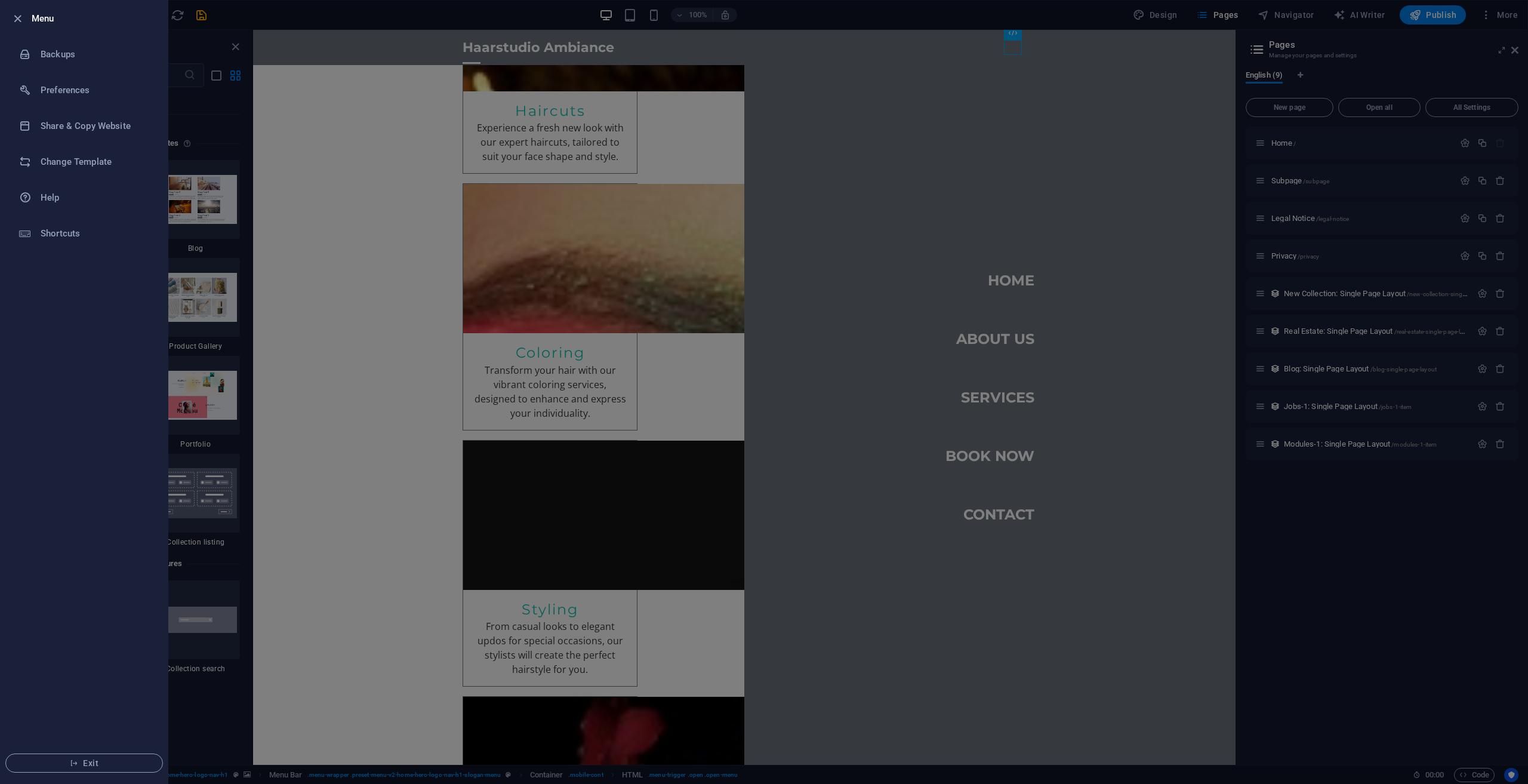
click at [855, 252] on div at bounding box center [764, 392] width 1528 height 784
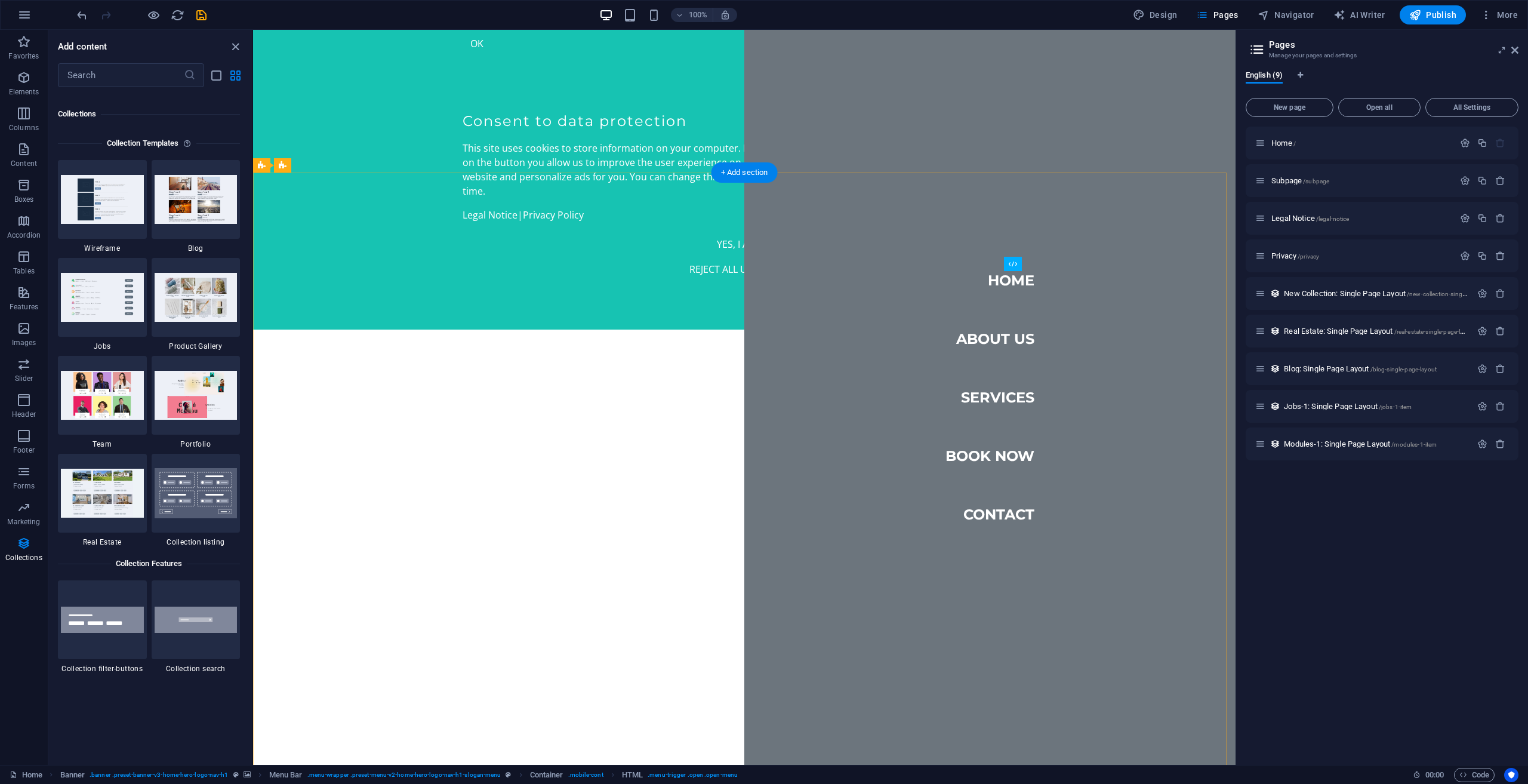
scroll to position [0, 0]
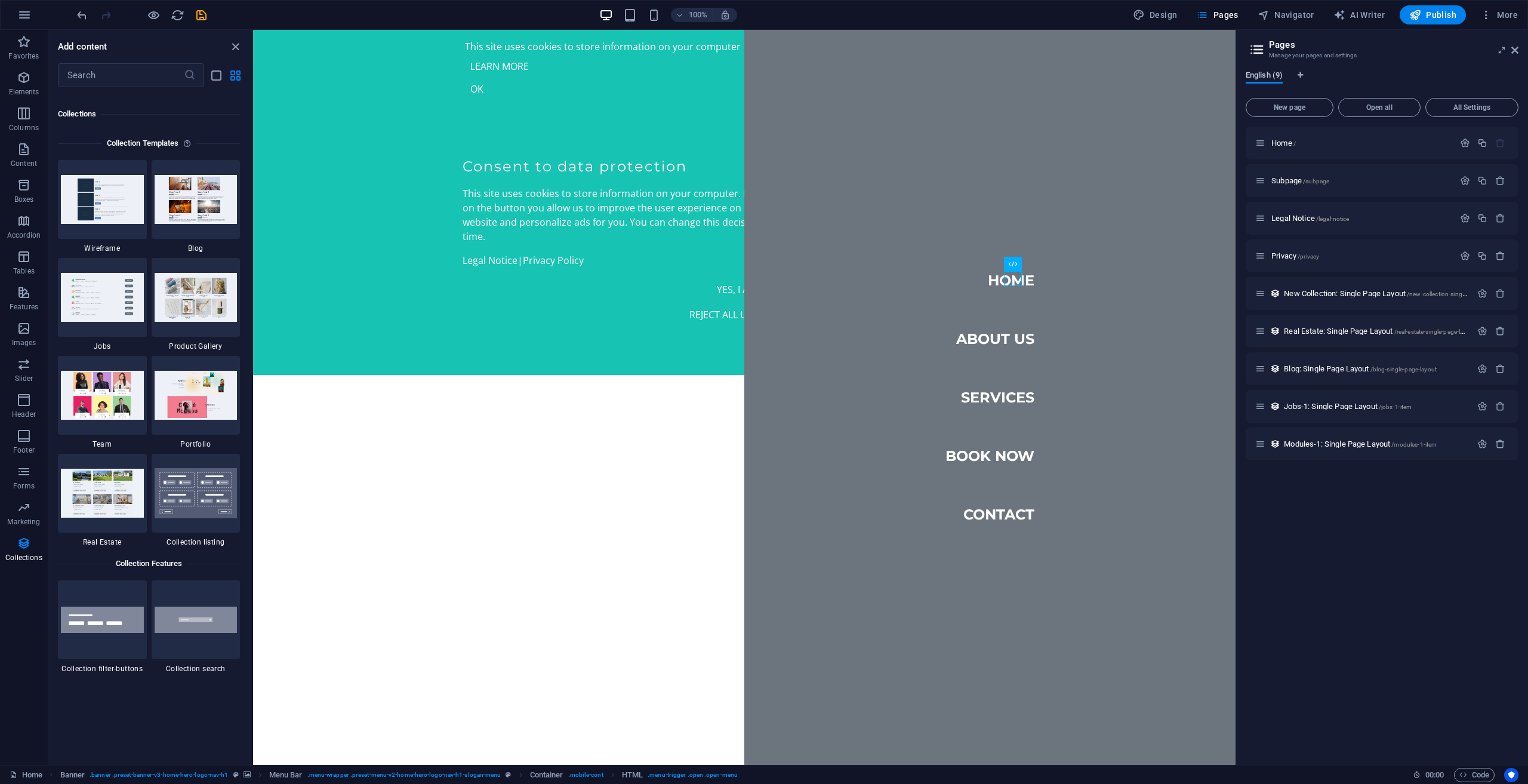
click at [1253, 72] on span "English (9)" at bounding box center [1264, 76] width 37 height 17
click at [1298, 76] on icon "Language Tabs" at bounding box center [1301, 75] width 5 height 7
select select "41"
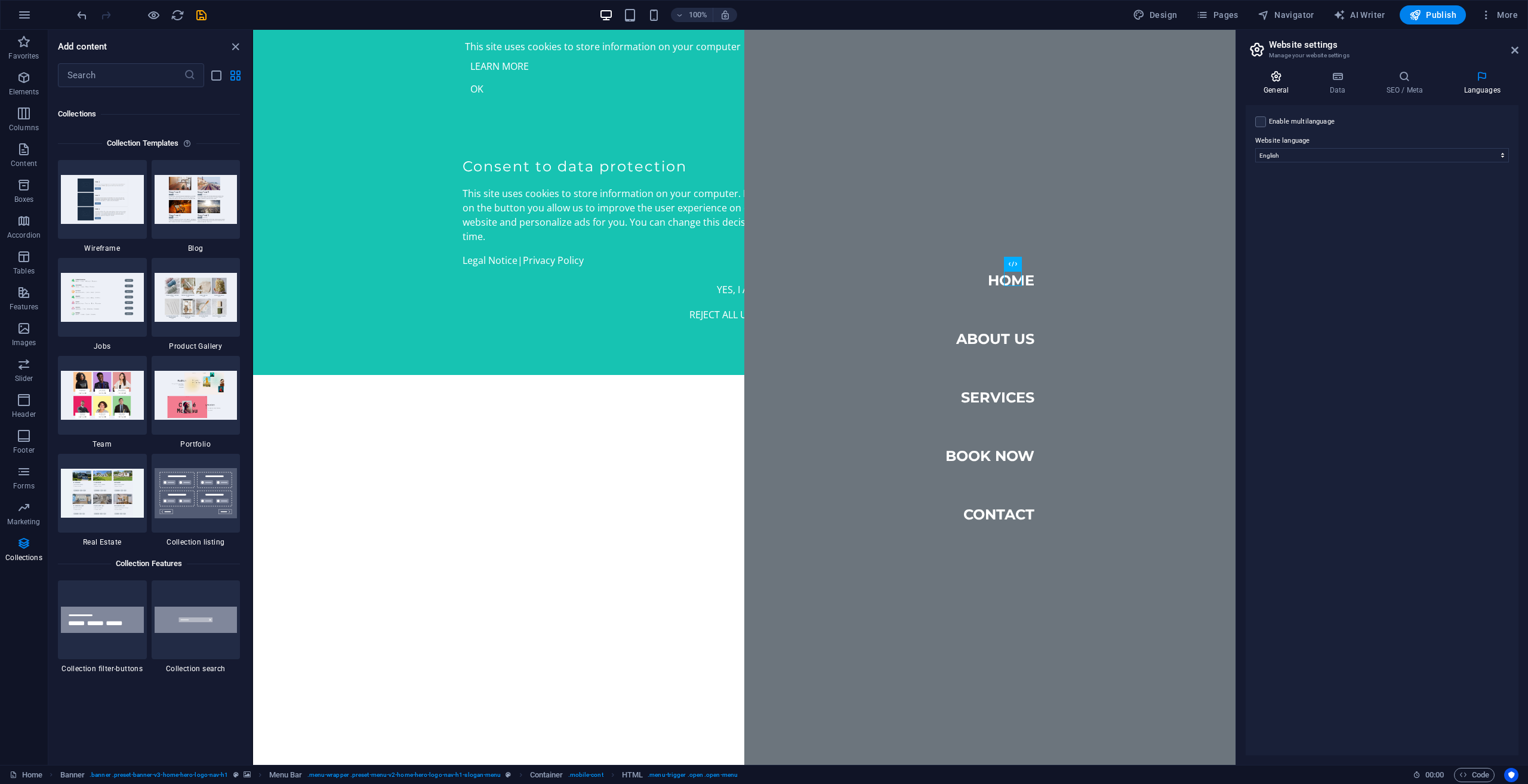
click at [1269, 87] on h4 "General" at bounding box center [1278, 83] width 66 height 25
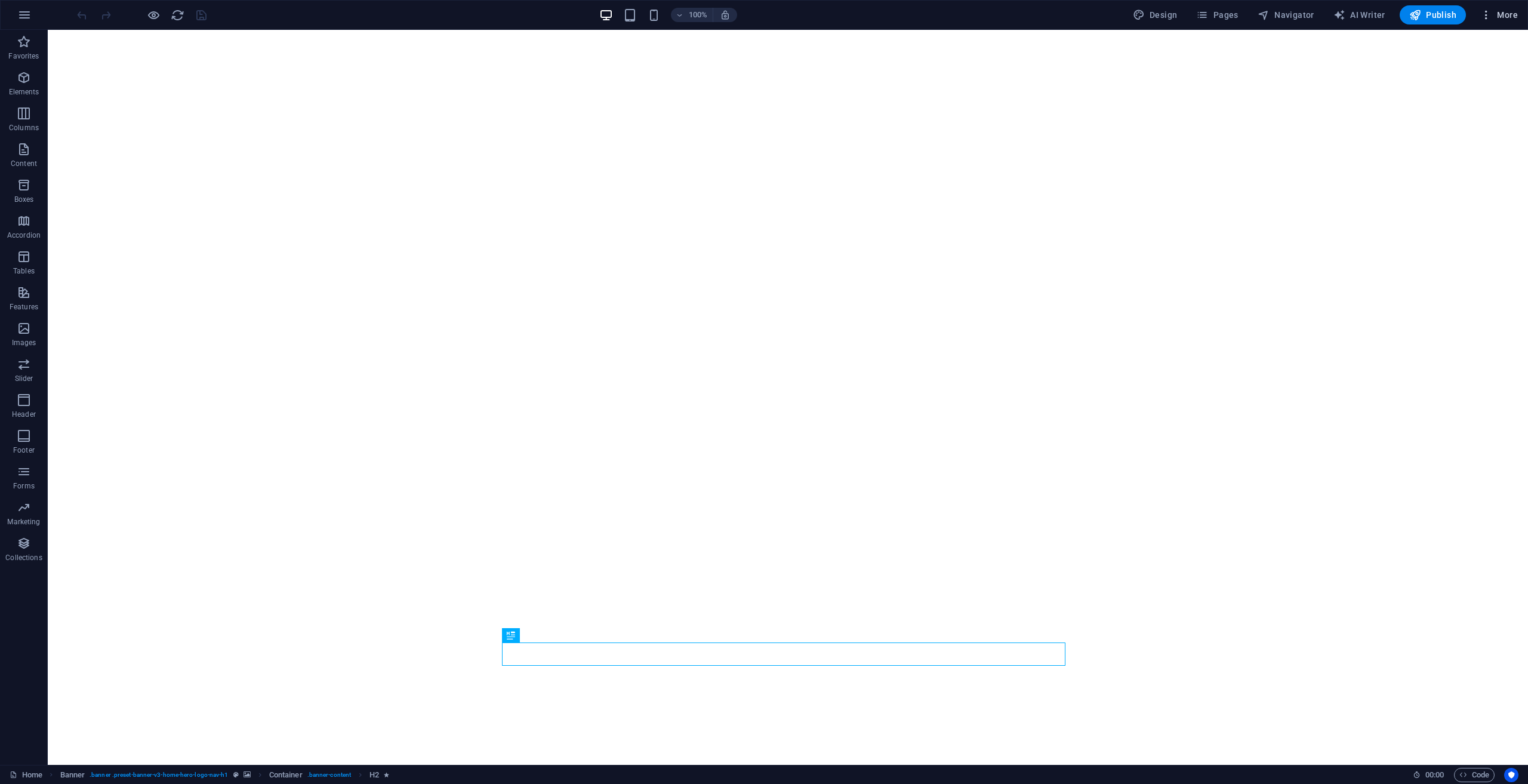
click at [1487, 17] on icon "button" at bounding box center [1486, 15] width 12 height 12
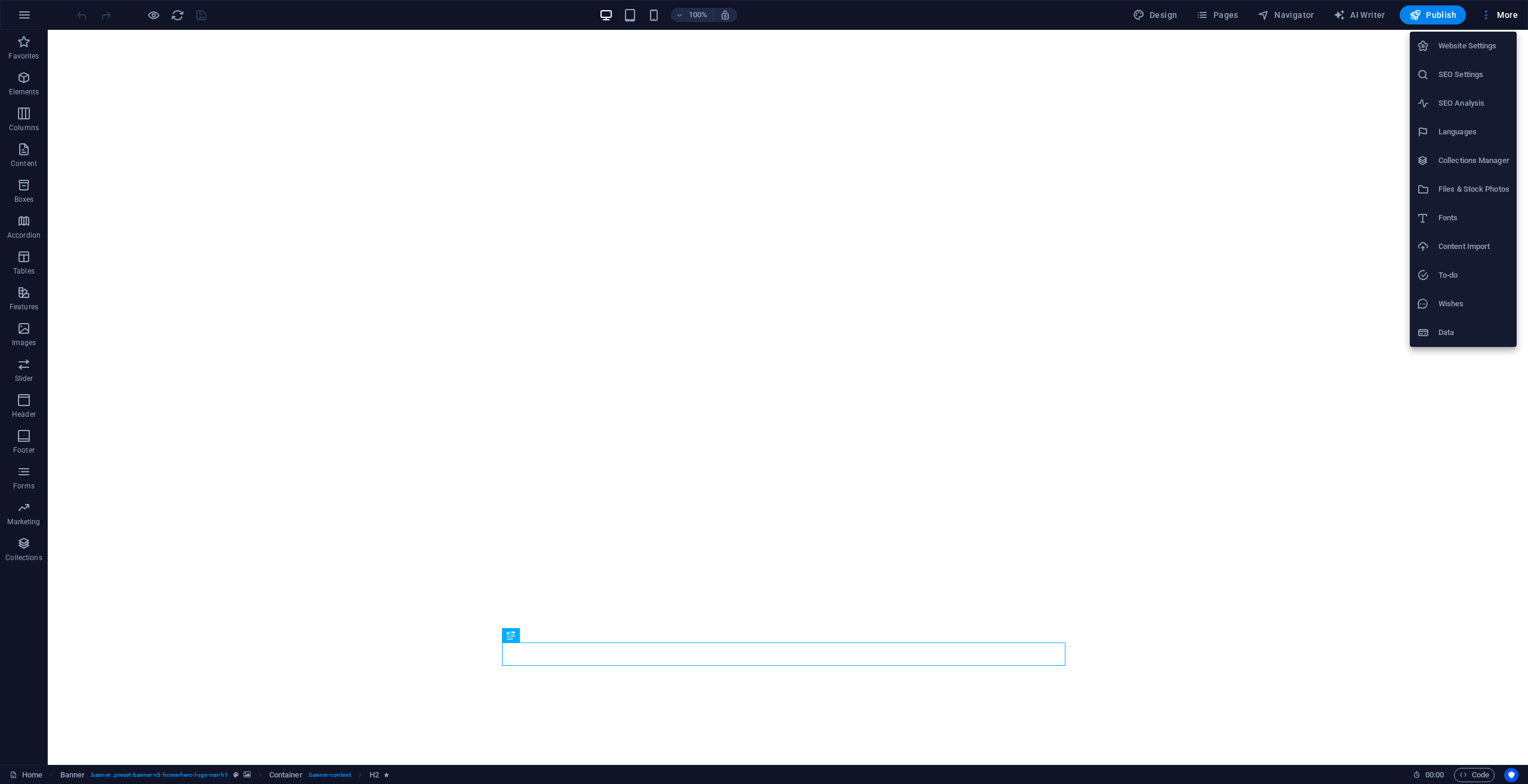
click at [1450, 239] on h6 "Content Import" at bounding box center [1474, 246] width 71 height 14
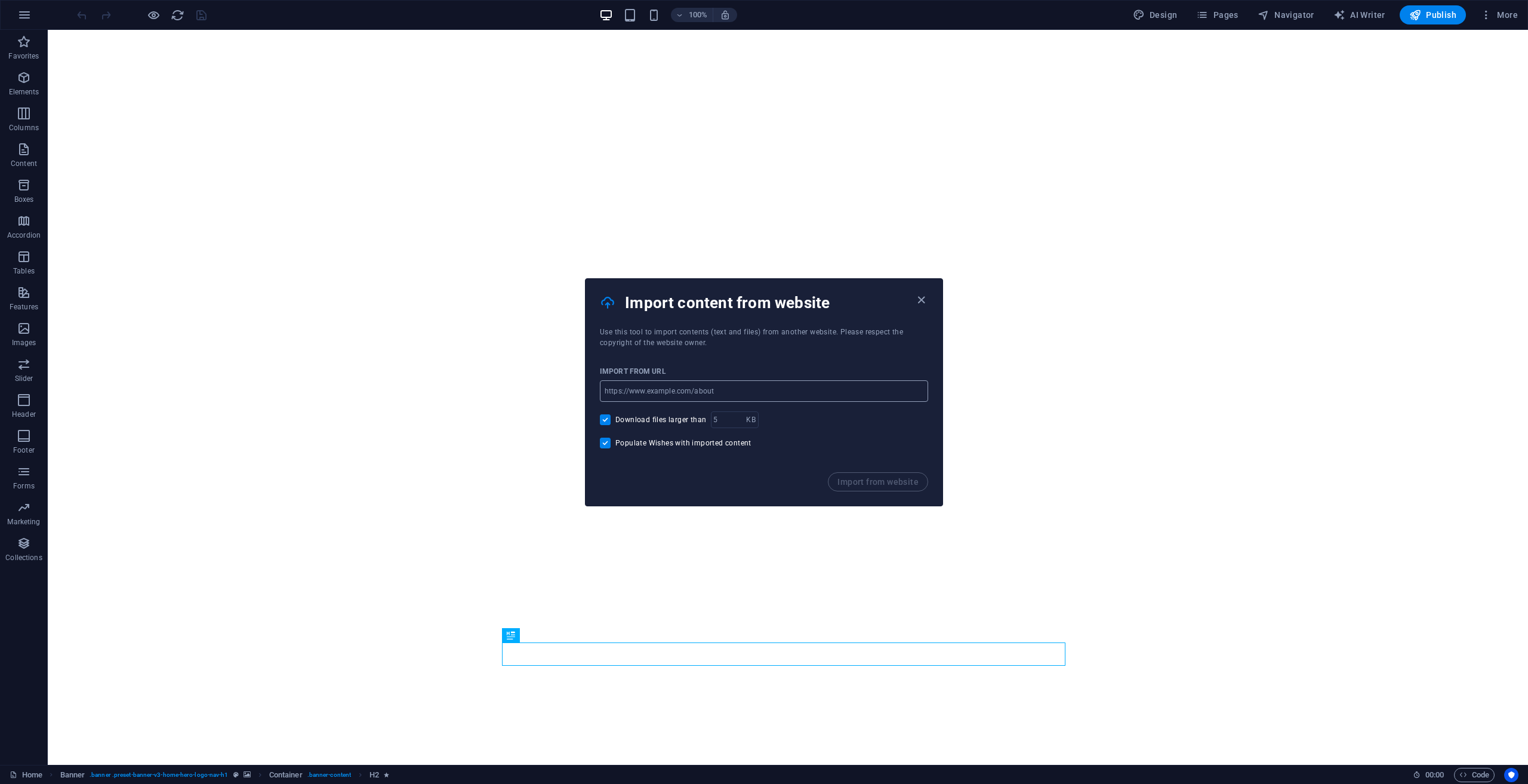
click at [759, 401] on input "url" at bounding box center [764, 391] width 328 height 22
paste input "[URL][DOMAIN_NAME]"
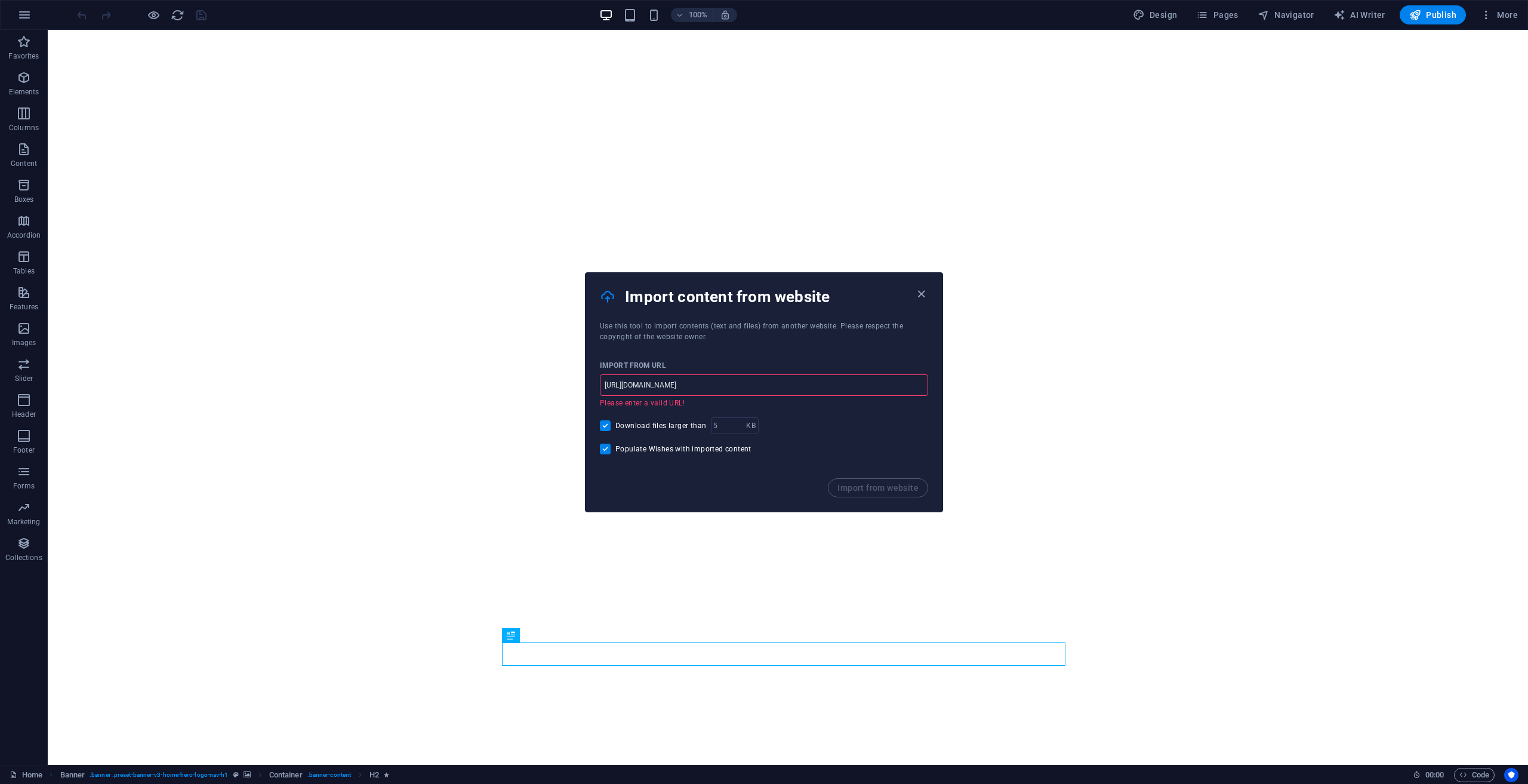
type input "[URL][DOMAIN_NAME]"
click at [599, 453] on div "Import from URL https://haarstudio-ambiance.nl/ ​ Please enter a valid URL! Dow…" at bounding box center [764, 410] width 357 height 136
click at [600, 452] on input "Populate Wishes with imported content" at bounding box center [608, 448] width 15 height 11
click at [602, 450] on span at bounding box center [605, 448] width 11 height 11
click at [602, 450] on input "Populate Wishes with imported content" at bounding box center [608, 448] width 15 height 11
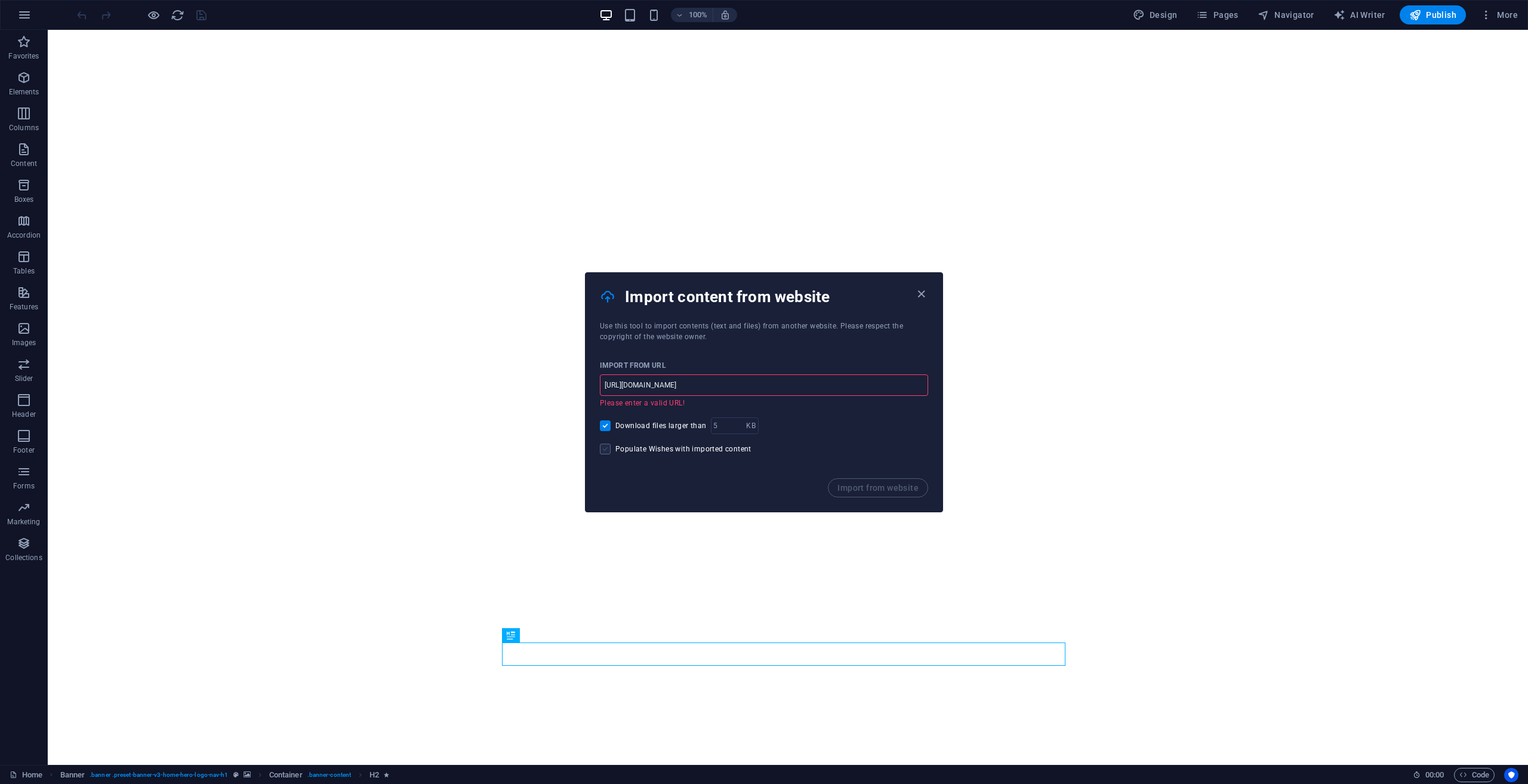
checkbox input "true"
click at [601, 434] on div "Import from URL https://haarstudio-ambiance.nl/ ​ Please enter a valid URL! Dow…" at bounding box center [764, 410] width 357 height 136
click at [601, 432] on div "Download files larger than KB ​" at bounding box center [764, 425] width 328 height 17
click at [604, 427] on input "Download files larger than" at bounding box center [608, 425] width 15 height 11
click at [604, 427] on span at bounding box center [605, 425] width 11 height 11
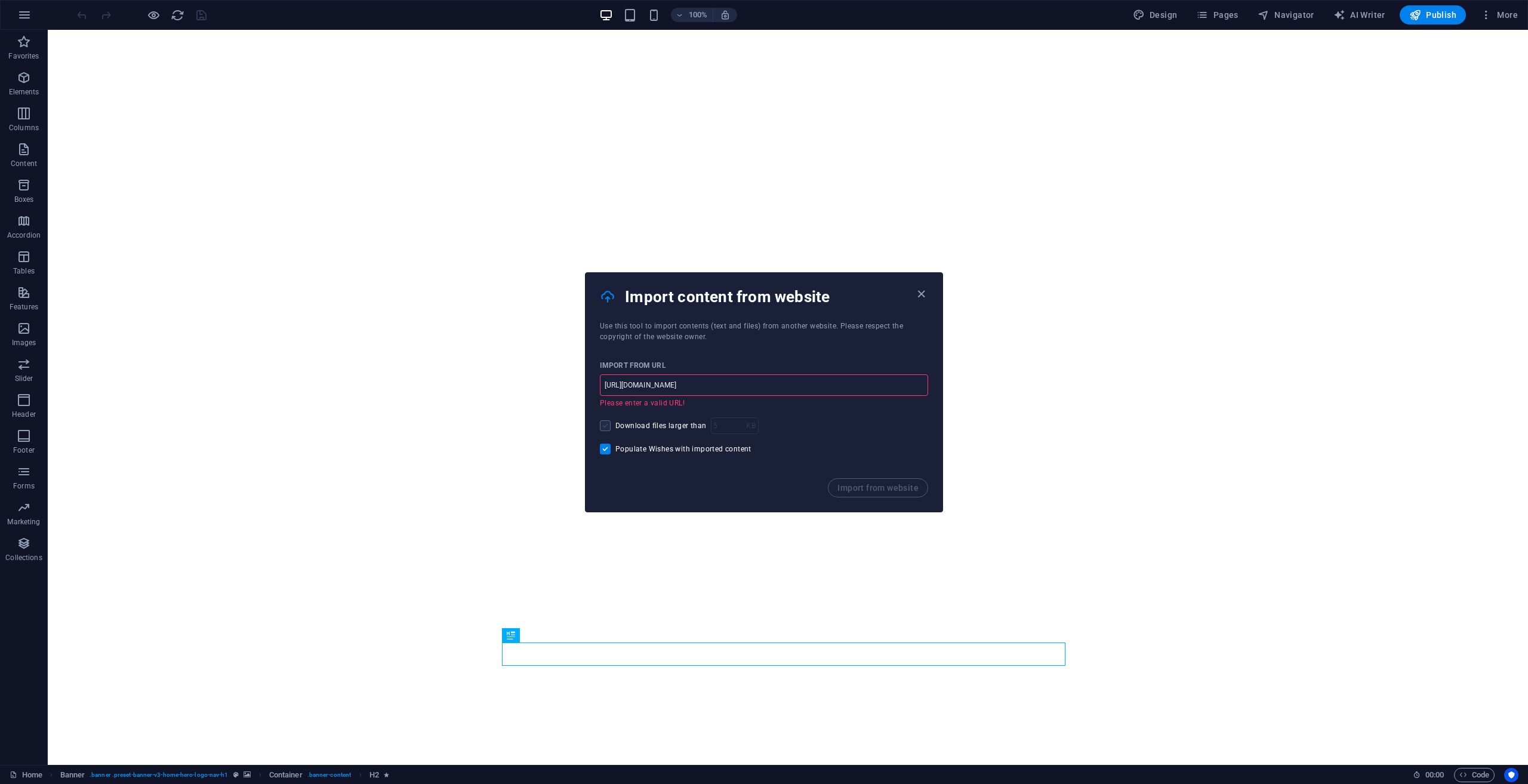
click at [604, 427] on input "Download files larger than" at bounding box center [608, 425] width 15 height 11
checkbox input "true"
click at [707, 386] on input "[URL][DOMAIN_NAME]" at bounding box center [764, 385] width 328 height 22
click at [924, 296] on icon "button" at bounding box center [922, 294] width 14 height 14
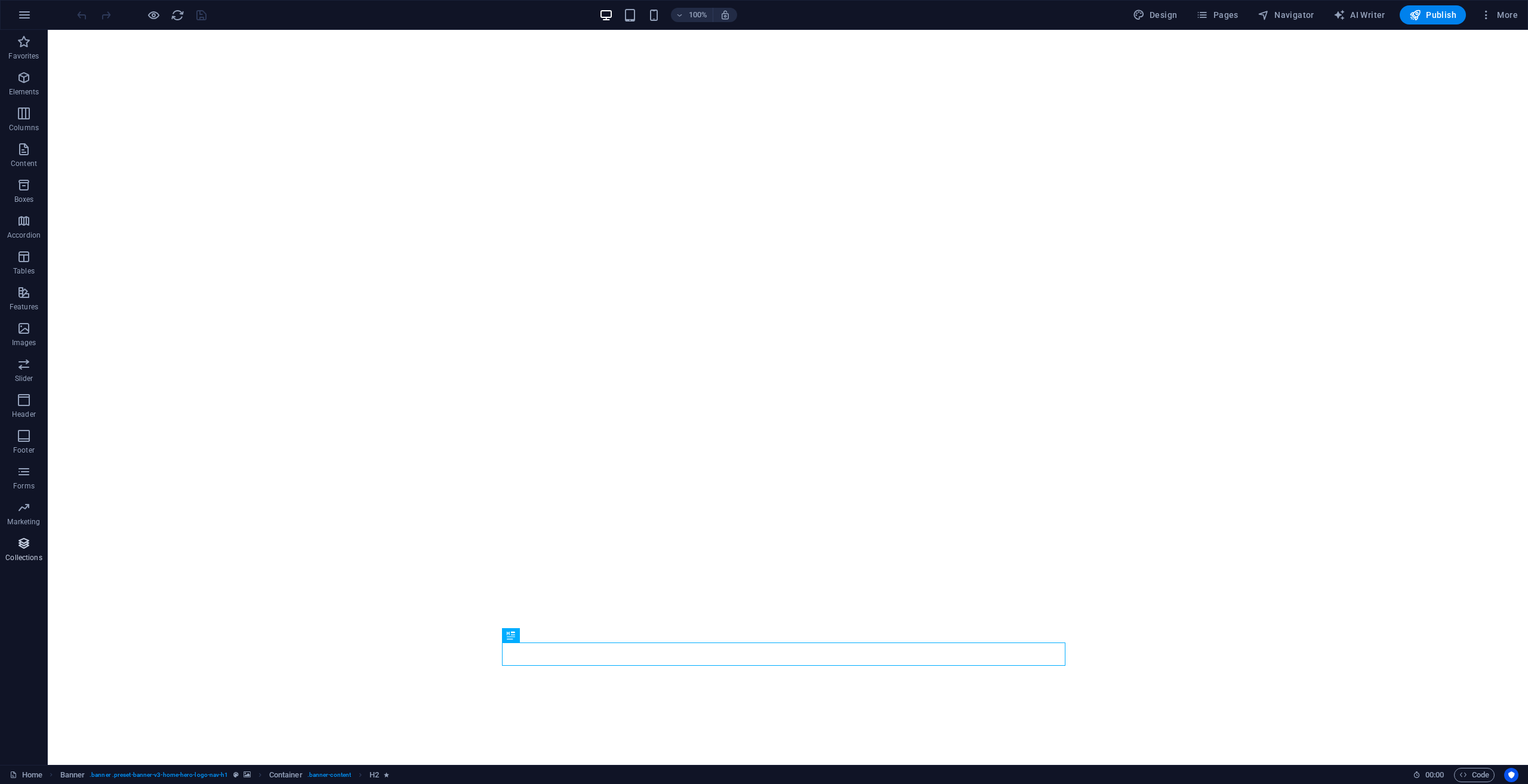
click at [25, 550] on icon "button" at bounding box center [24, 543] width 14 height 14
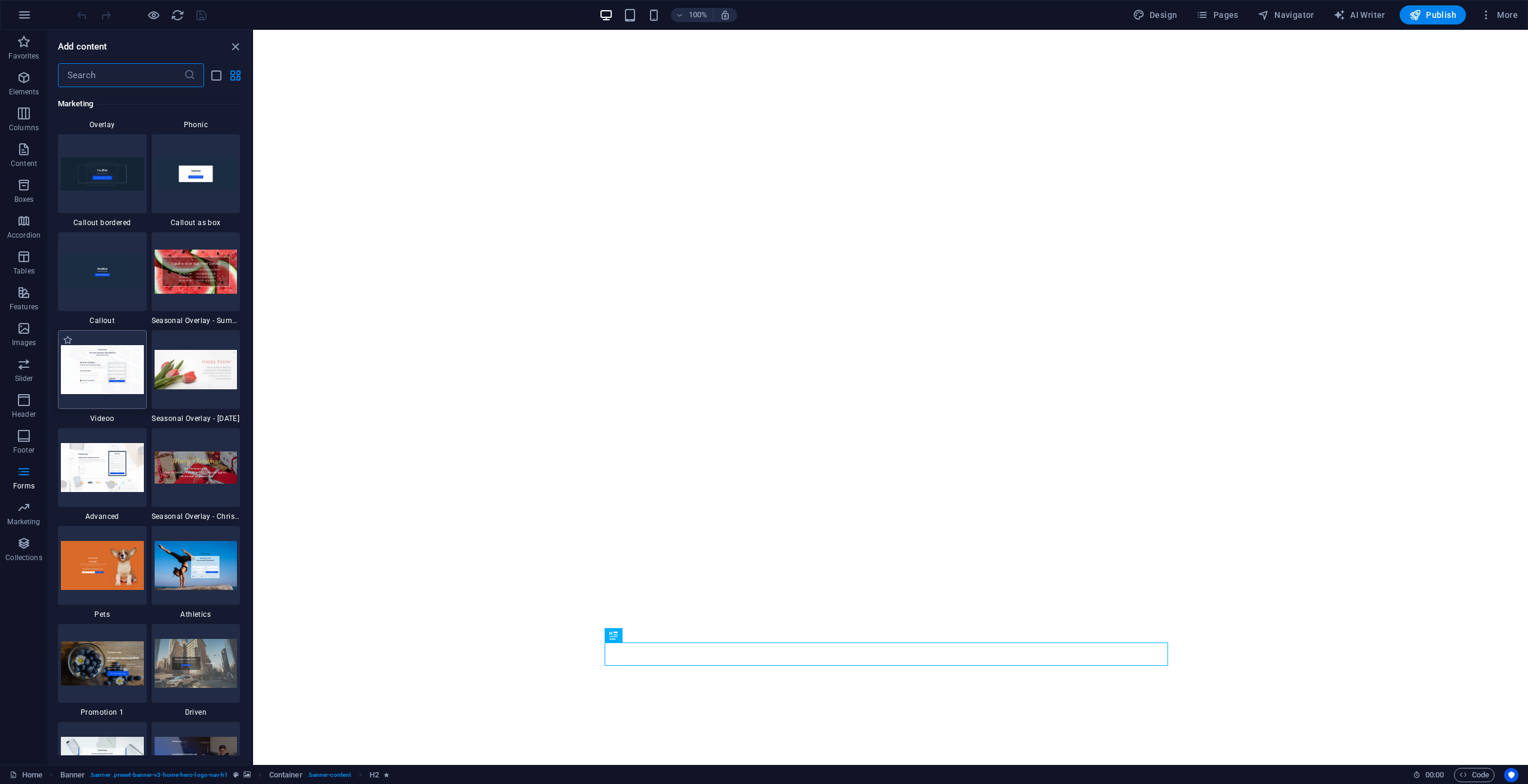
scroll to position [9709, 0]
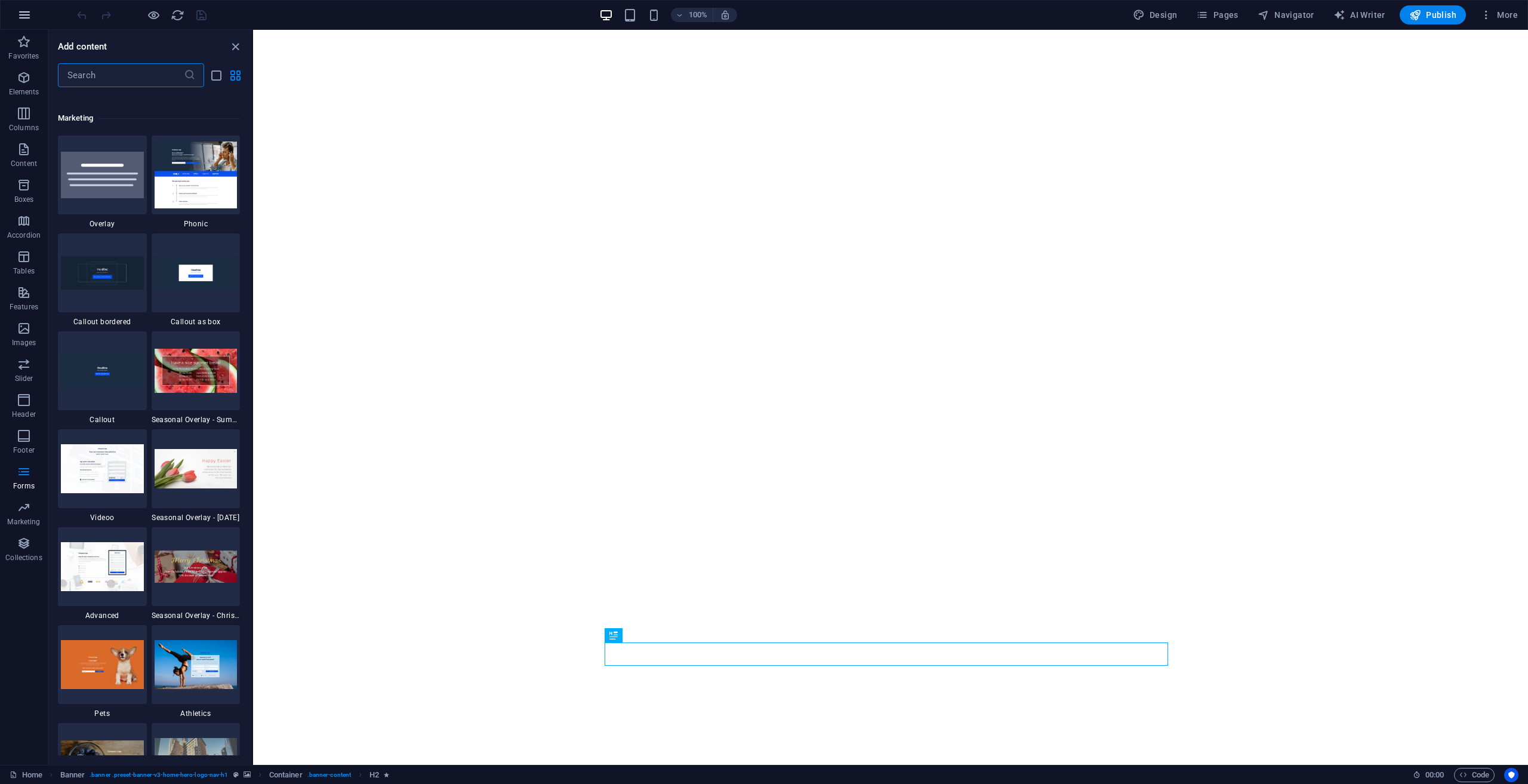
click at [27, 20] on icon "button" at bounding box center [24, 15] width 14 height 14
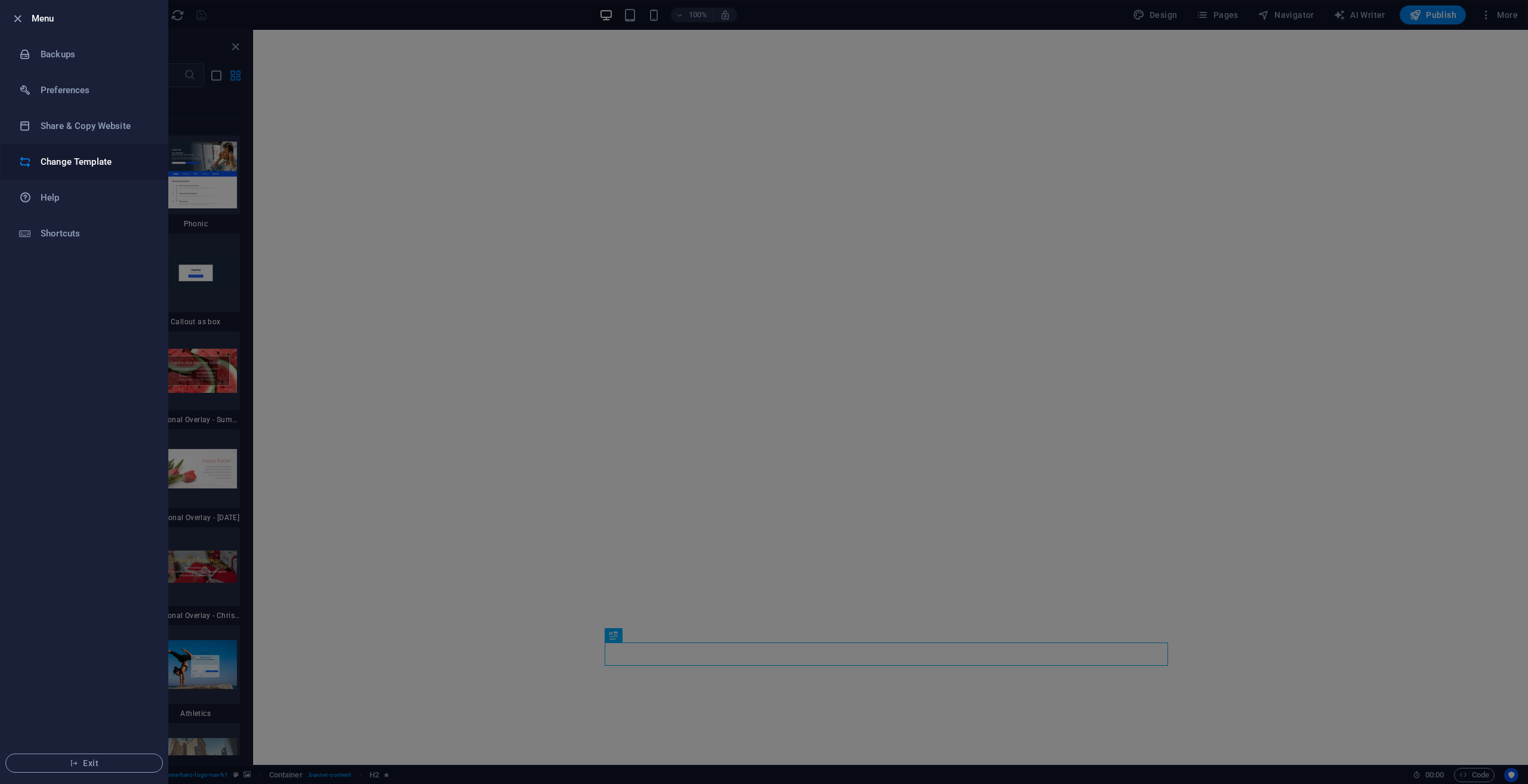
click at [87, 156] on h6 "Change Template" at bounding box center [96, 162] width 110 height 14
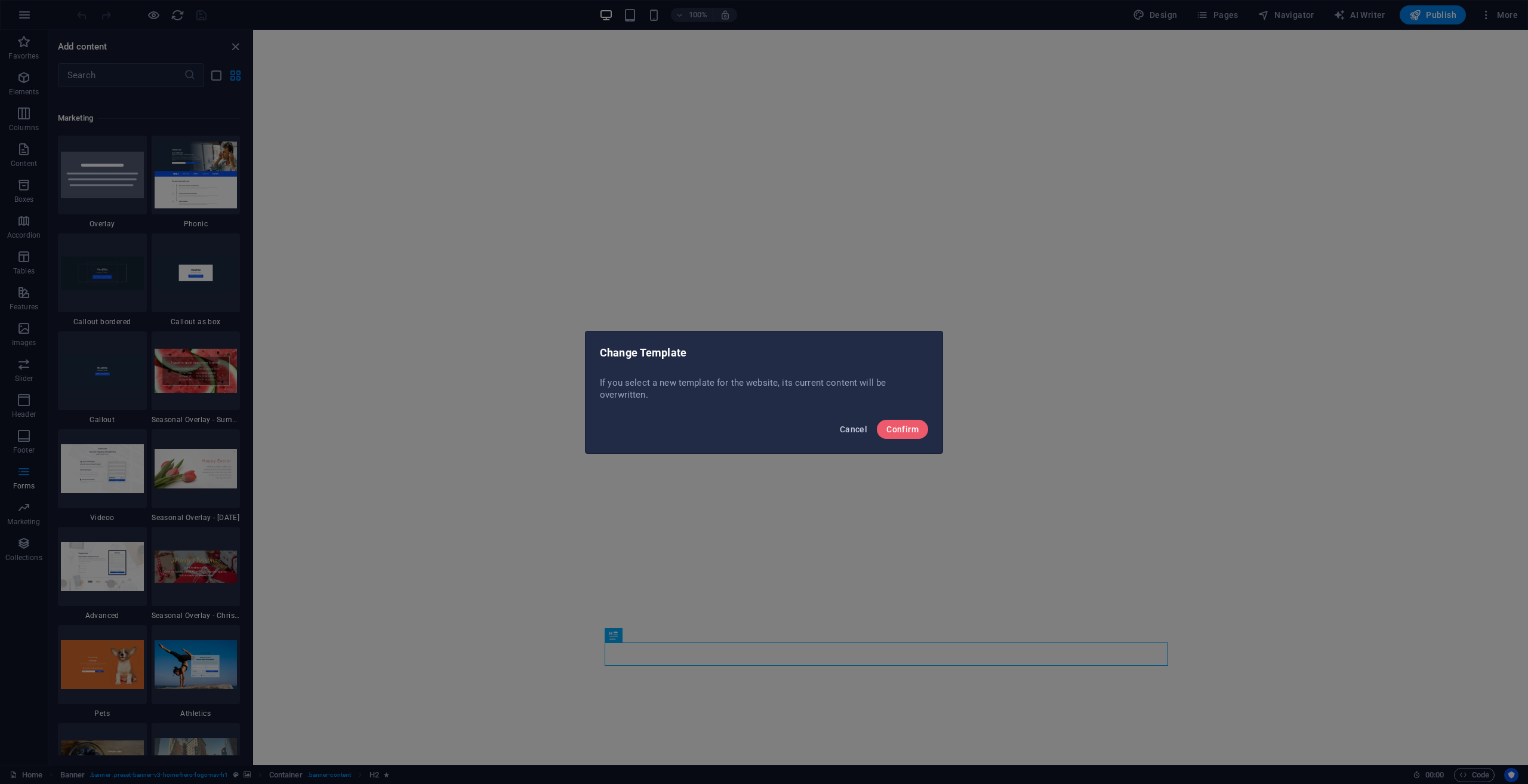
click at [849, 432] on span "Cancel" at bounding box center [853, 429] width 27 height 10
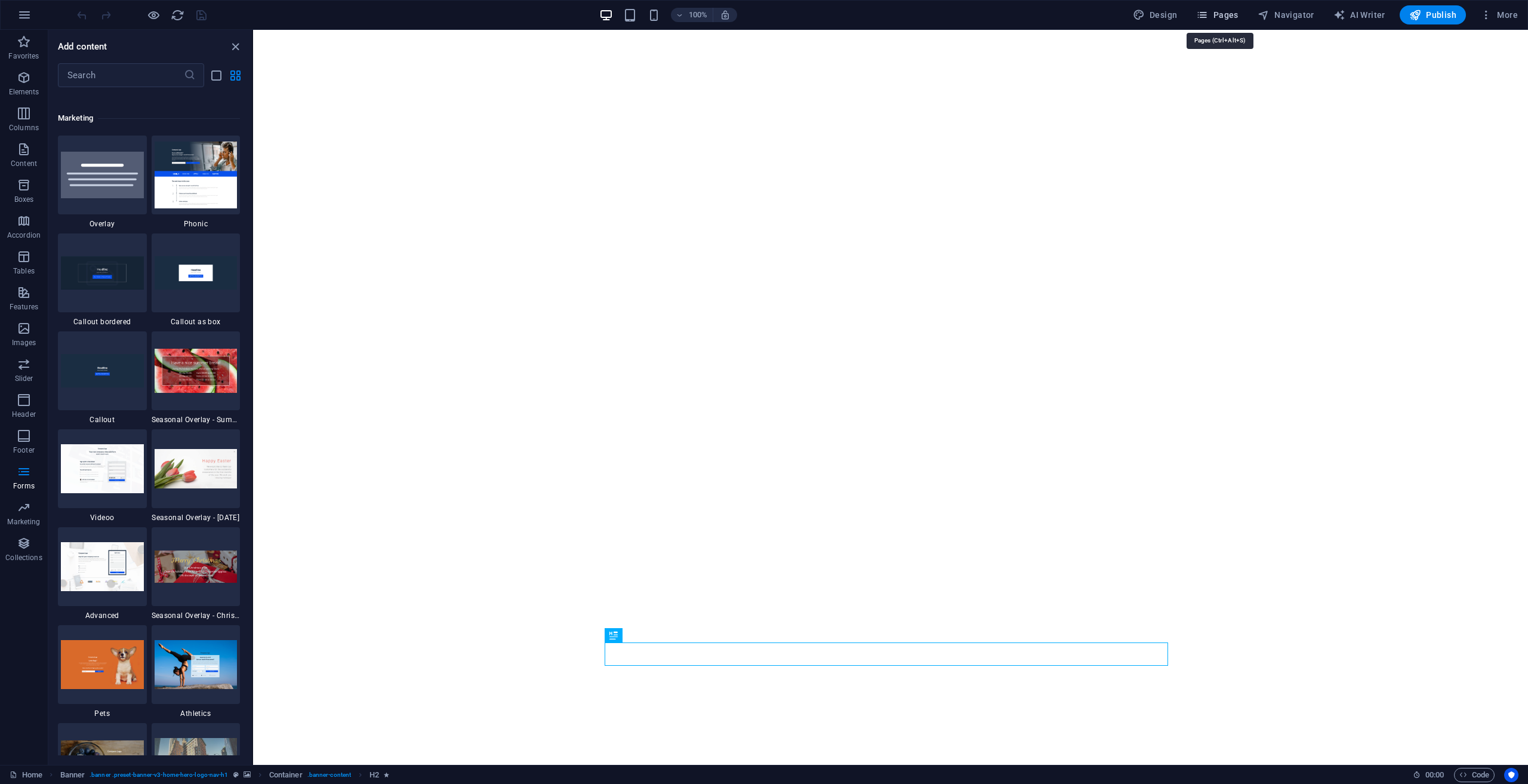
click at [1231, 14] on span "Pages" at bounding box center [1217, 15] width 42 height 12
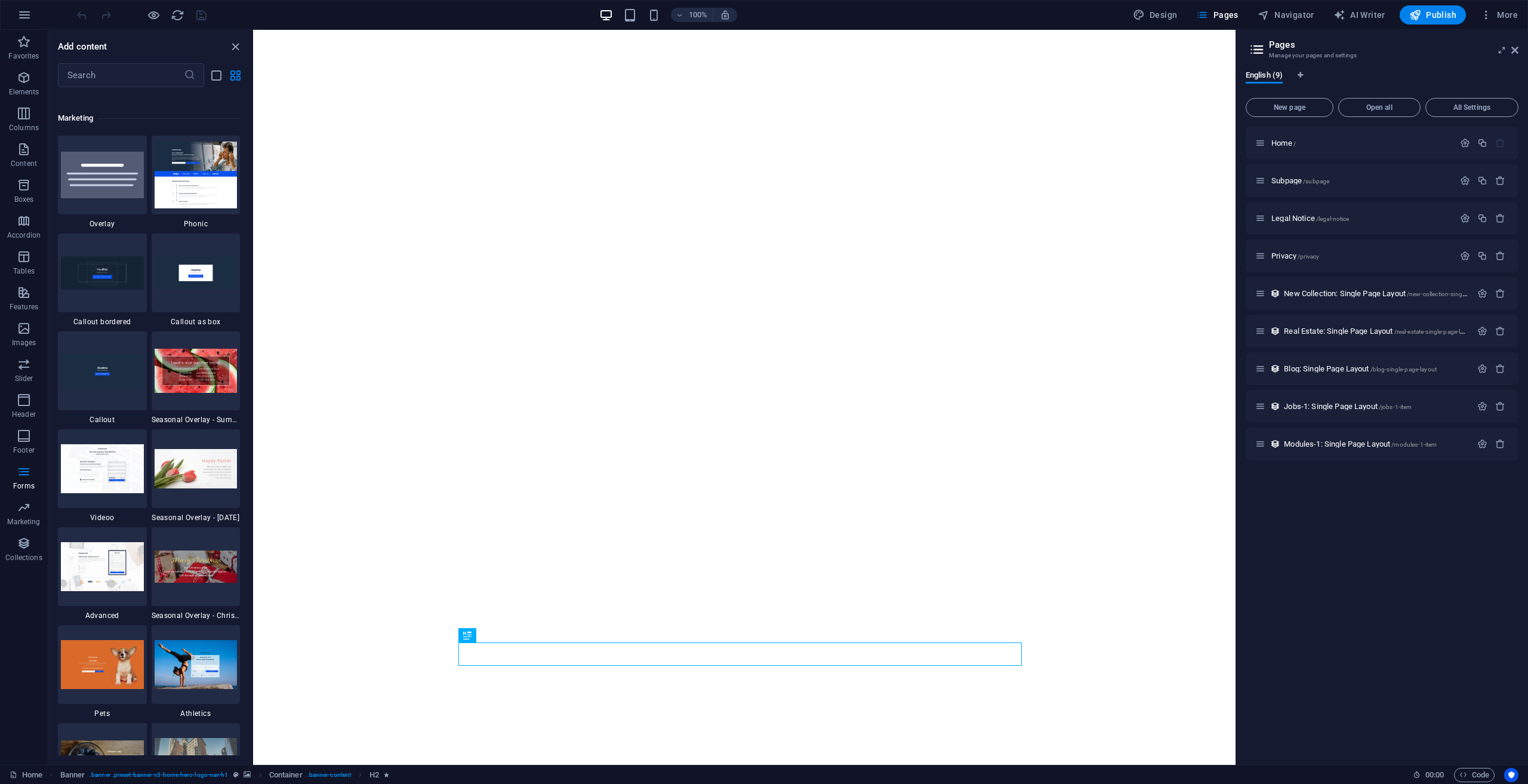
click at [1155, 4] on div "100% Design Pages Navigator AI Writer Publish More" at bounding box center [764, 15] width 1527 height 29
click at [1156, 12] on span "Design" at bounding box center [1155, 15] width 45 height 12
select select "px"
select select "200"
select select "px"
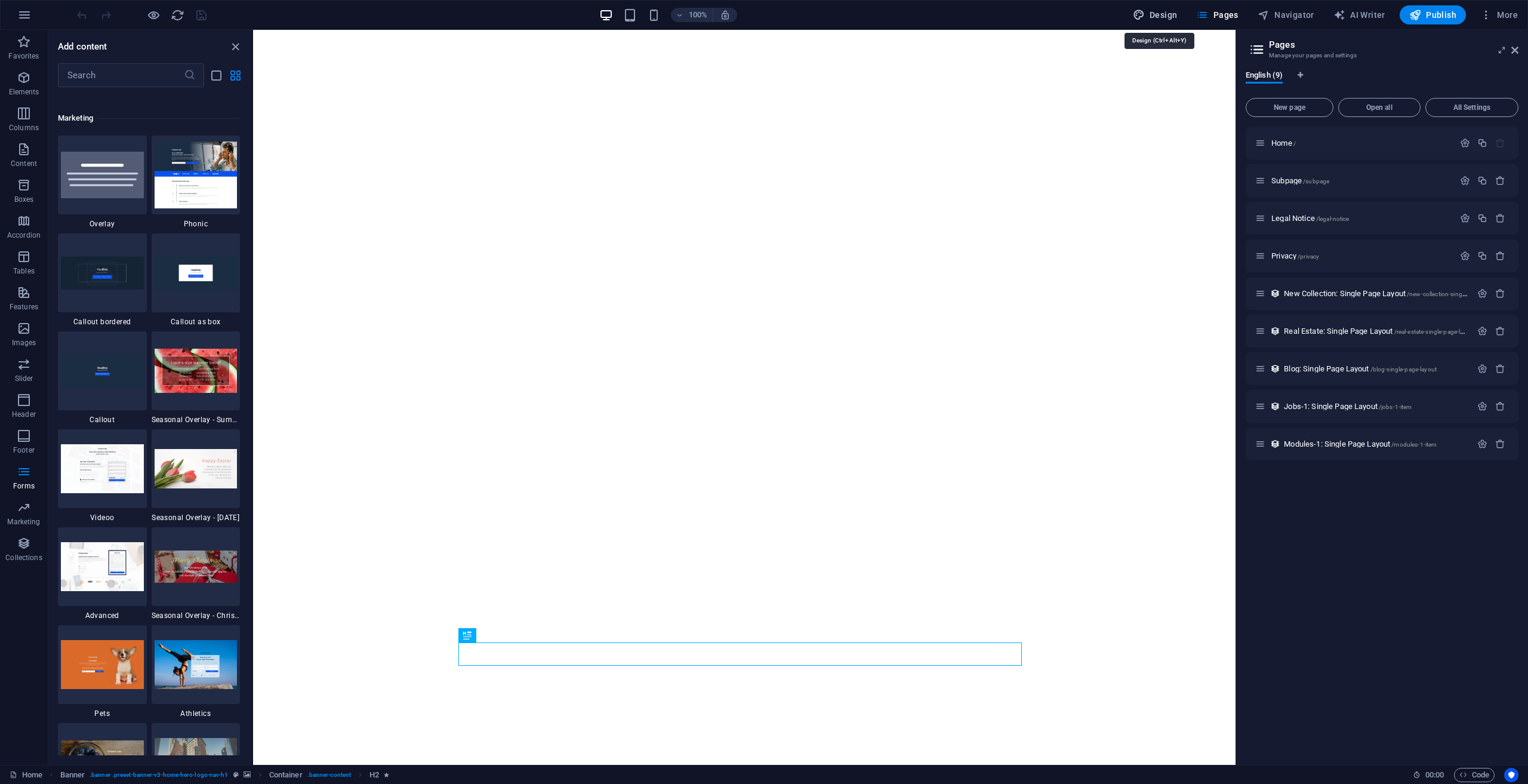
select select "rem"
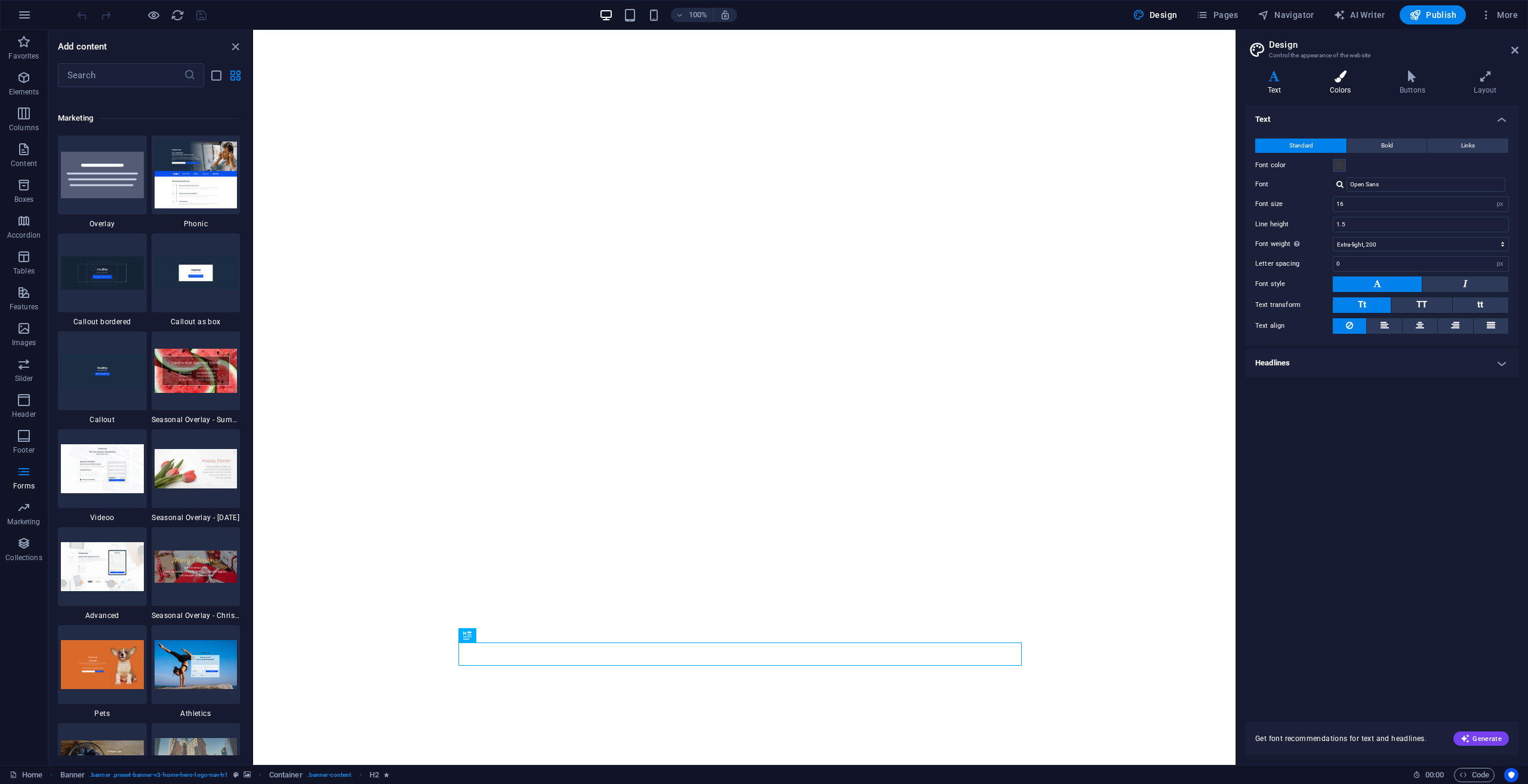
click at [1334, 82] on icon at bounding box center [1340, 76] width 65 height 12
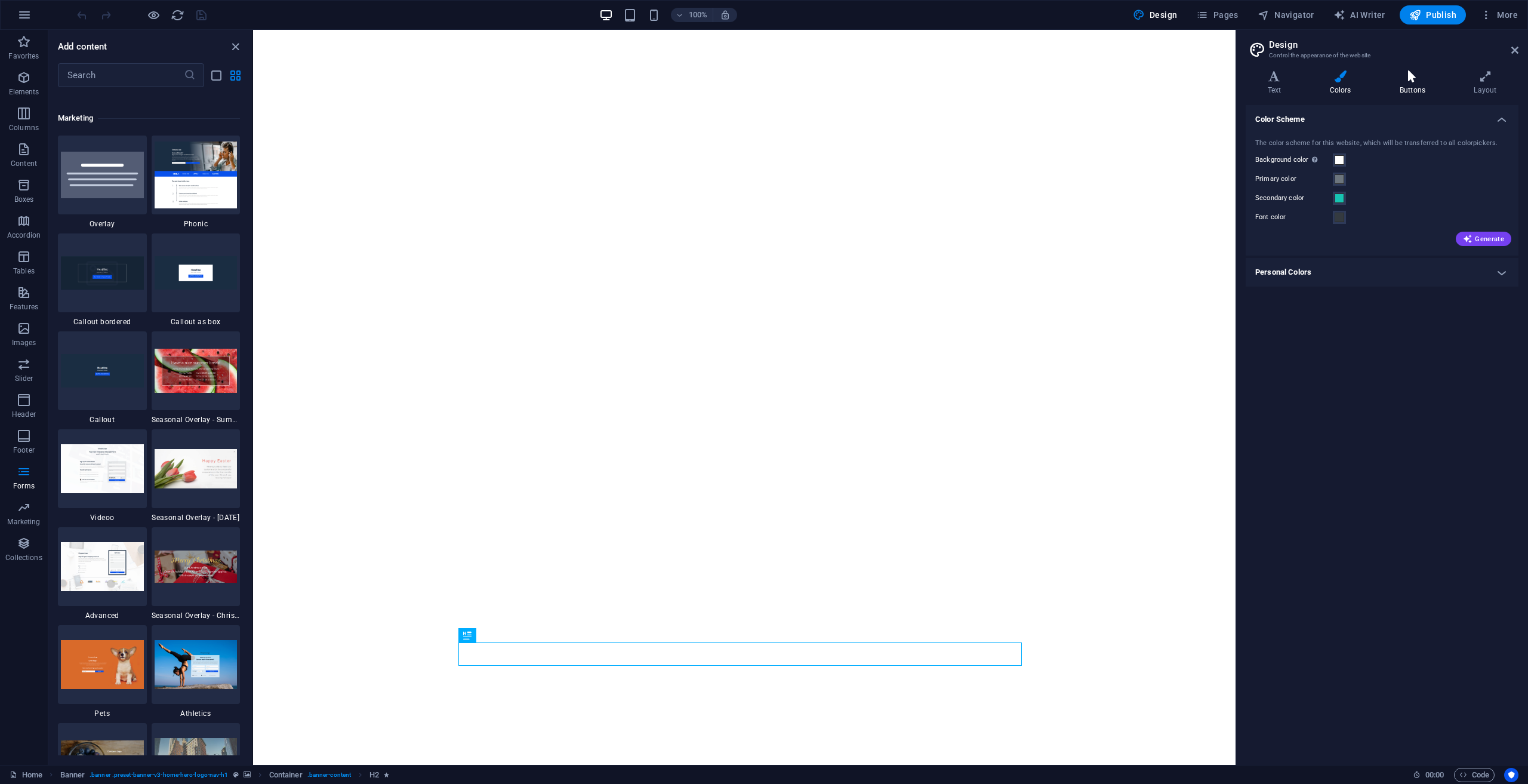
click at [1395, 89] on h4 "Buttons" at bounding box center [1415, 83] width 74 height 25
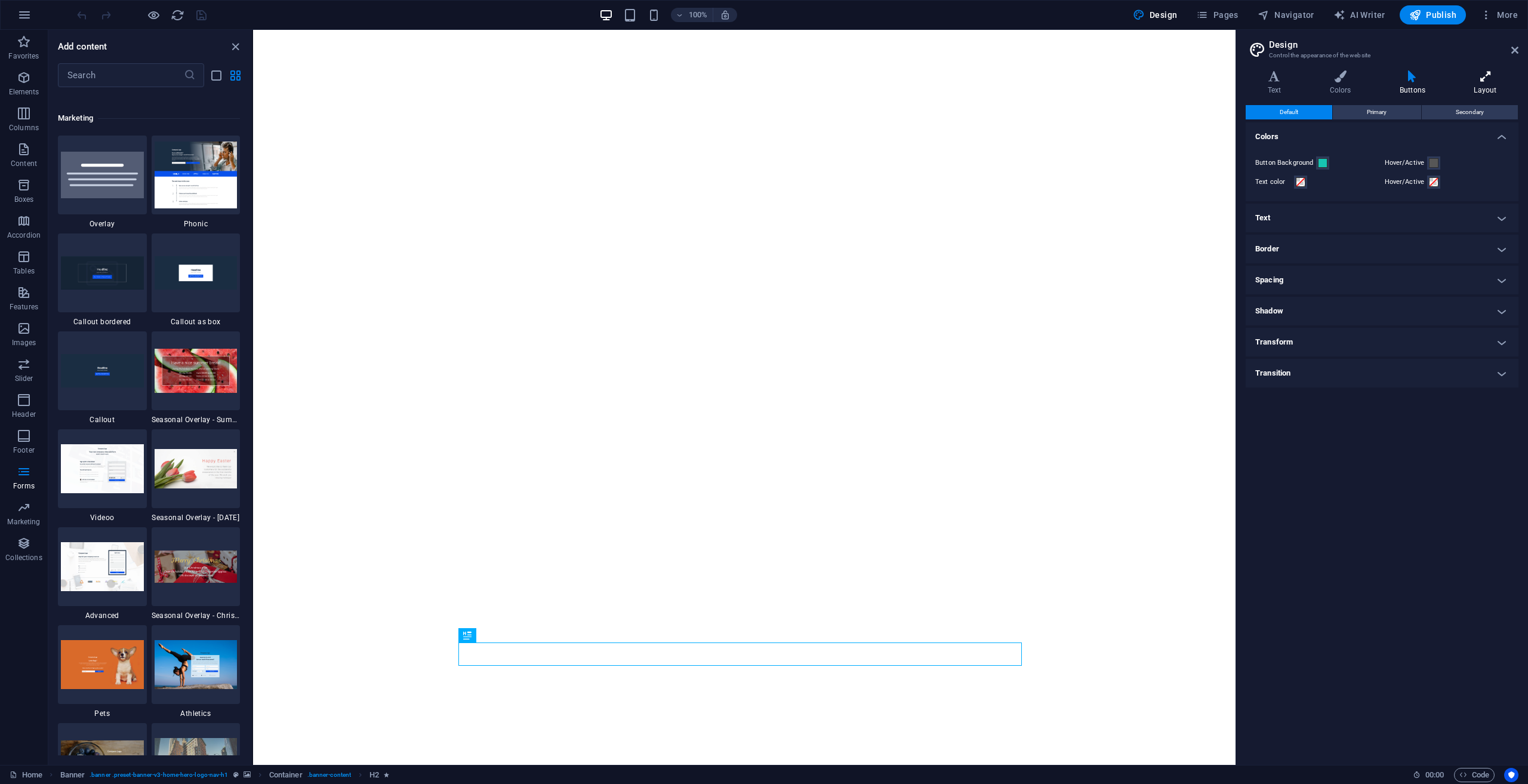
click at [1459, 90] on h4 "Layout" at bounding box center [1485, 83] width 66 height 25
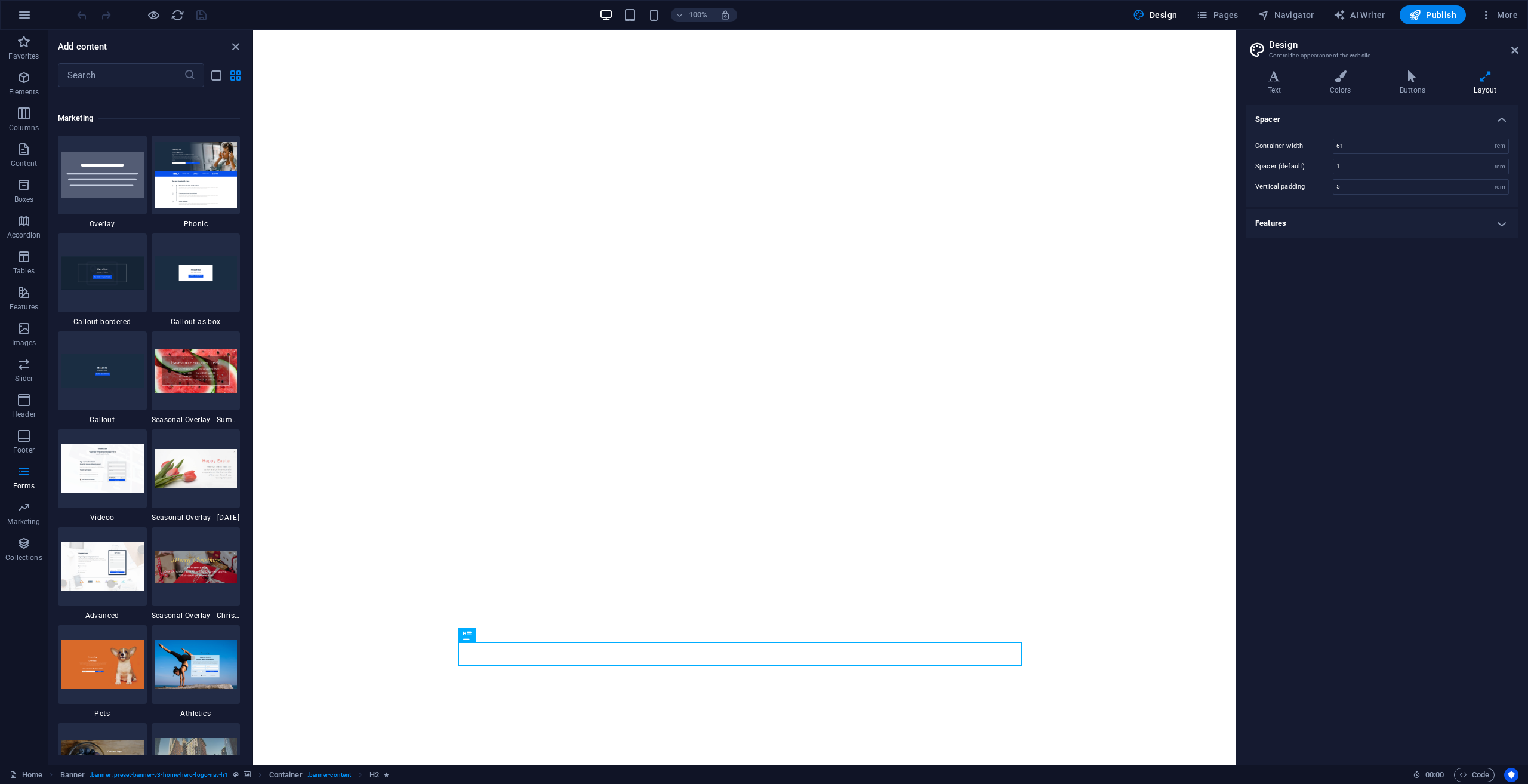
click at [1469, 90] on h4 "Layout" at bounding box center [1485, 83] width 66 height 25
click at [17, 13] on button "button" at bounding box center [24, 15] width 29 height 29
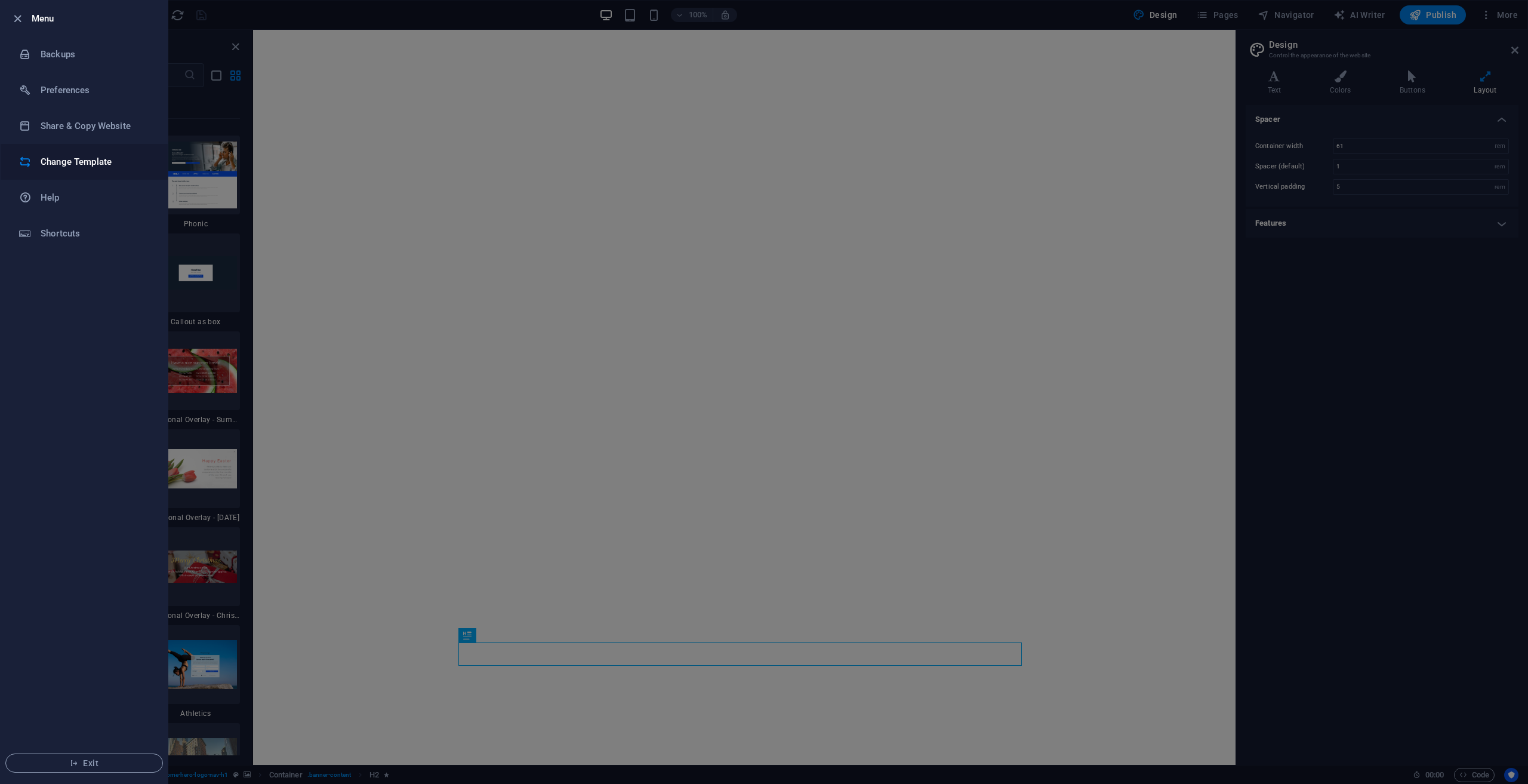
click at [83, 157] on h6 "Change Template" at bounding box center [96, 162] width 110 height 14
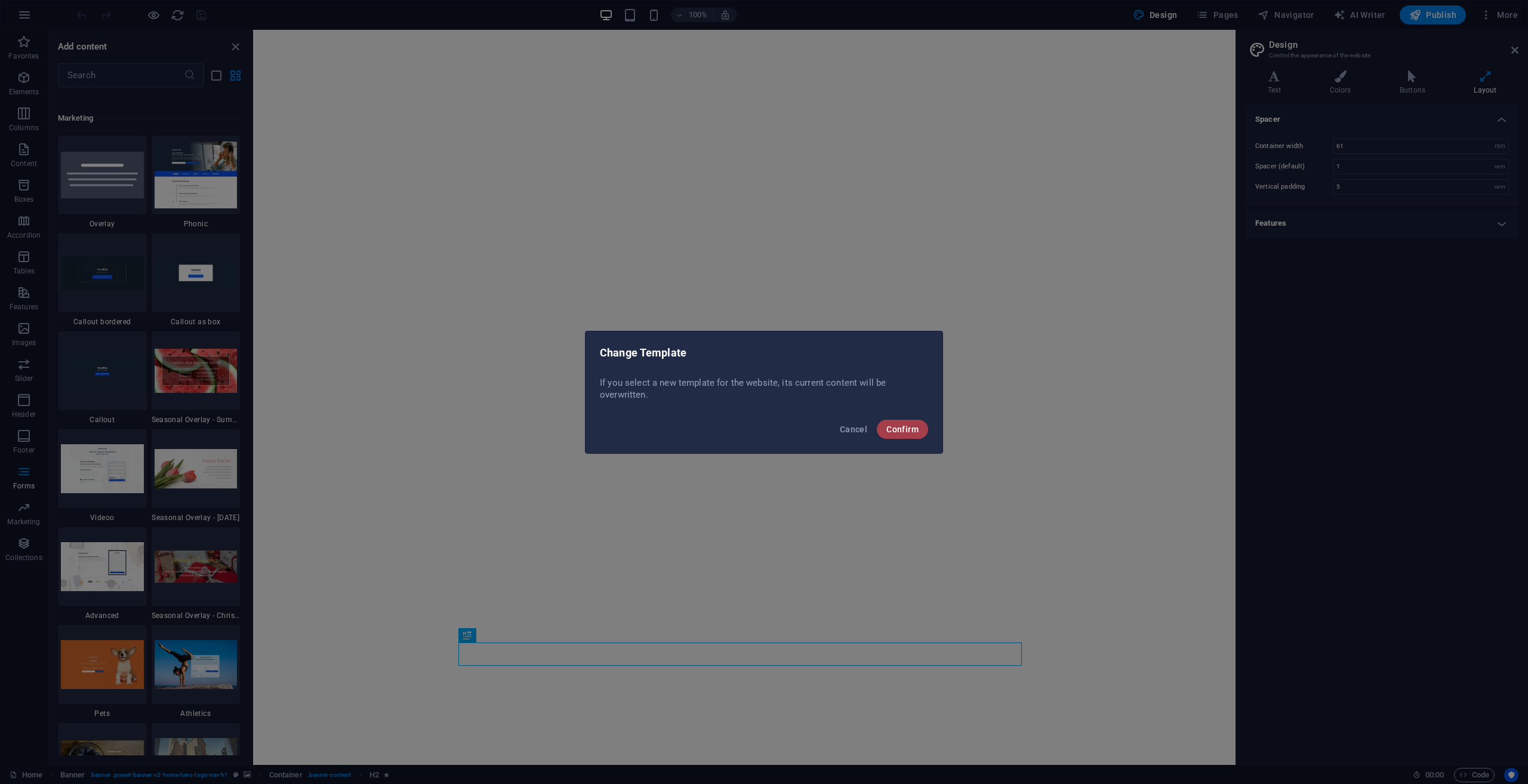
click at [915, 437] on button "Confirm" at bounding box center [903, 429] width 52 height 19
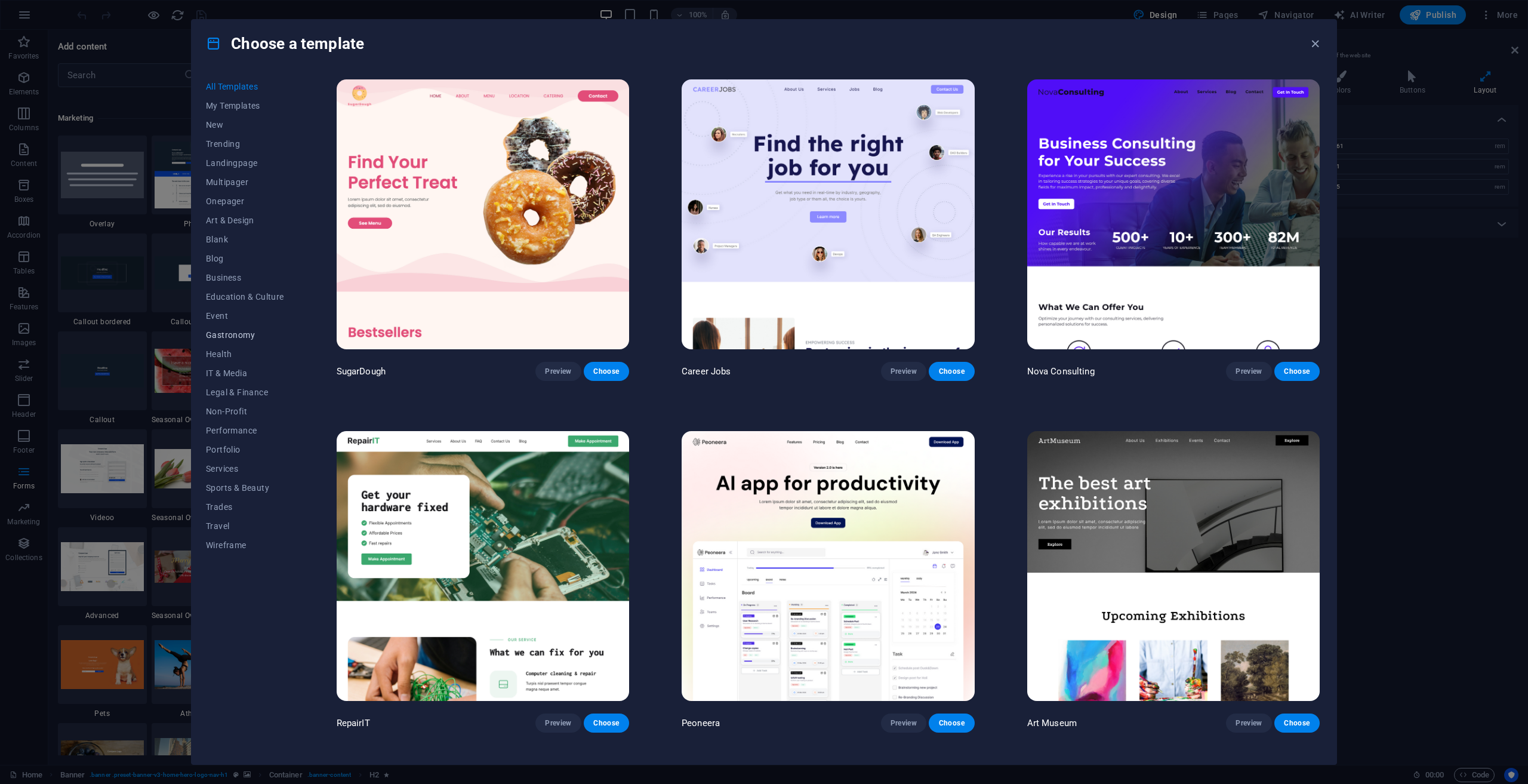
click at [240, 342] on button "Gastronomy" at bounding box center [245, 335] width 78 height 19
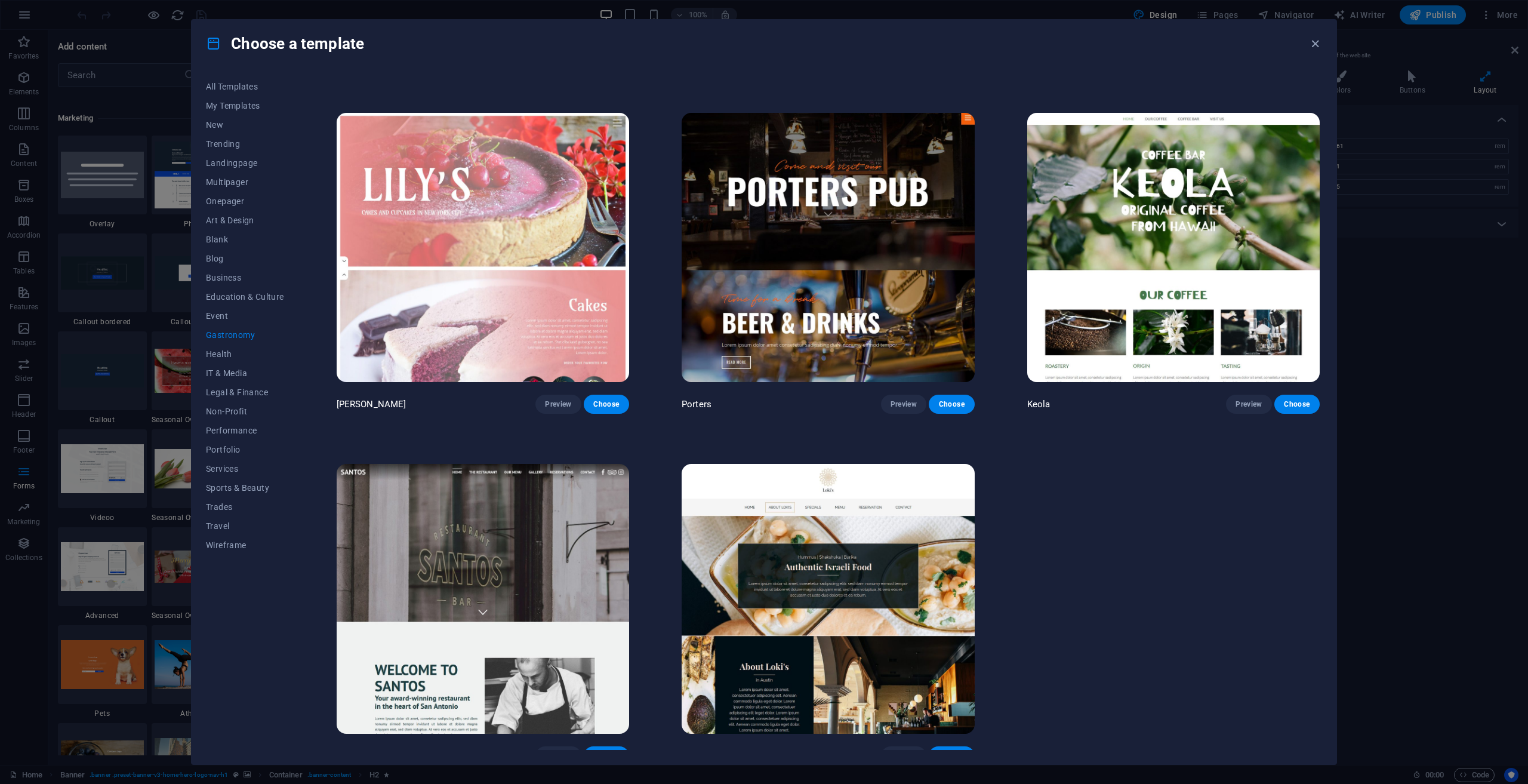
scroll to position [1381, 0]
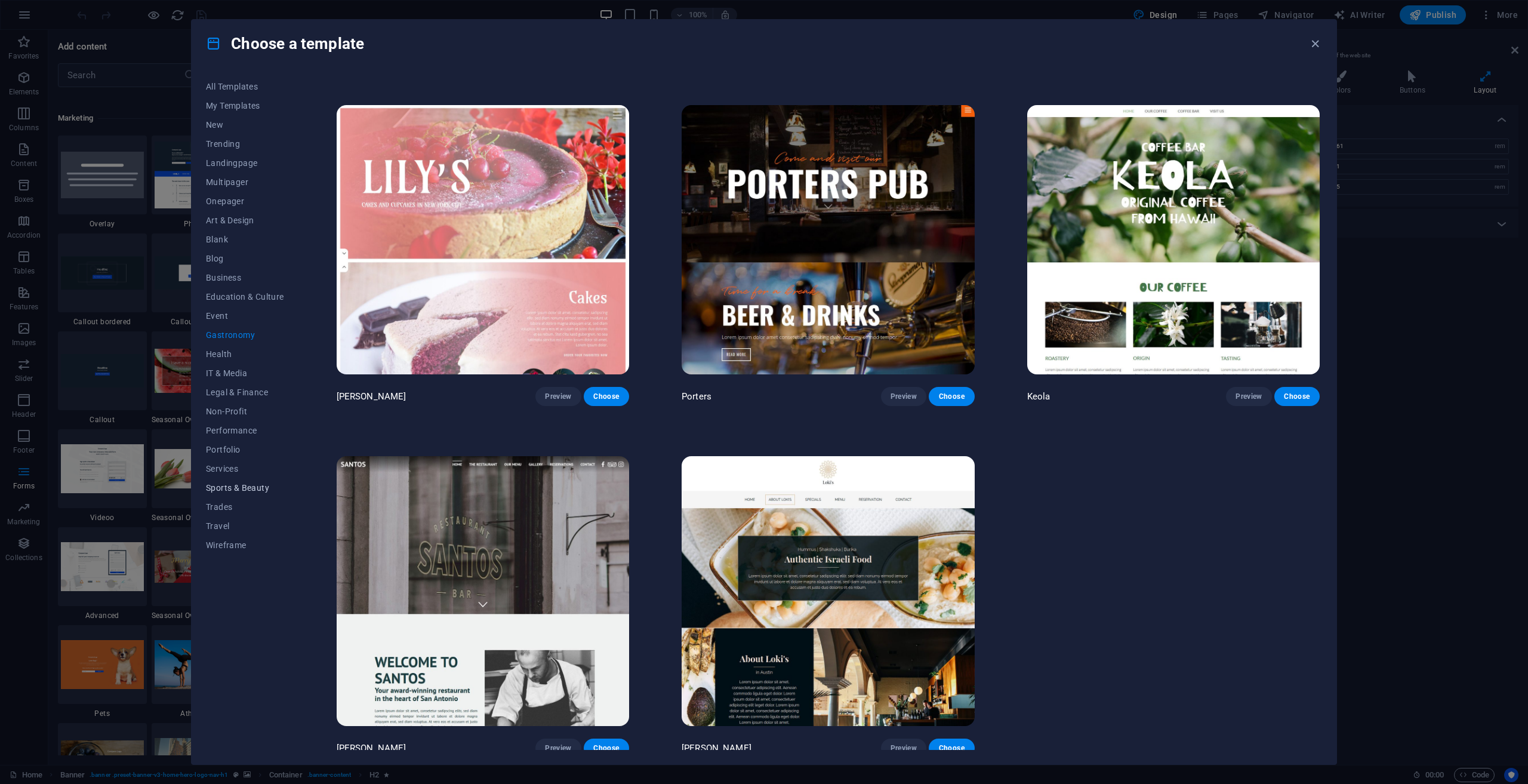
click at [220, 492] on button "Sports & Beauty" at bounding box center [245, 488] width 78 height 19
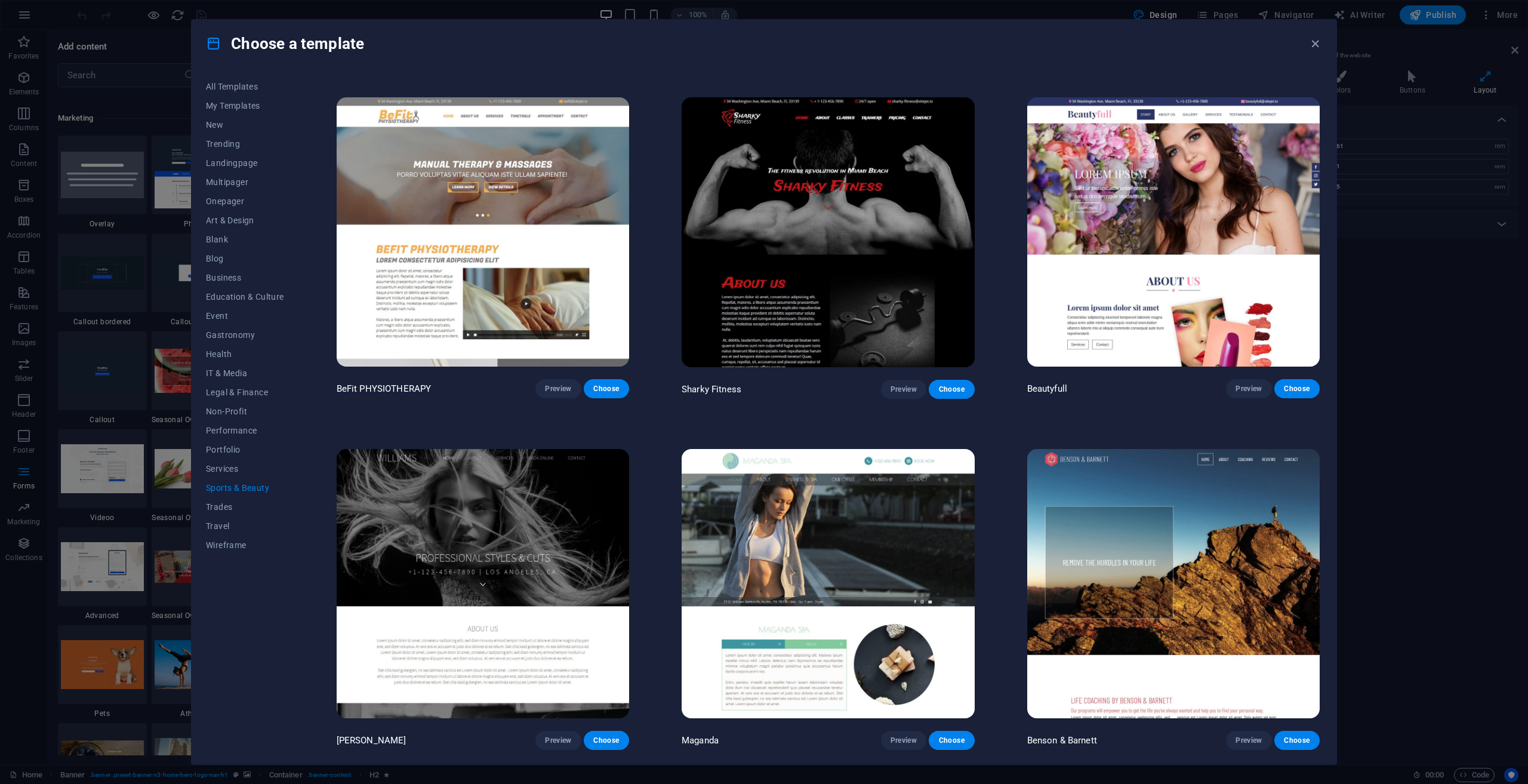
scroll to position [0, 0]
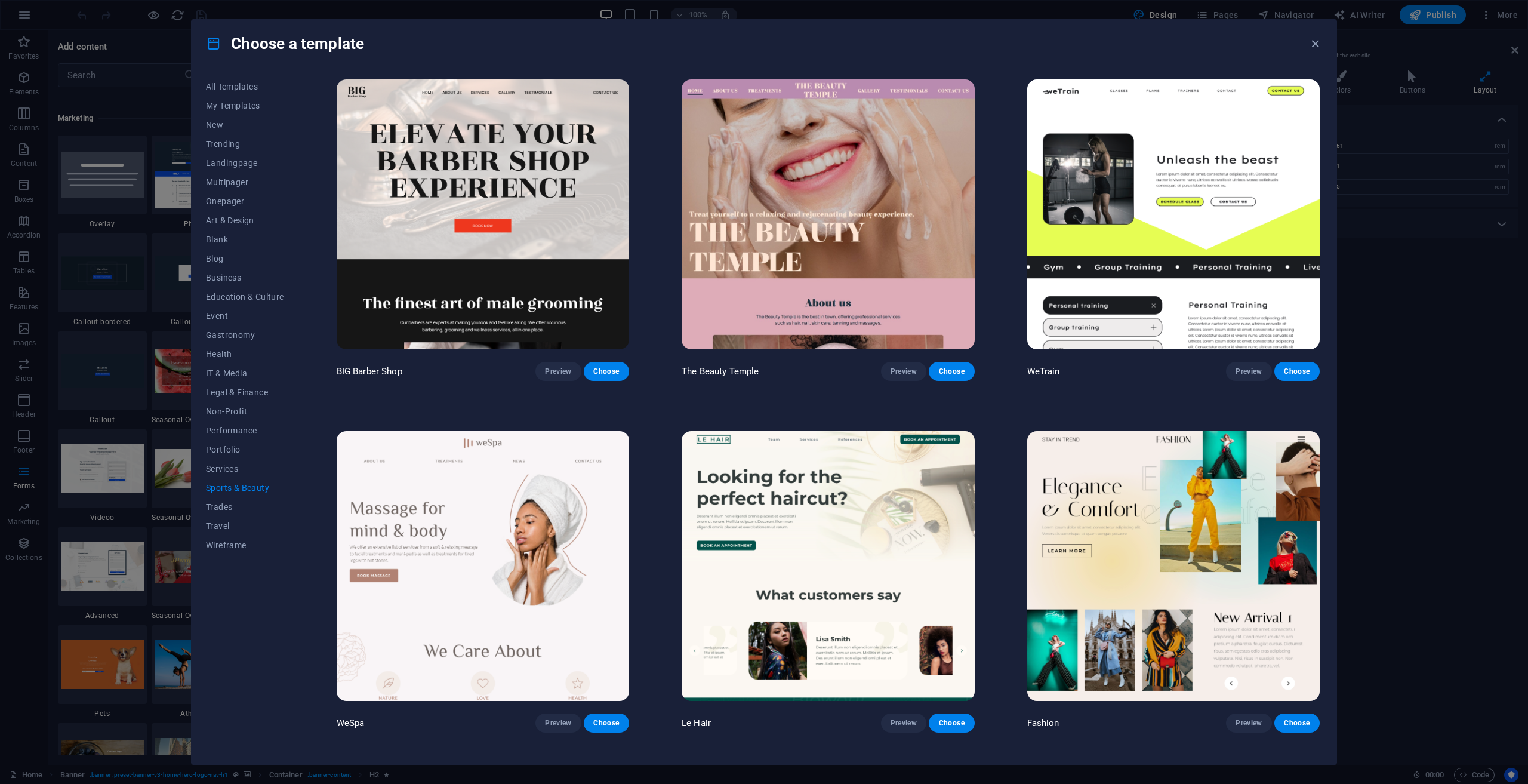
click at [428, 492] on img at bounding box center [483, 566] width 292 height 270
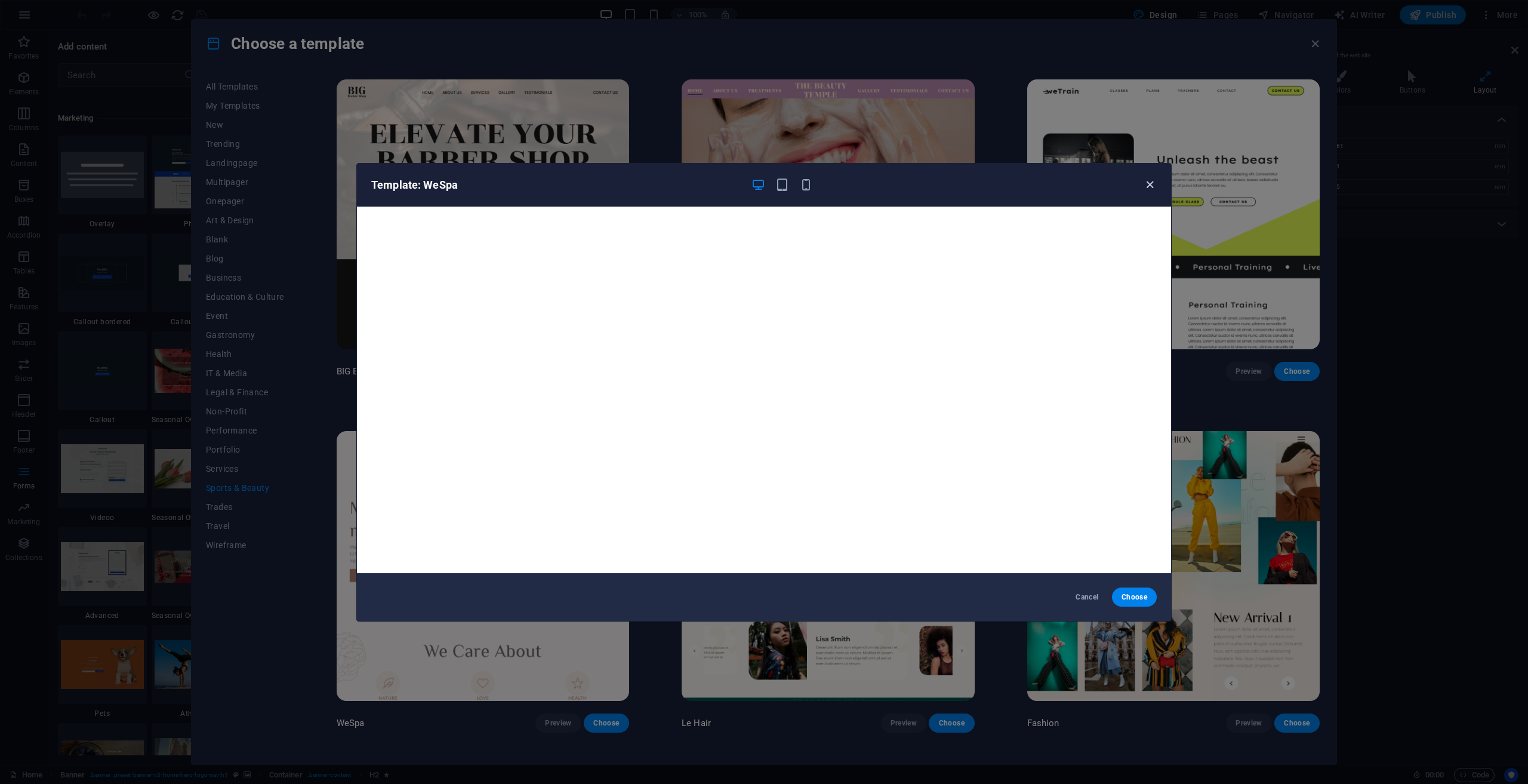
click at [1152, 181] on icon "button" at bounding box center [1150, 185] width 14 height 14
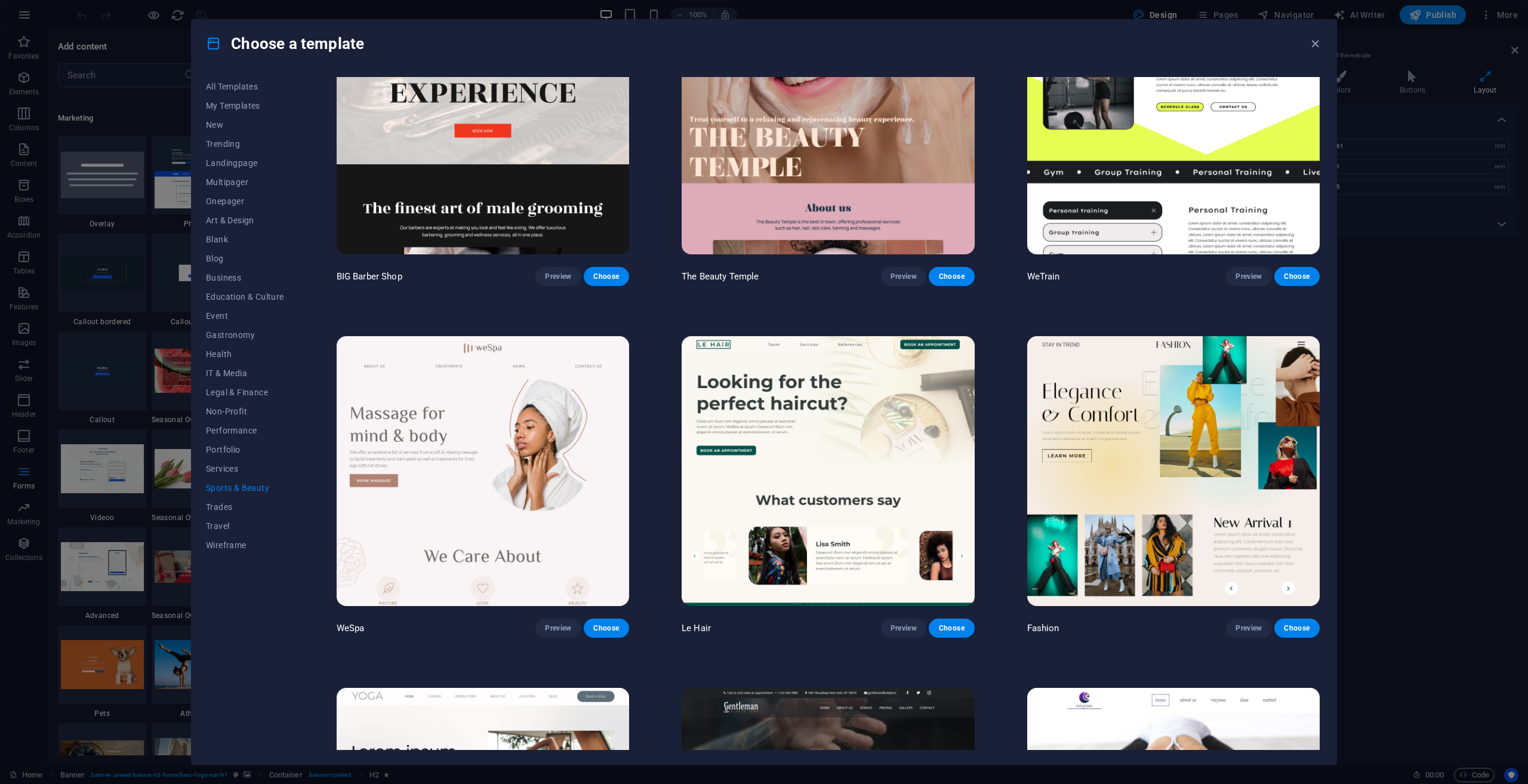
scroll to position [239, 0]
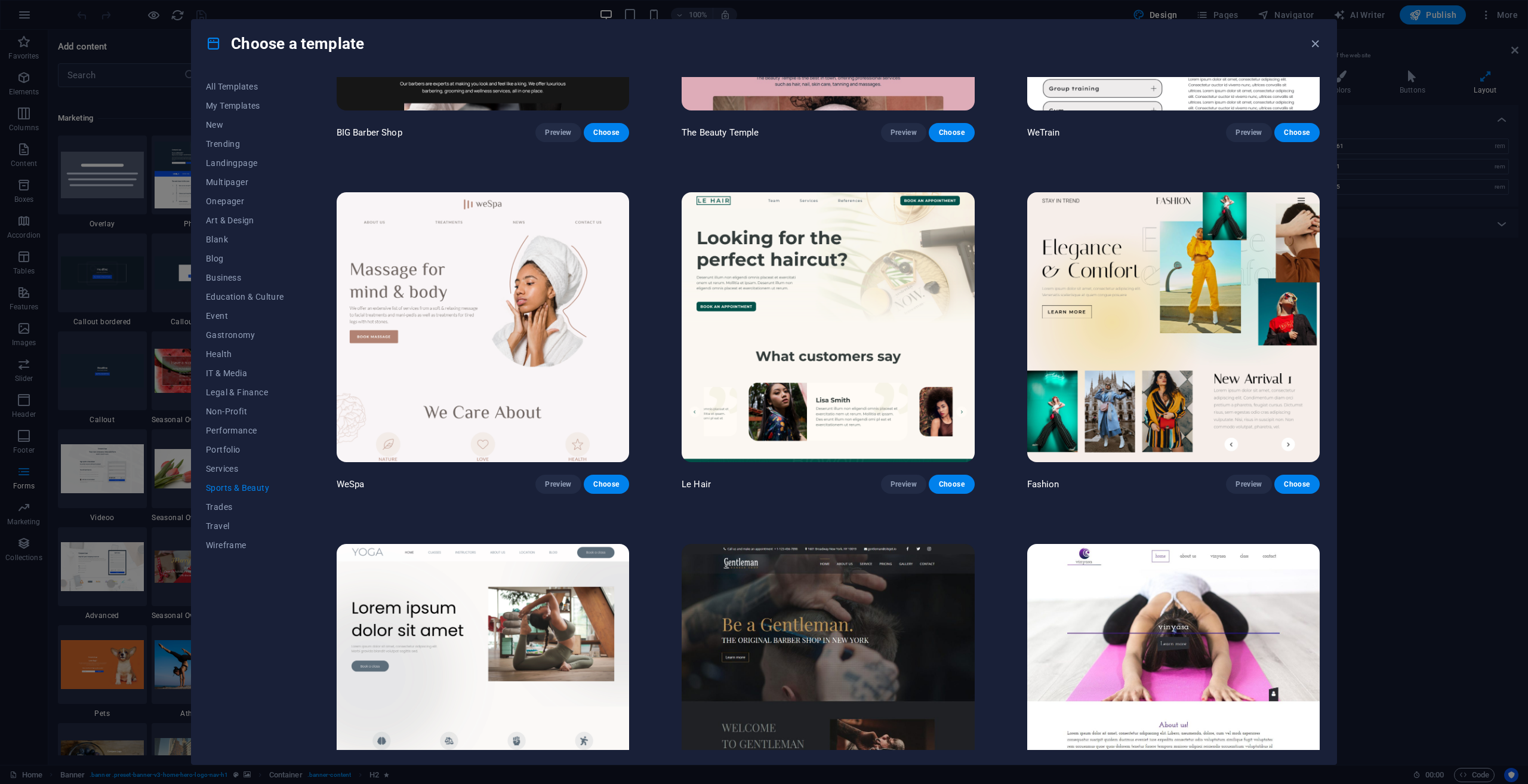
click at [911, 315] on img at bounding box center [827, 327] width 292 height 270
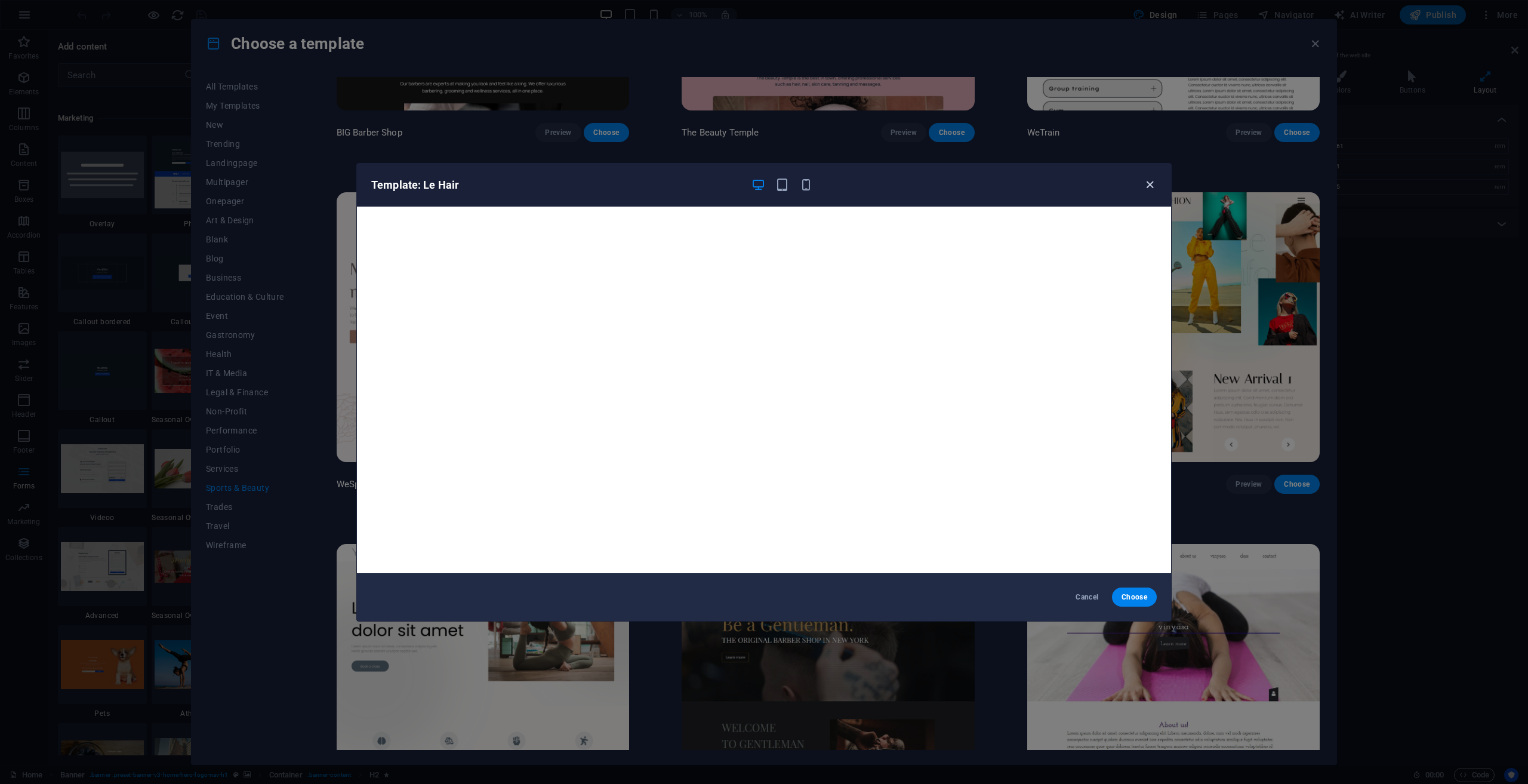
click at [1147, 183] on icon "button" at bounding box center [1150, 185] width 14 height 14
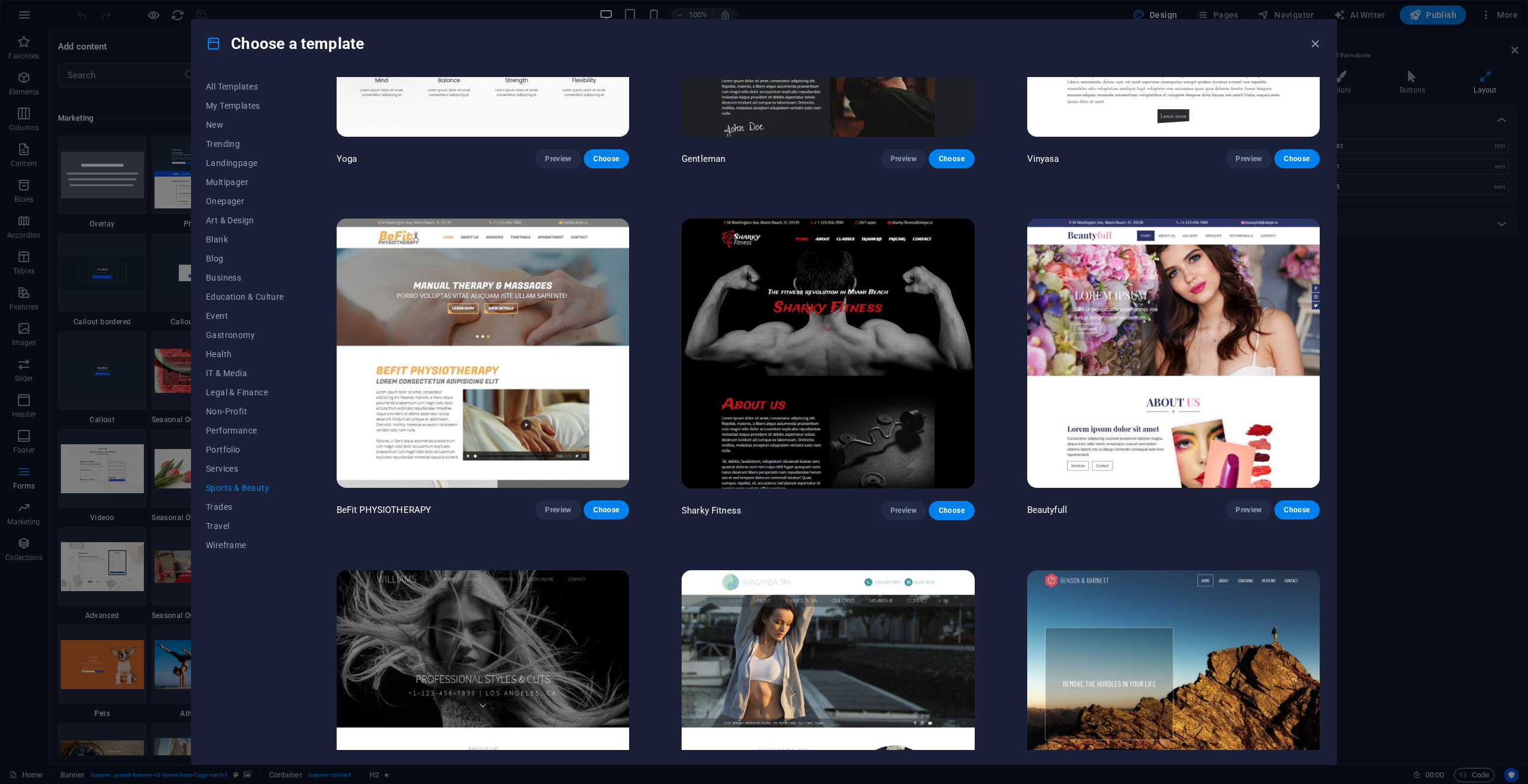
scroll to position [1030, 0]
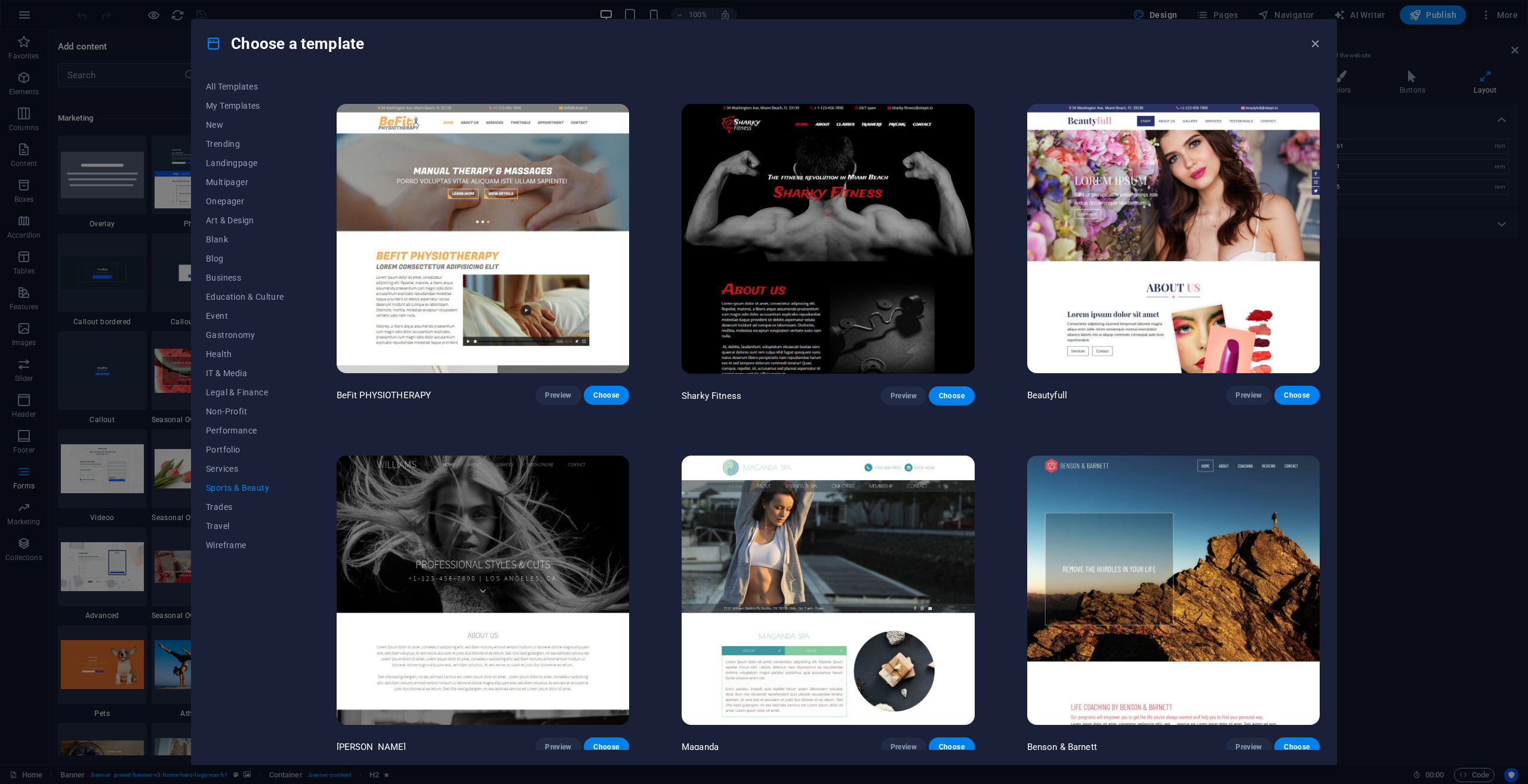
click at [590, 595] on img at bounding box center [483, 590] width 292 height 270
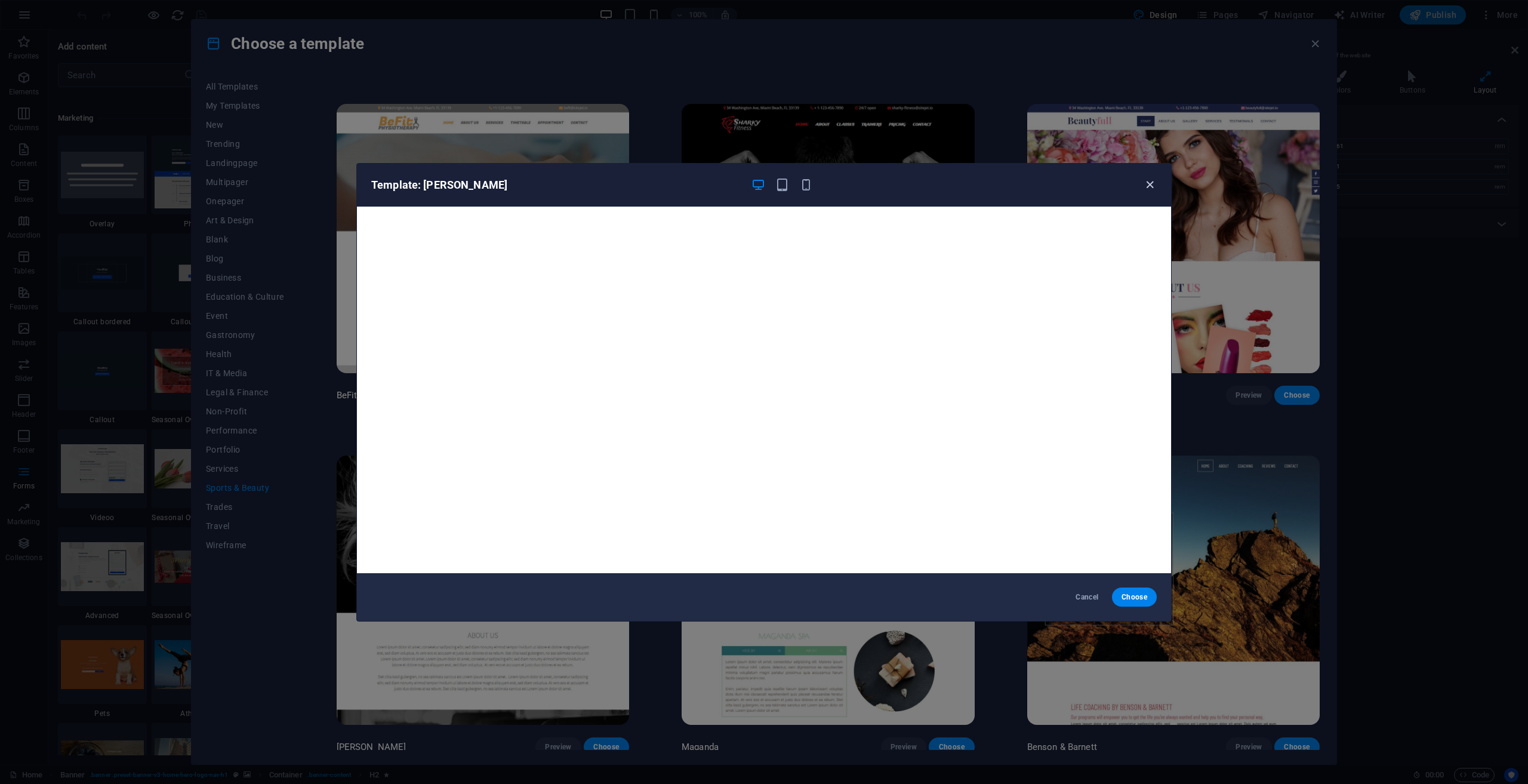
click at [1147, 190] on icon "button" at bounding box center [1150, 185] width 14 height 14
